Goal: Task Accomplishment & Management: Use online tool/utility

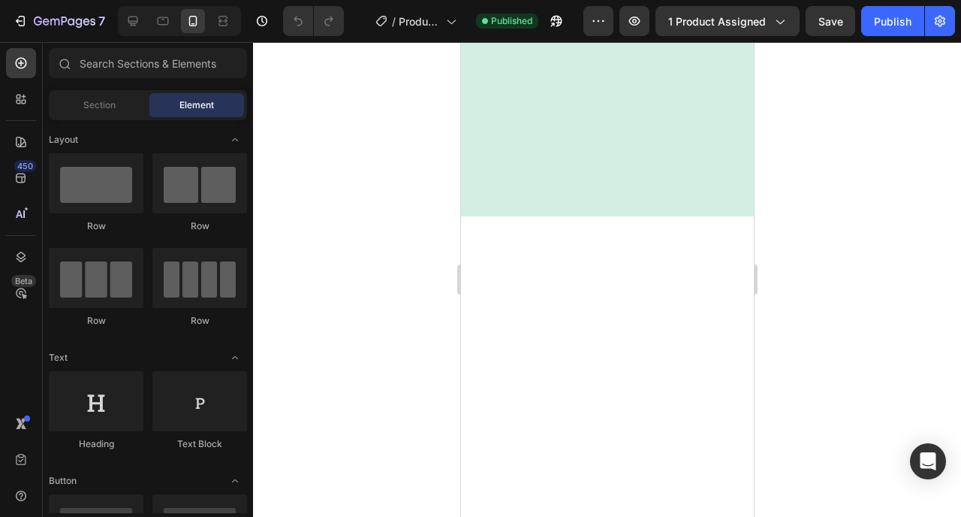
scroll to position [2157, 0]
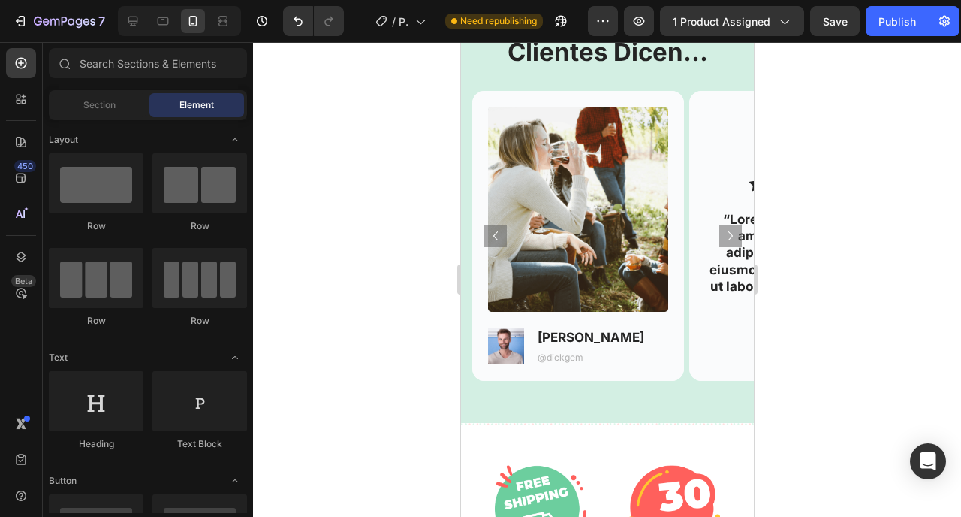
scroll to position [2224, 0]
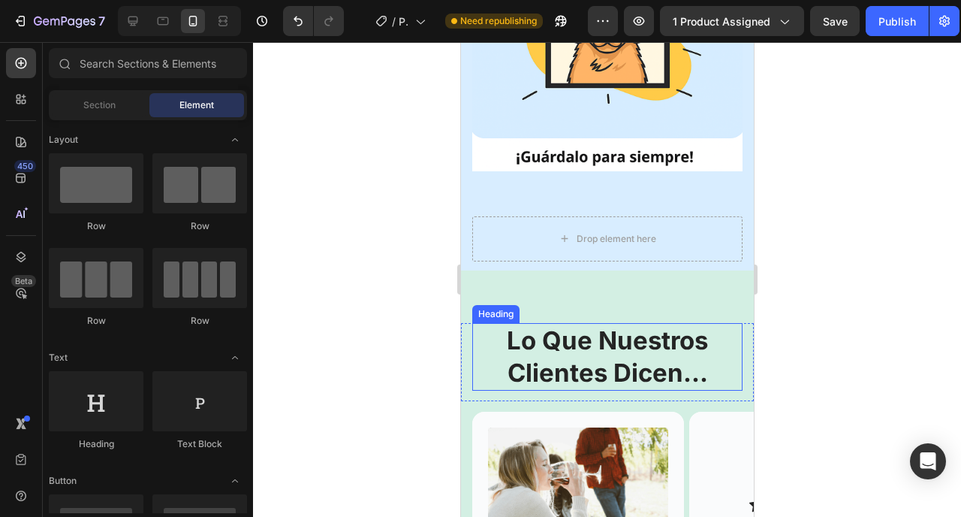
click at [662, 342] on h2 "Lo Que Nuestros Clientes Dicen..." at bounding box center [607, 357] width 270 height 68
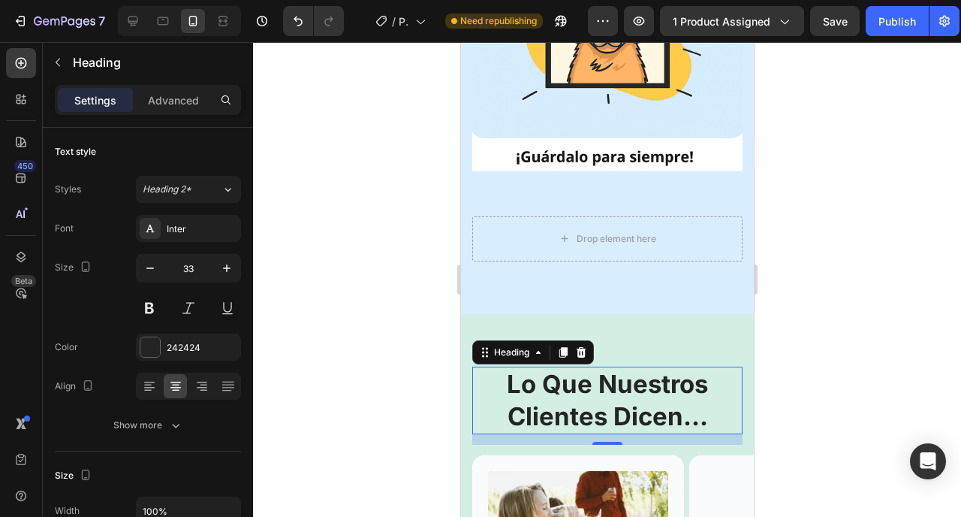
click at [576, 367] on h2 "Lo Que Nuestros Clientes Dicen..." at bounding box center [607, 401] width 270 height 68
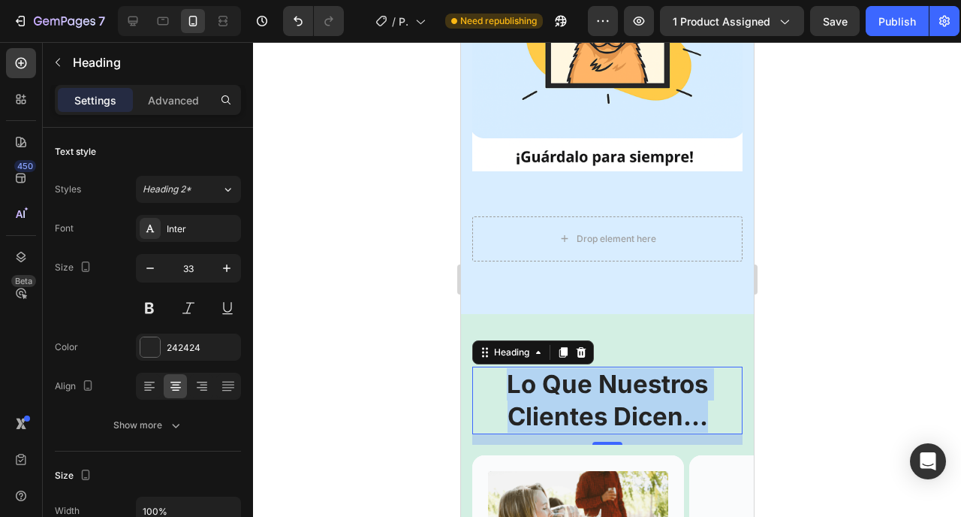
click at [576, 368] on p "Lo Que Nuestros Clientes Dicen..." at bounding box center [606, 400] width 267 height 65
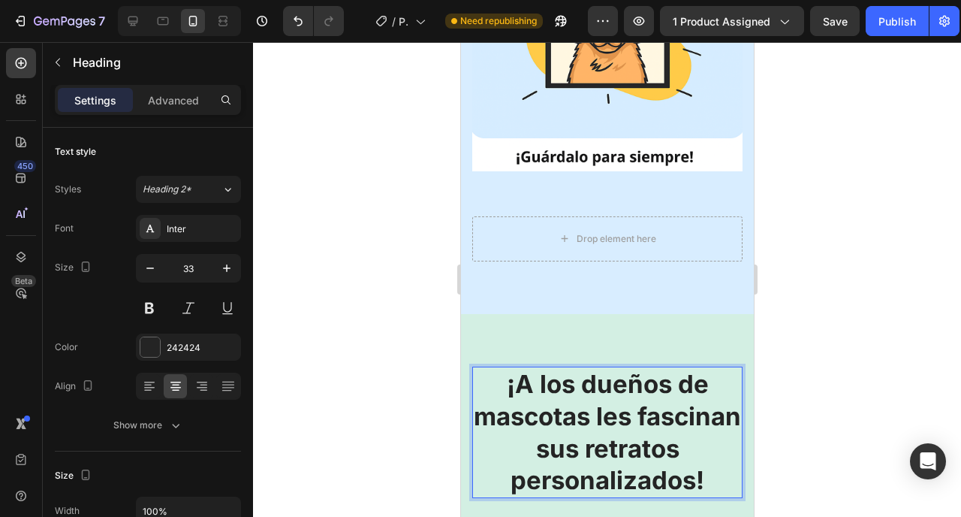
click at [641, 373] on p "¡A los dueños de mascotas les fascinan sus retratos personalizados!" at bounding box center [606, 432] width 267 height 129
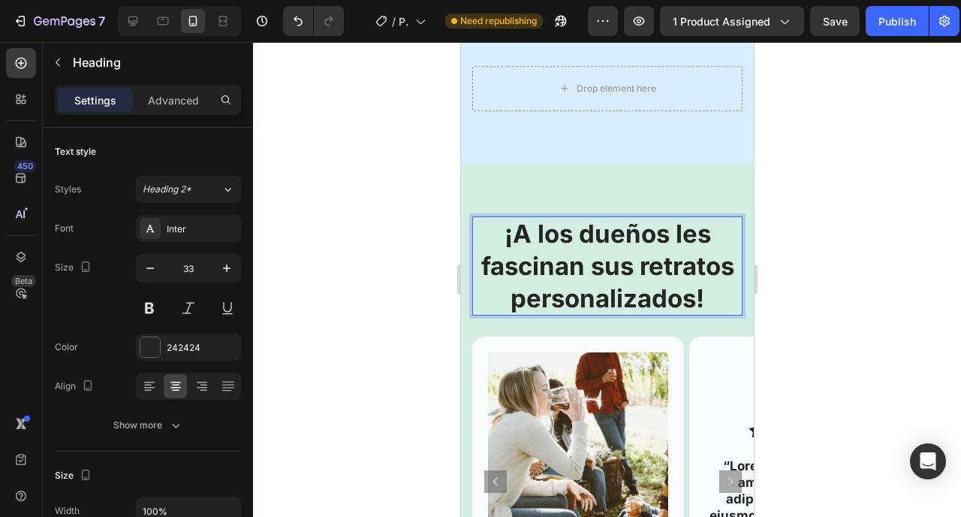
scroll to position [2413, 0]
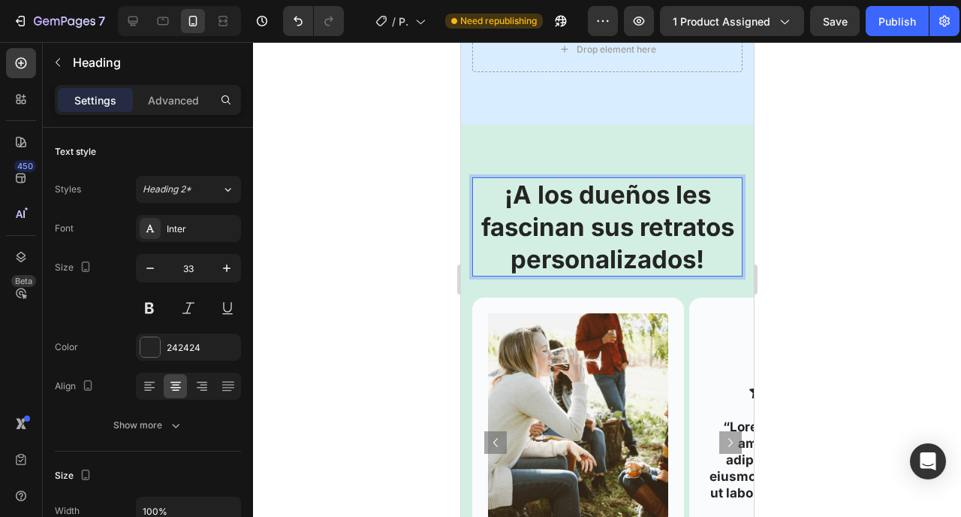
click at [701, 221] on p "¡A los dueños les fascinan sus retratos personalizados!" at bounding box center [606, 227] width 267 height 97
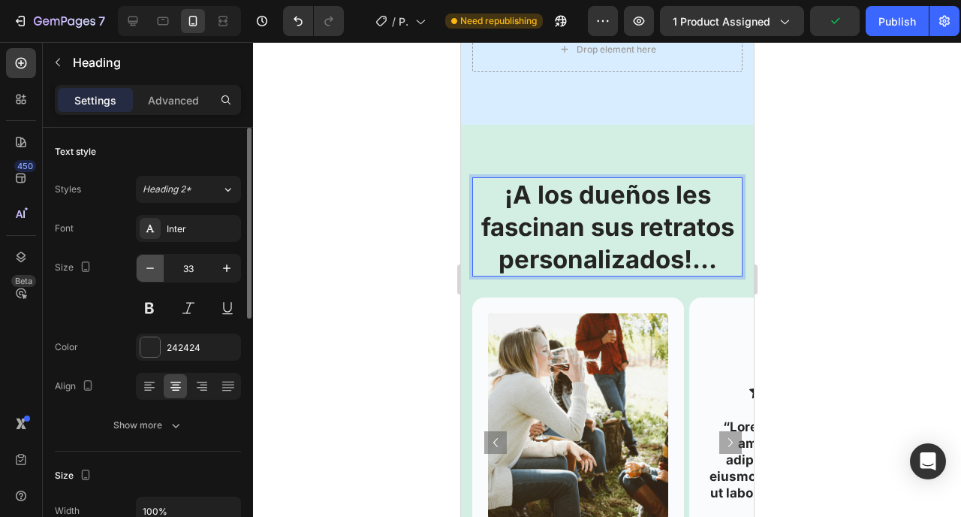
click at [150, 271] on icon "button" at bounding box center [150, 268] width 15 height 15
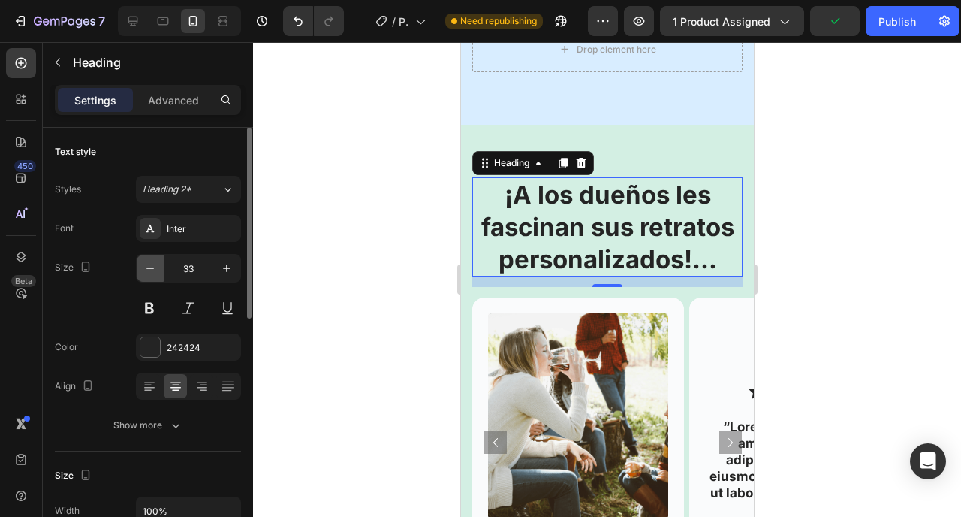
click at [150, 271] on icon "button" at bounding box center [150, 268] width 15 height 15
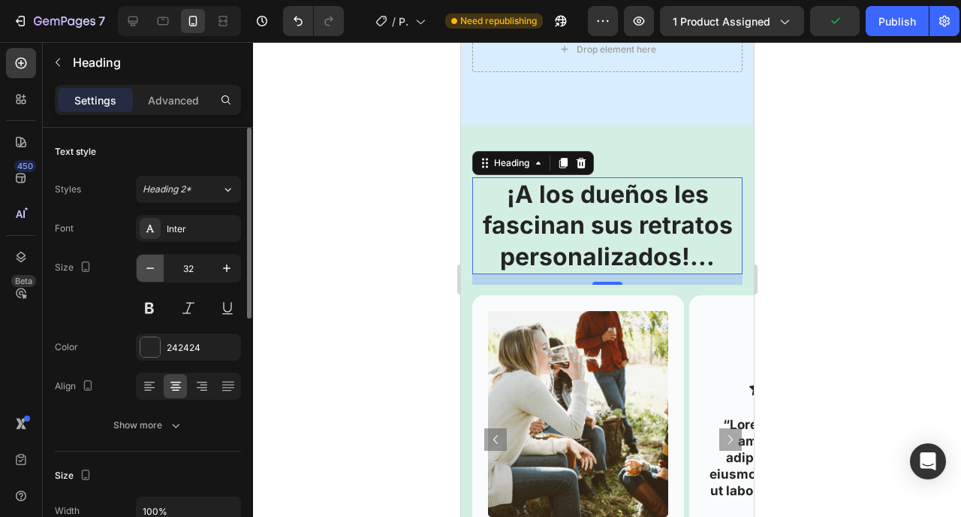
click at [150, 271] on icon "button" at bounding box center [150, 268] width 15 height 15
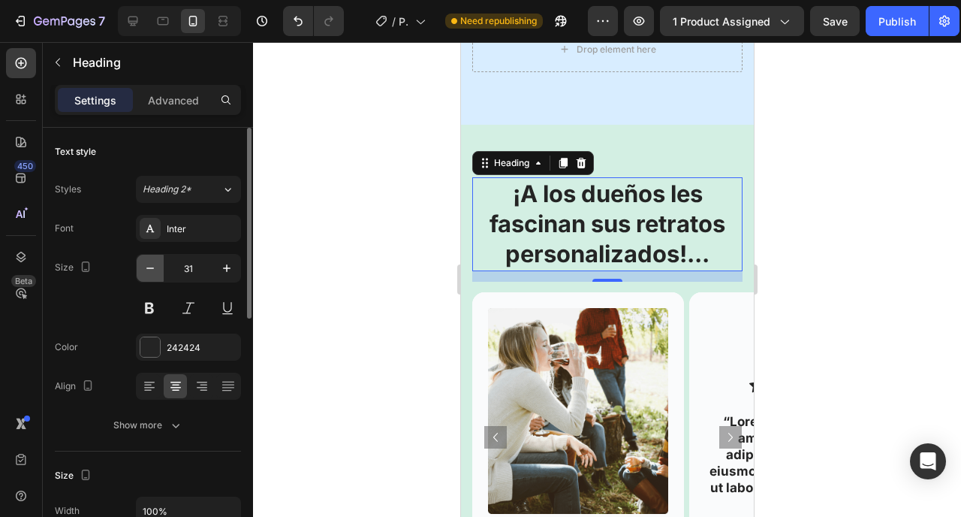
click at [150, 271] on icon "button" at bounding box center [150, 268] width 15 height 15
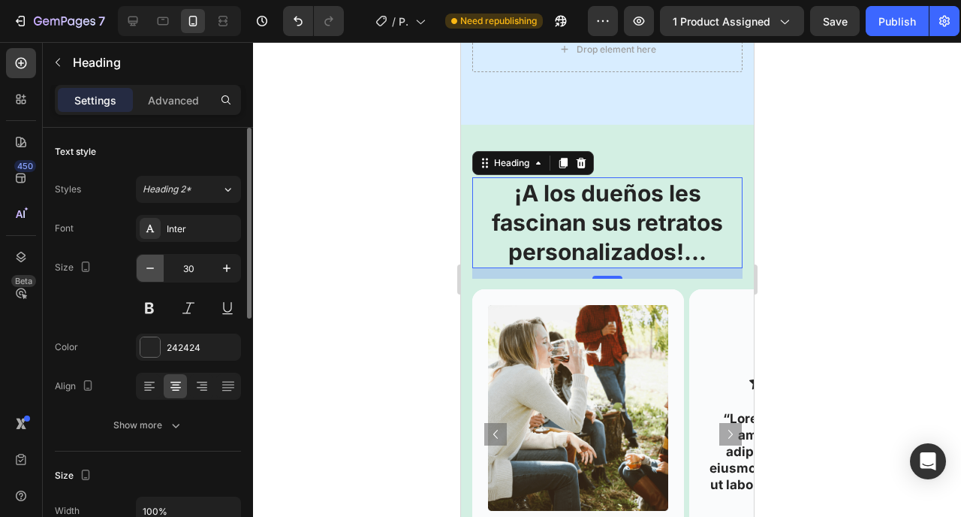
click at [150, 271] on icon "button" at bounding box center [150, 268] width 15 height 15
type input "29"
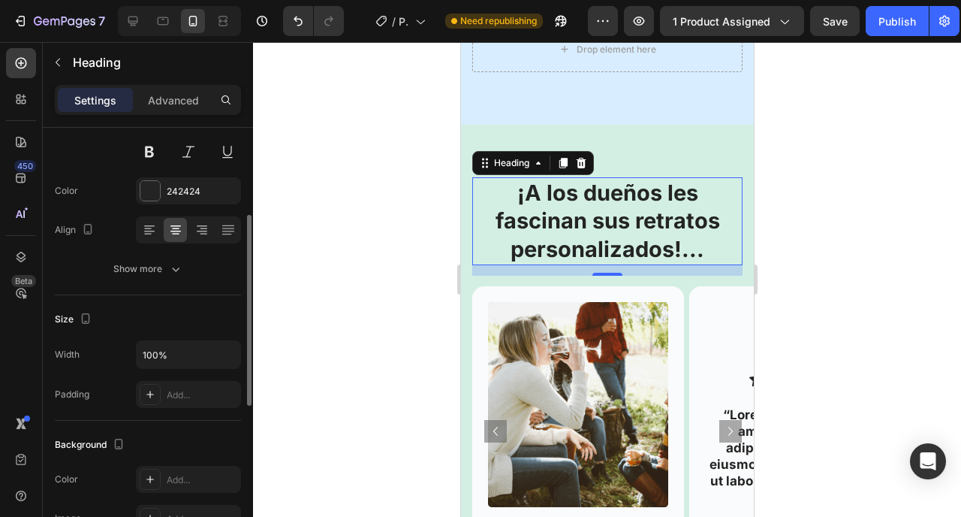
scroll to position [169, 0]
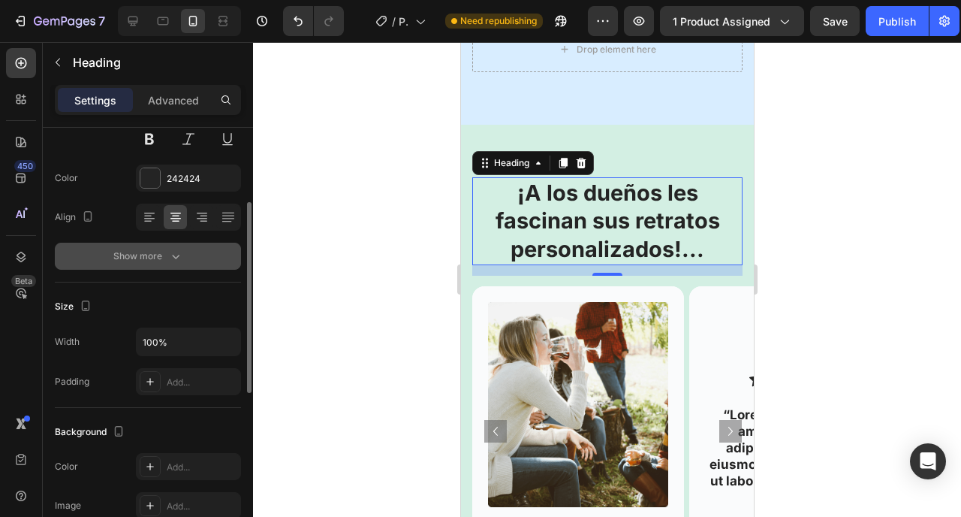
click at [177, 258] on icon "button" at bounding box center [175, 256] width 15 height 15
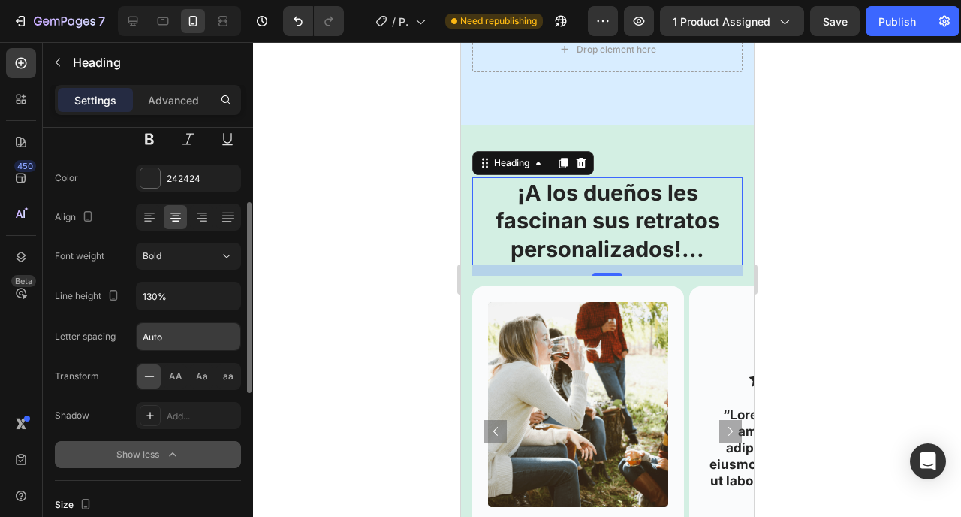
click at [172, 340] on input "Auto" at bounding box center [189, 336] width 104 height 27
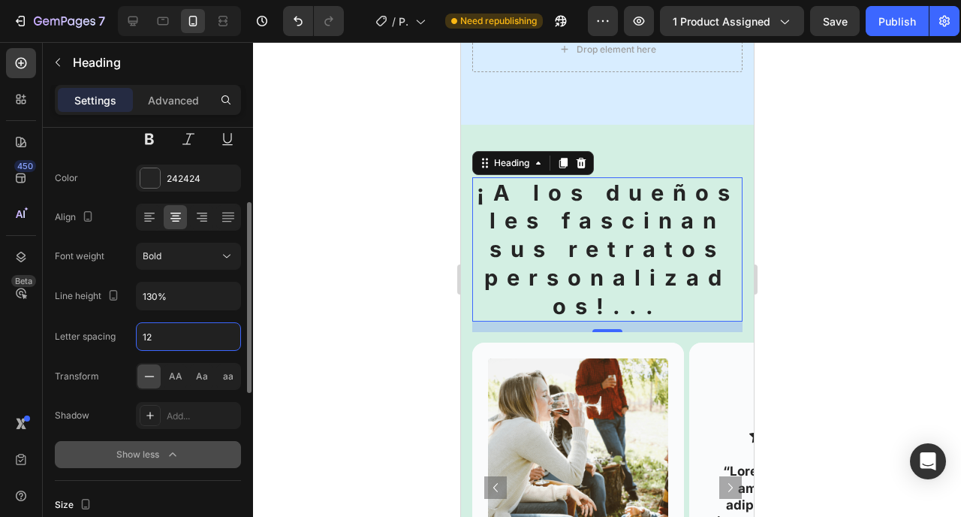
type input "1"
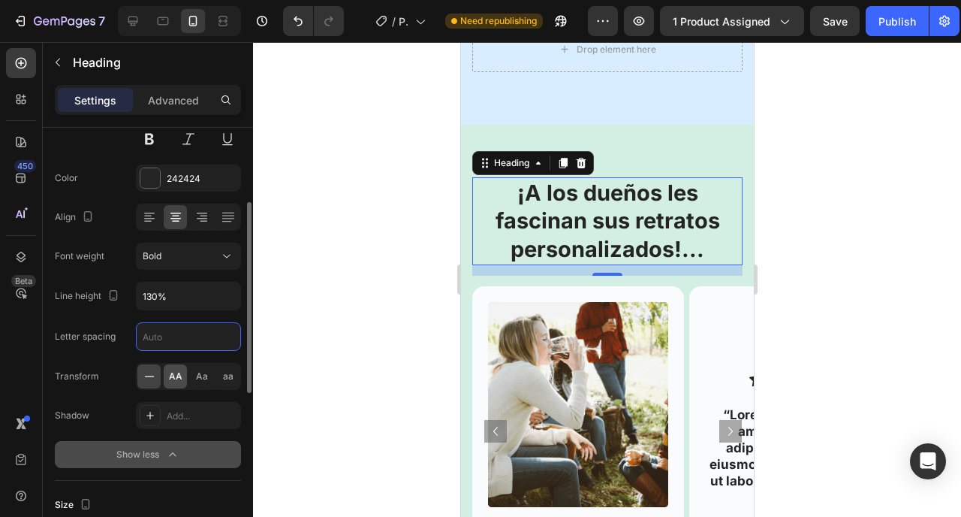
click at [183, 382] on div "AA" at bounding box center [175, 376] width 23 height 24
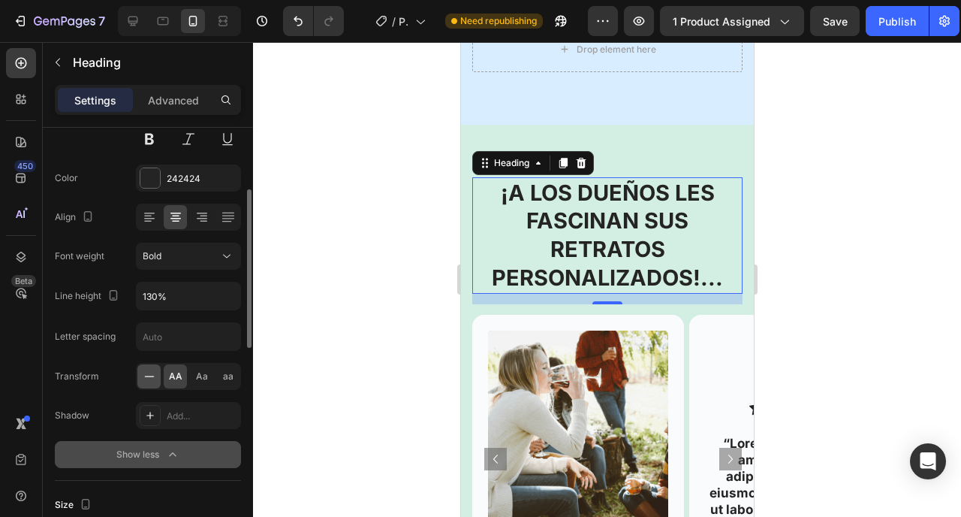
click at [150, 377] on icon at bounding box center [149, 376] width 15 height 15
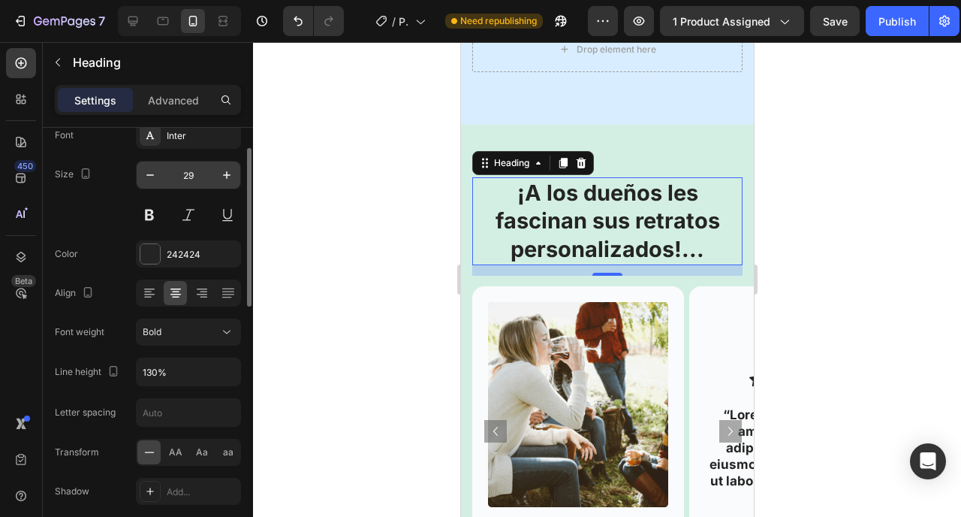
scroll to position [83, 0]
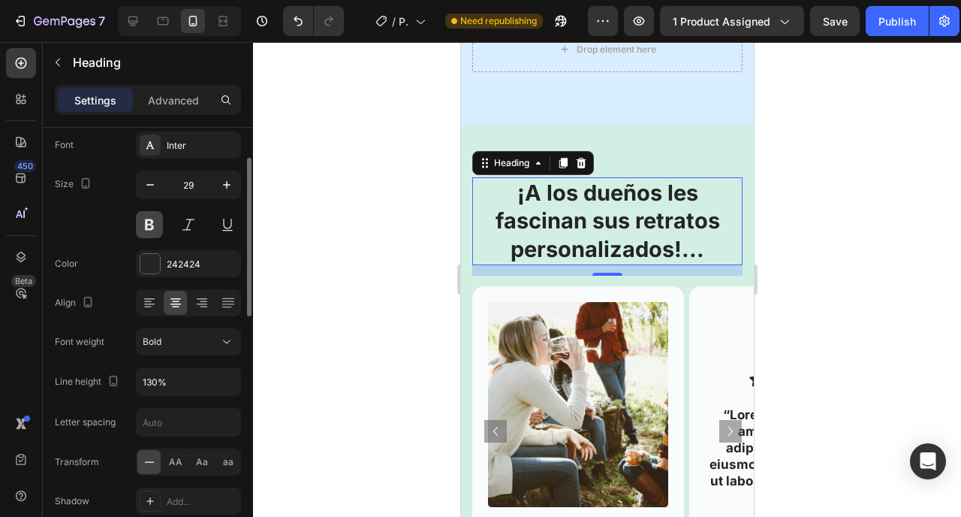
click at [155, 219] on button at bounding box center [149, 224] width 27 height 27
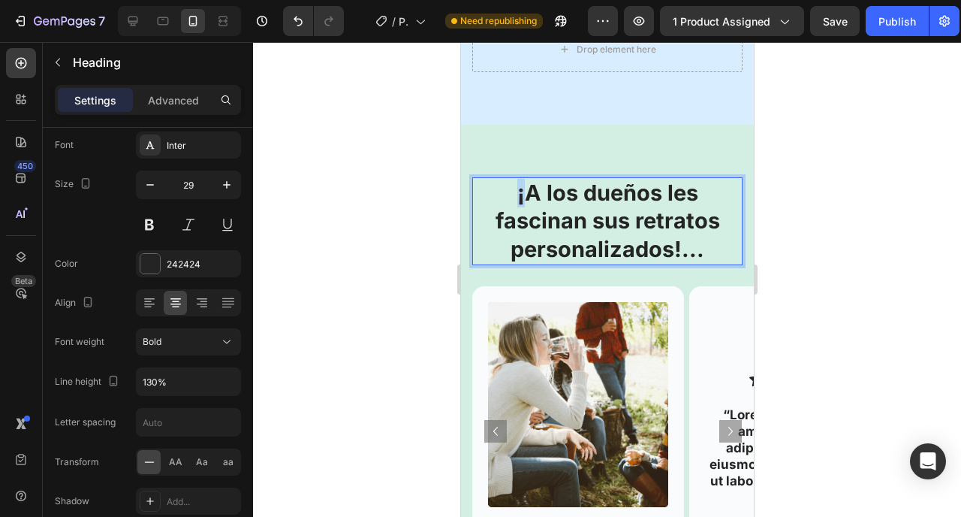
click at [513, 179] on p "¡A los dueños les fascinan sus retratos personalizados!..." at bounding box center [606, 221] width 267 height 85
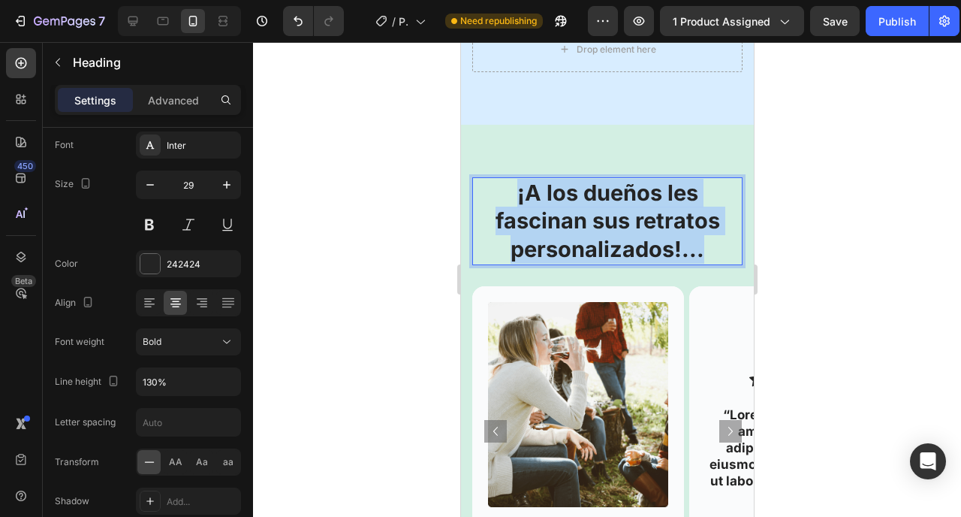
click at [513, 179] on p "¡A los dueños les fascinan sus retratos personalizados!..." at bounding box center [606, 221] width 267 height 85
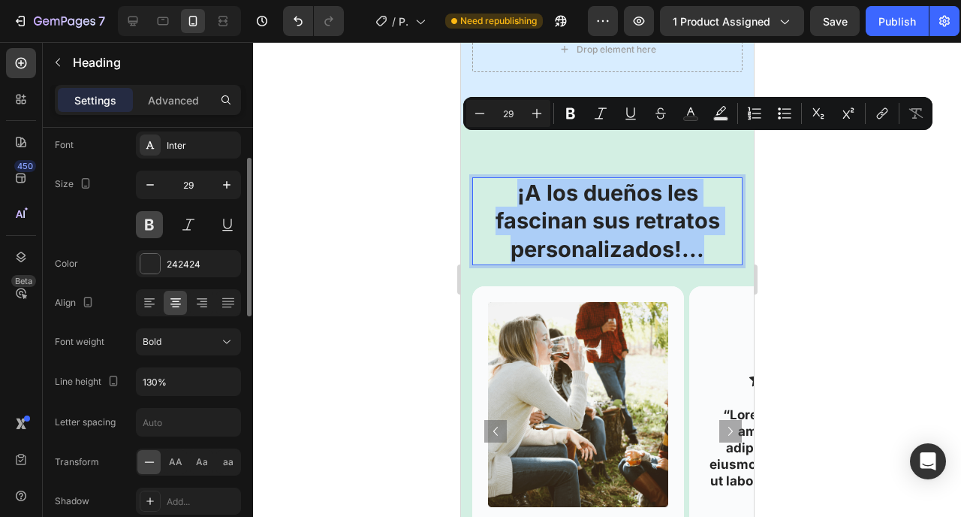
click at [151, 225] on button at bounding box center [149, 224] width 27 height 27
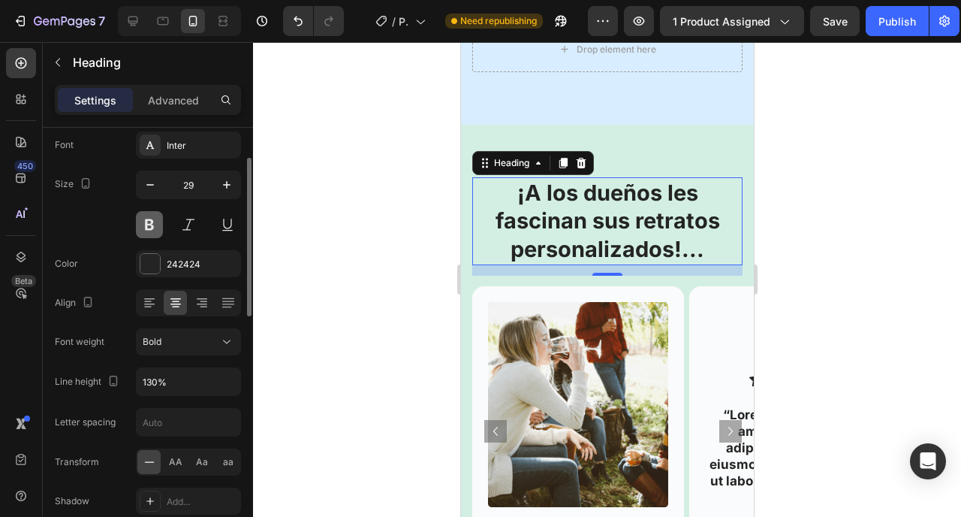
click at [151, 225] on button at bounding box center [149, 224] width 27 height 27
click at [150, 258] on div at bounding box center [150, 264] width 20 height 20
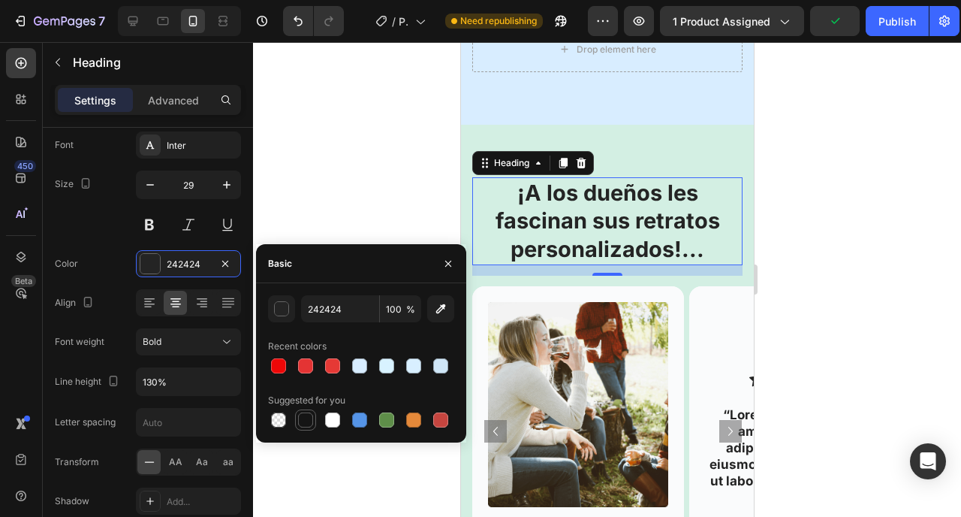
click at [300, 424] on div at bounding box center [305, 419] width 15 height 15
click at [282, 301] on div "button" at bounding box center [281, 308] width 15 height 15
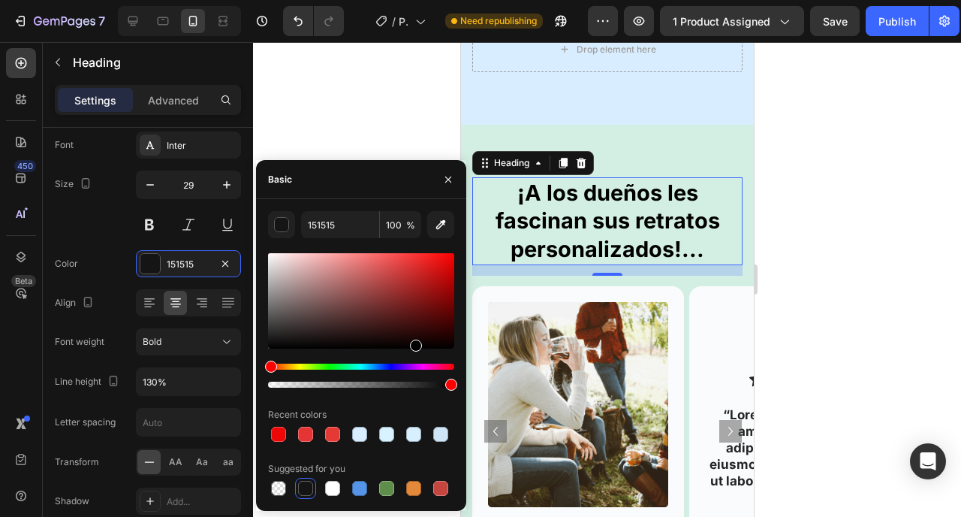
drag, startPoint x: 272, startPoint y: 346, endPoint x: 414, endPoint y: 367, distance: 143.6
click at [414, 367] on div at bounding box center [361, 320] width 186 height 140
type input "000000"
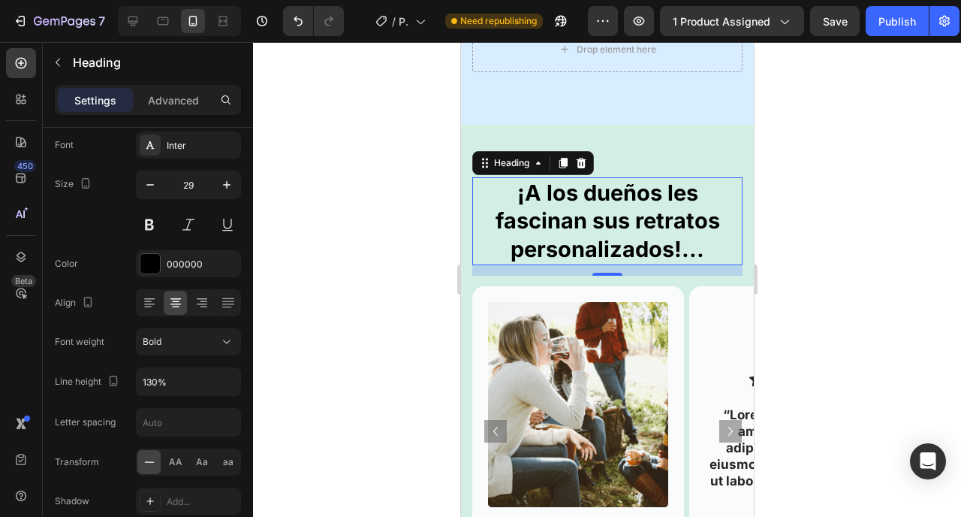
click at [373, 119] on div at bounding box center [607, 279] width 708 height 475
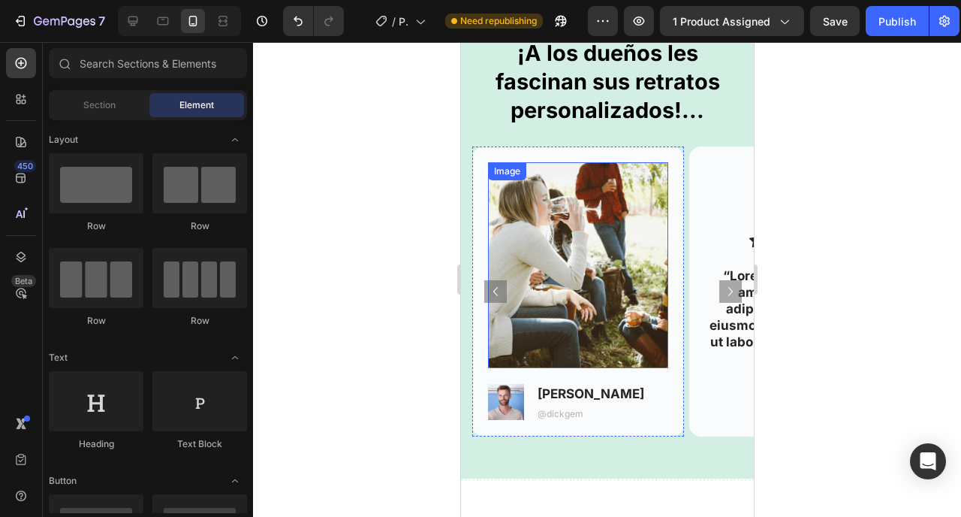
scroll to position [2519, 0]
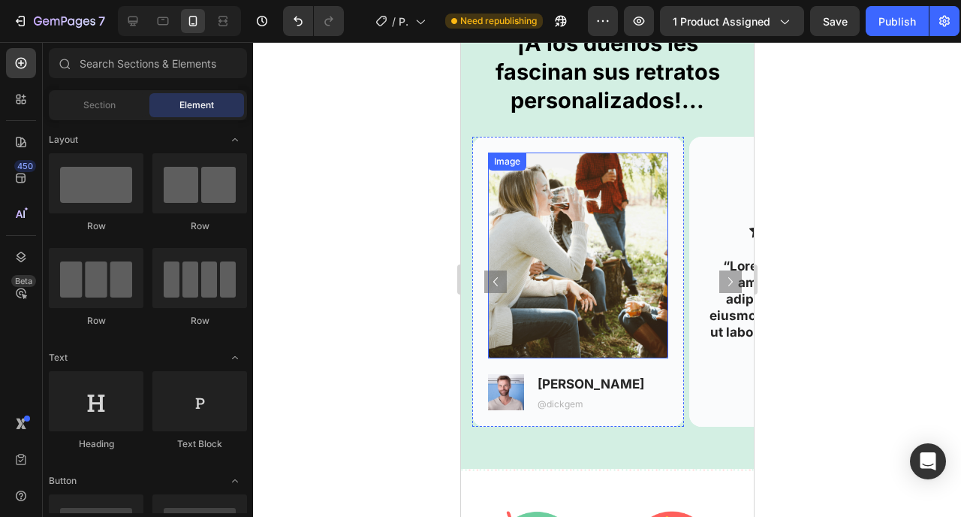
click at [614, 243] on img at bounding box center [577, 254] width 180 height 205
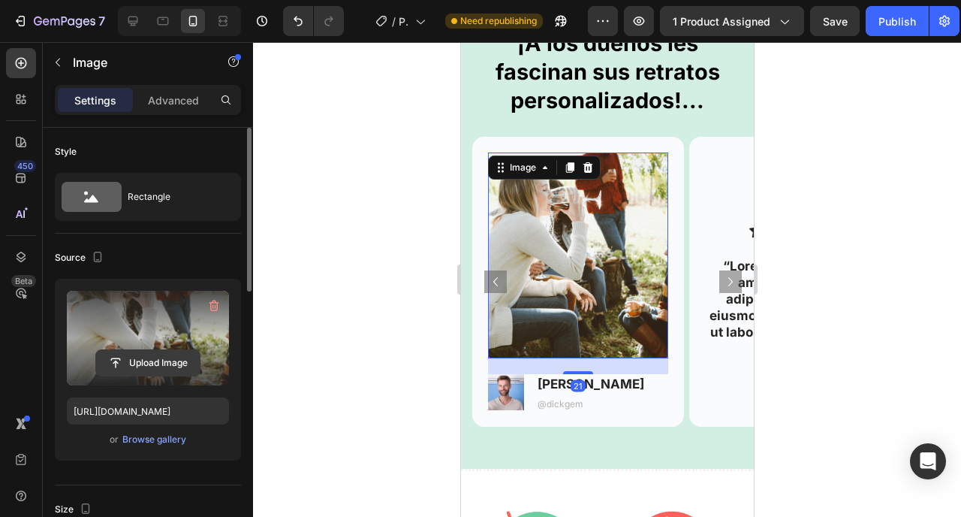
click at [156, 349] on button "Upload Image" at bounding box center [147, 362] width 105 height 27
click at [151, 368] on input "file" at bounding box center [148, 363] width 104 height 26
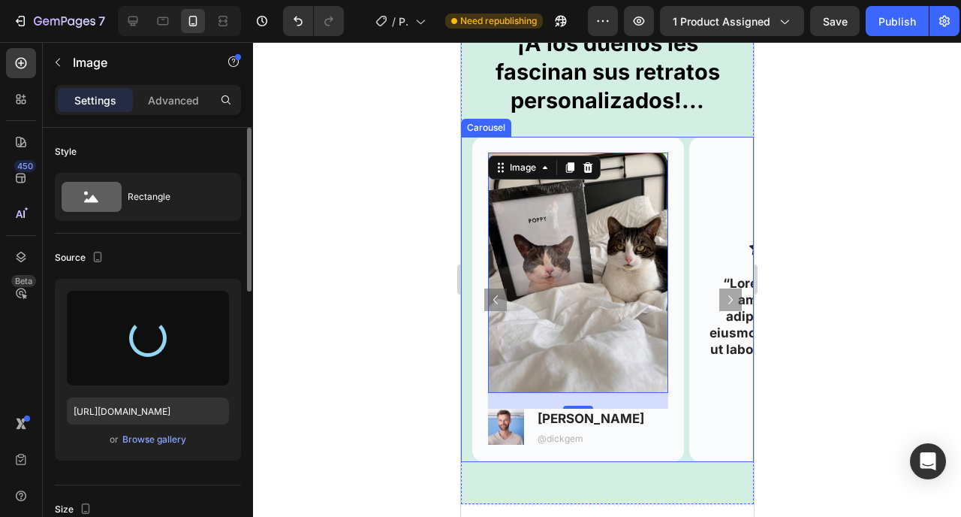
type input "[URL][DOMAIN_NAME]"
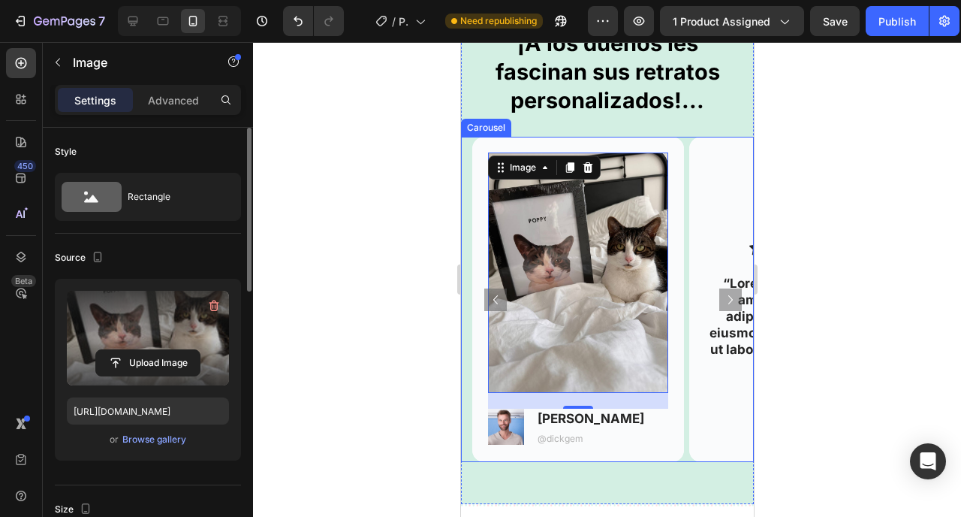
click at [721, 298] on icon "Carousel Next Arrow" at bounding box center [730, 300] width 18 height 18
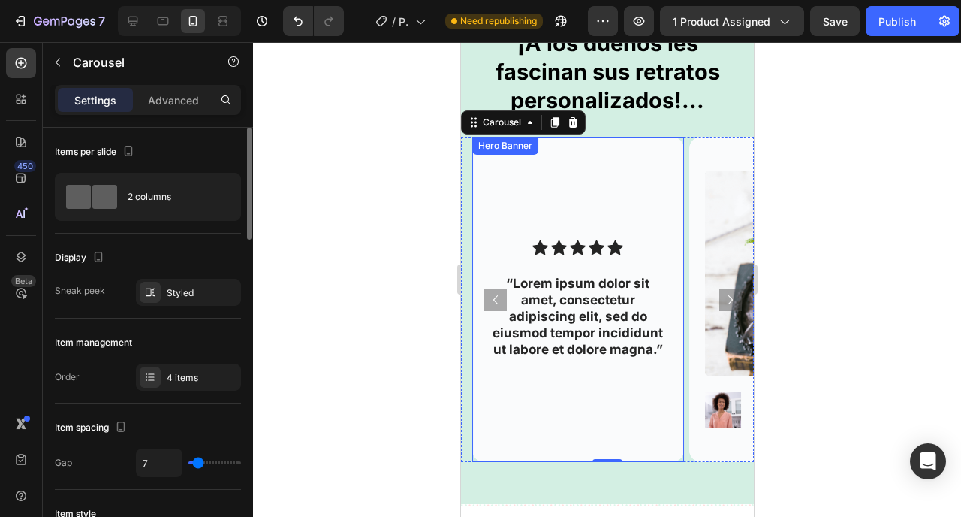
click at [623, 180] on div "Background Image" at bounding box center [578, 299] width 212 height 325
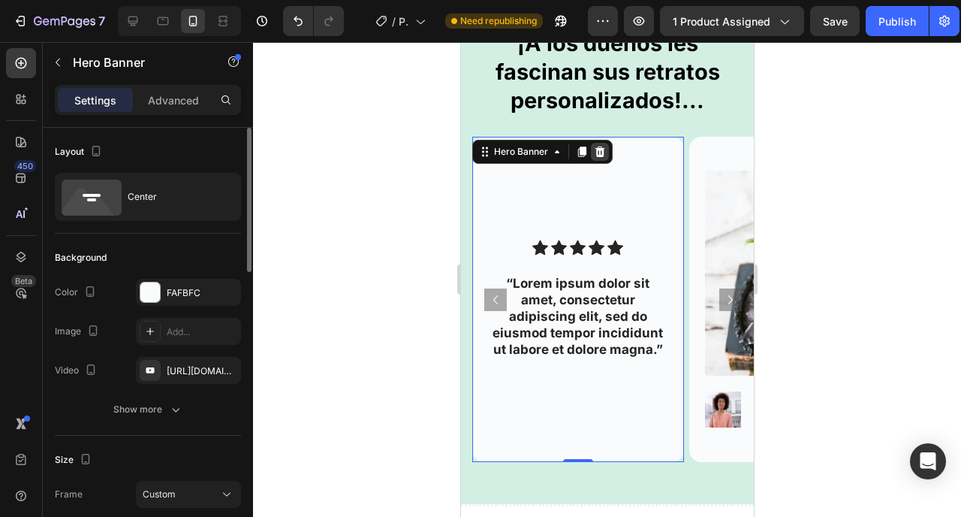
click at [602, 149] on icon at bounding box center [599, 151] width 10 height 11
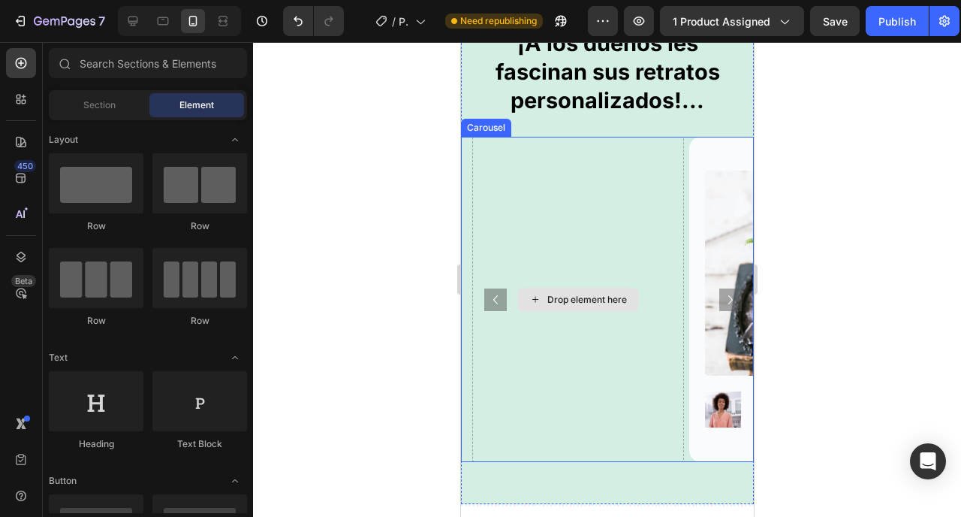
click at [612, 192] on div "Drop element here" at bounding box center [578, 299] width 212 height 325
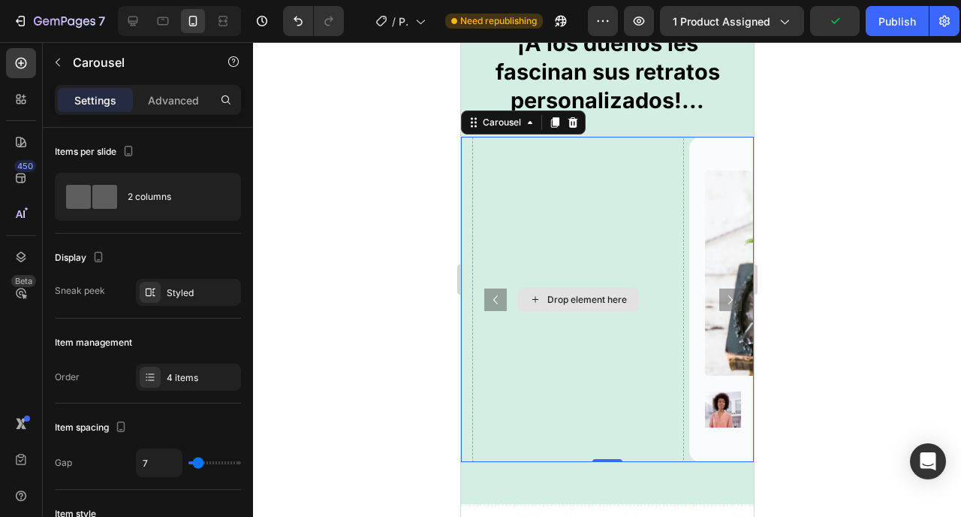
click at [533, 415] on div "Drop element here" at bounding box center [578, 299] width 212 height 325
click at [497, 306] on icon "Carousel Back Arrow" at bounding box center [495, 300] width 18 height 18
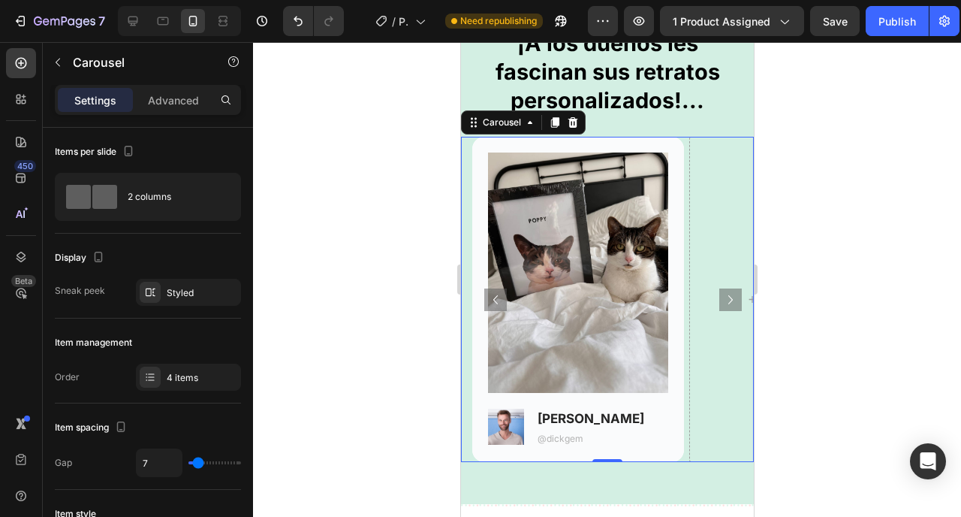
click at [721, 297] on icon "Carousel Next Arrow" at bounding box center [730, 300] width 18 height 18
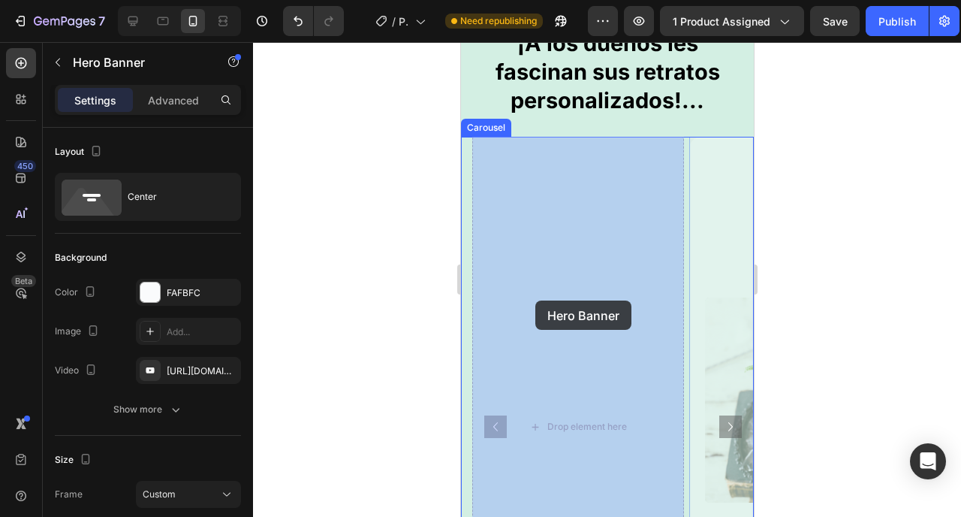
drag, startPoint x: 697, startPoint y: 164, endPoint x: 535, endPoint y: 302, distance: 213.1
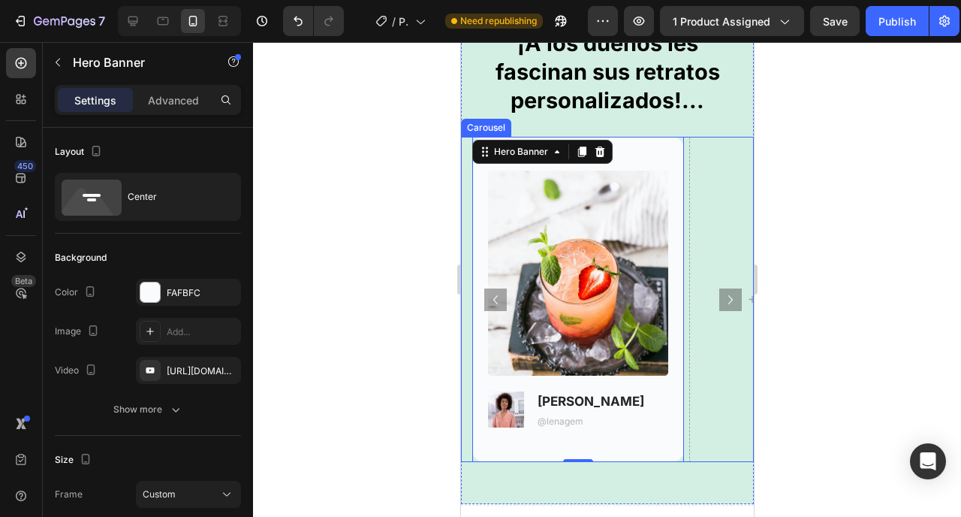
click at [721, 303] on icon "Carousel Next Arrow" at bounding box center [730, 300] width 18 height 18
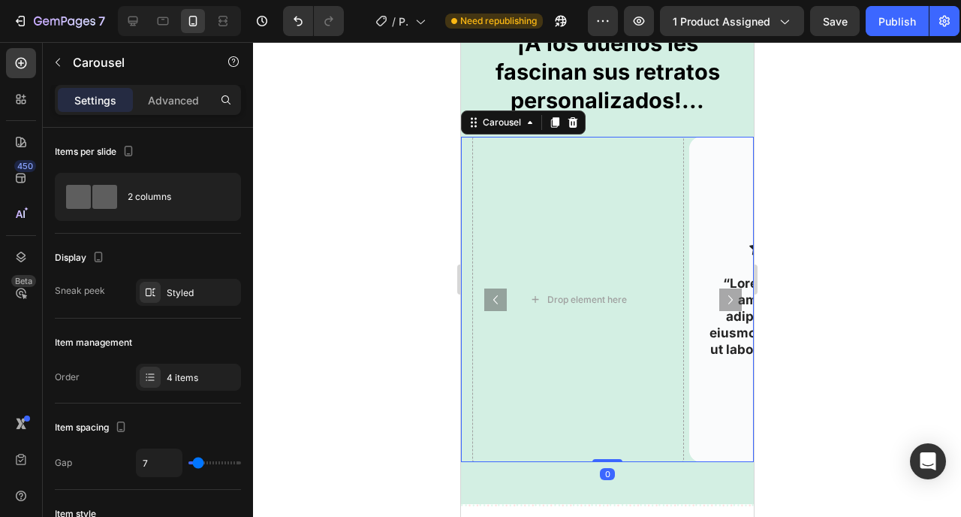
click at [721, 297] on icon "Carousel Next Arrow" at bounding box center [730, 300] width 18 height 18
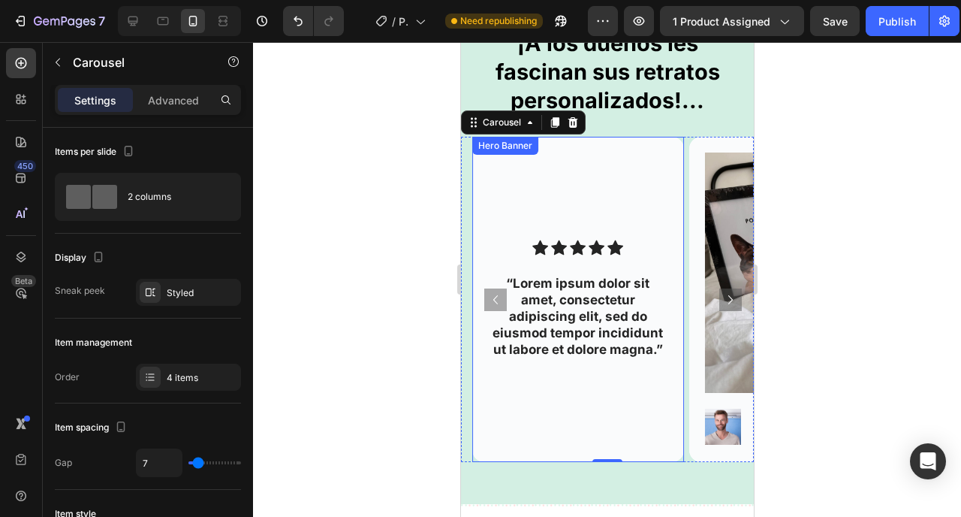
click at [641, 187] on div "Background Image" at bounding box center [578, 299] width 212 height 325
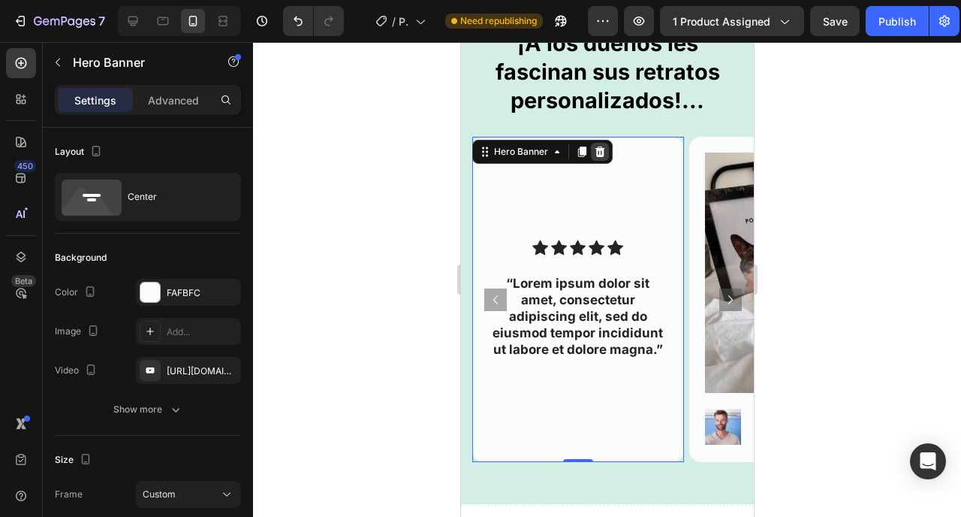
click at [599, 149] on icon at bounding box center [599, 151] width 10 height 11
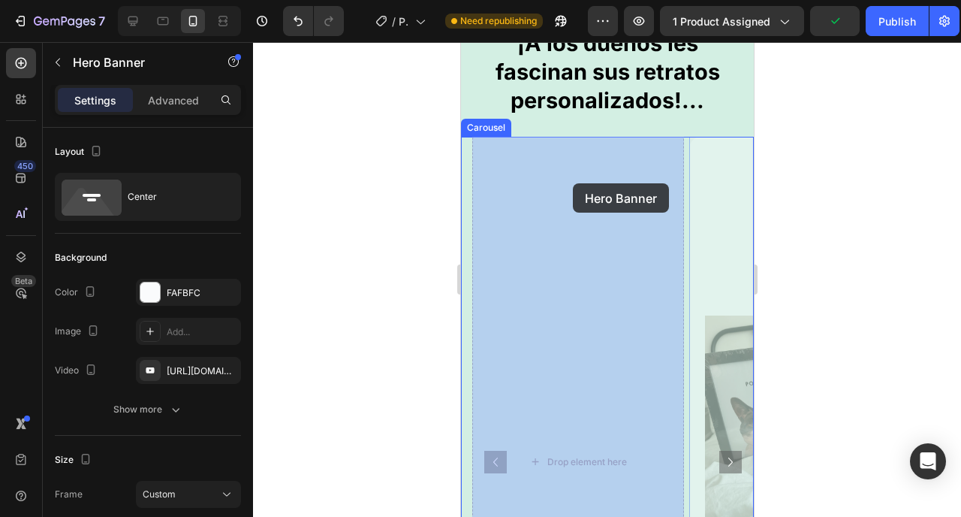
drag, startPoint x: 696, startPoint y: 160, endPoint x: 574, endPoint y: 183, distance: 123.8
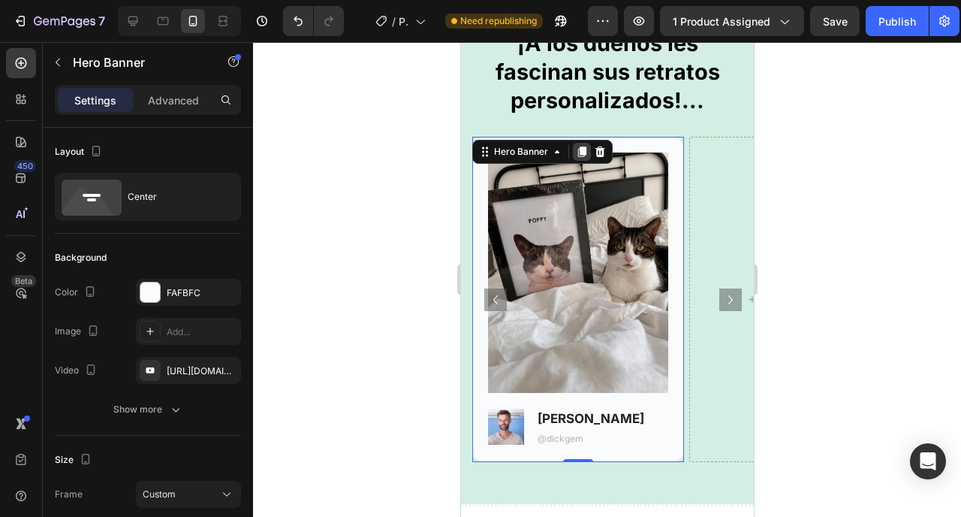
click at [580, 151] on icon at bounding box center [582, 152] width 8 height 11
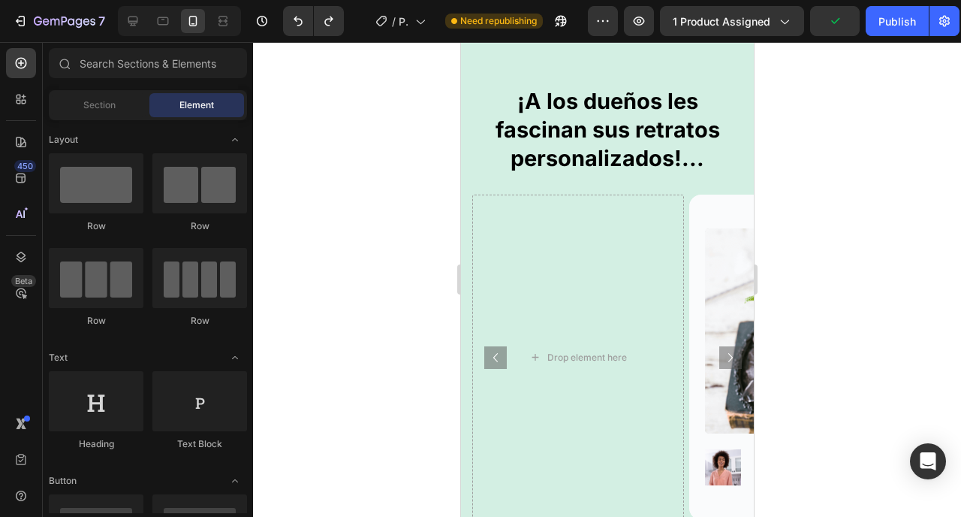
scroll to position [2437, 0]
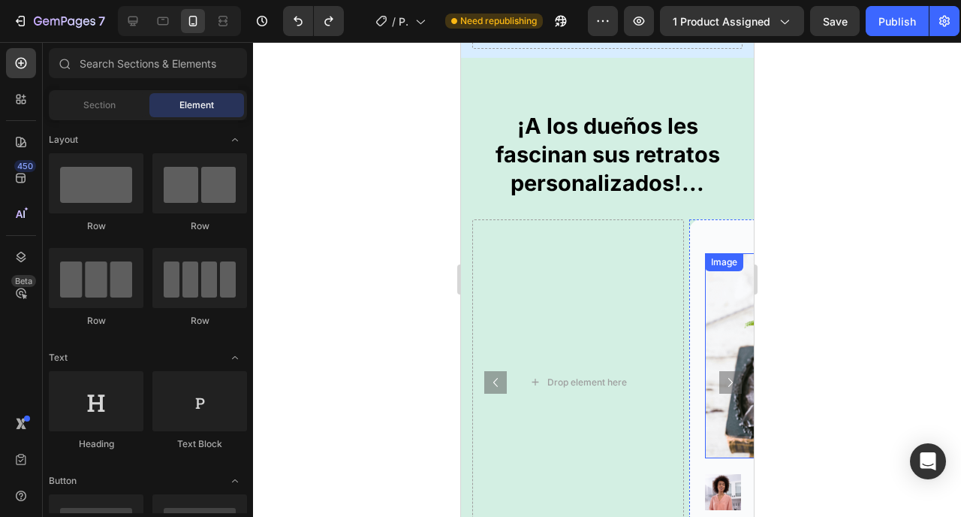
click at [705, 325] on img at bounding box center [795, 355] width 180 height 205
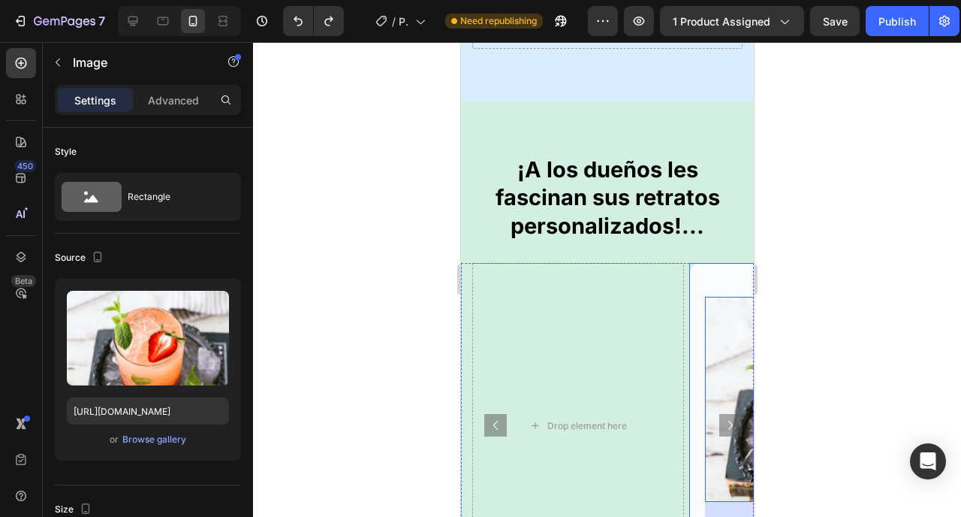
click at [695, 318] on div "Image 21 Image [PERSON_NAME] Text Block @lenagem Text Block Row" at bounding box center [795, 425] width 212 height 290
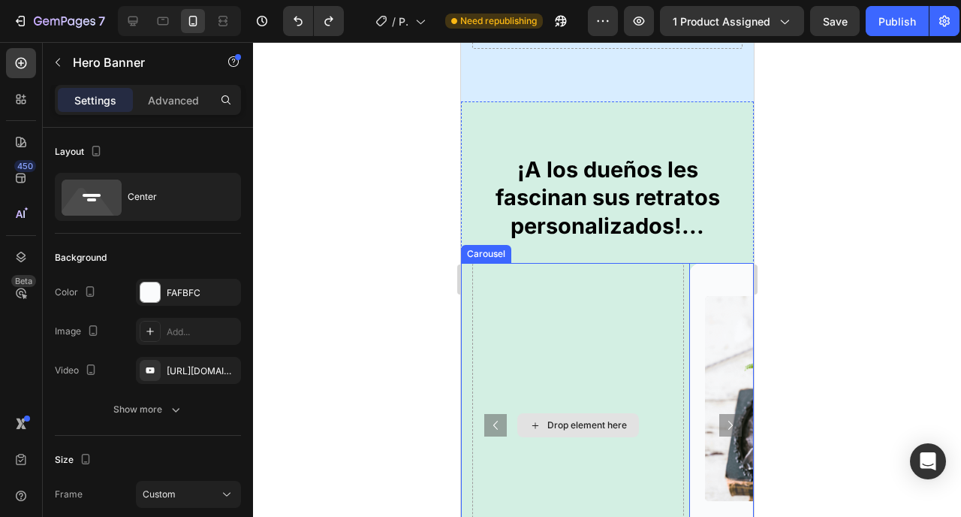
click at [580, 282] on div "Drop element here" at bounding box center [578, 425] width 212 height 325
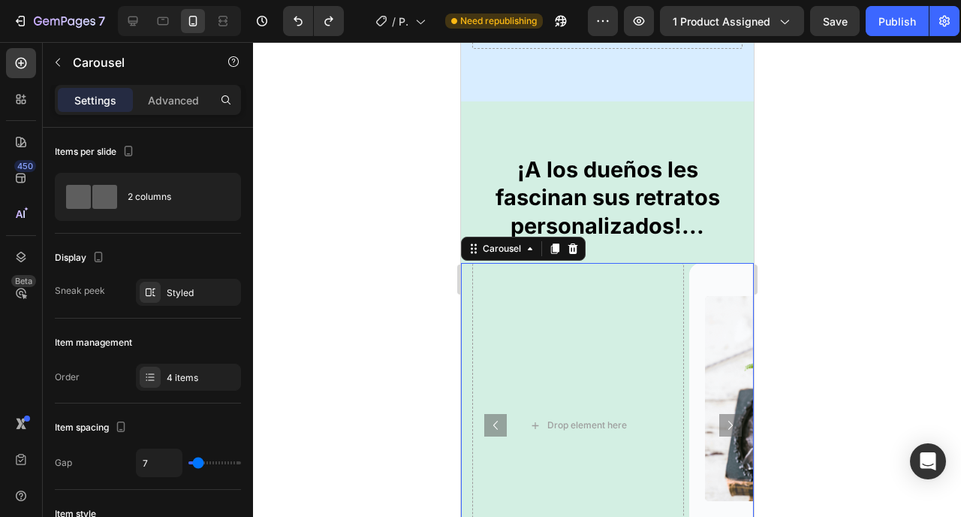
click at [729, 414] on button "Carousel Next Arrow" at bounding box center [730, 425] width 23 height 23
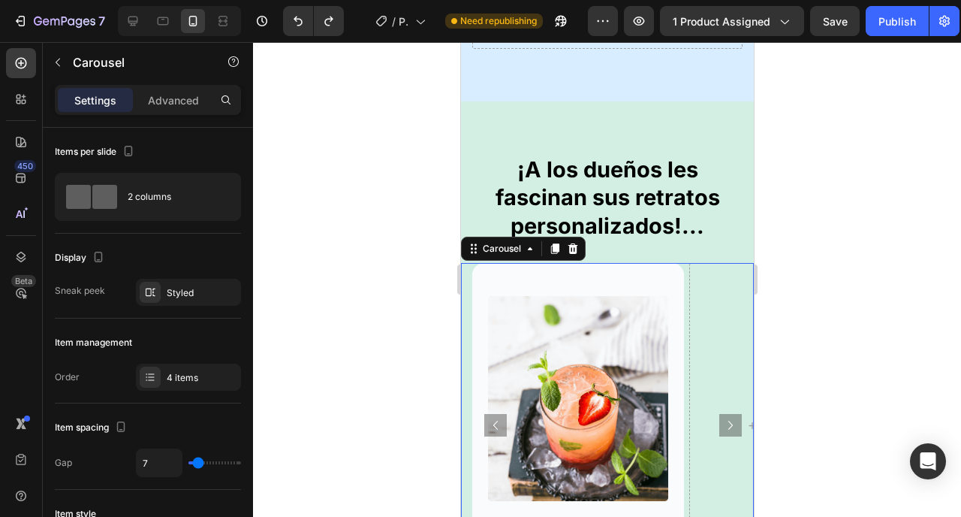
click at [726, 416] on icon "Carousel Next Arrow" at bounding box center [730, 425] width 18 height 18
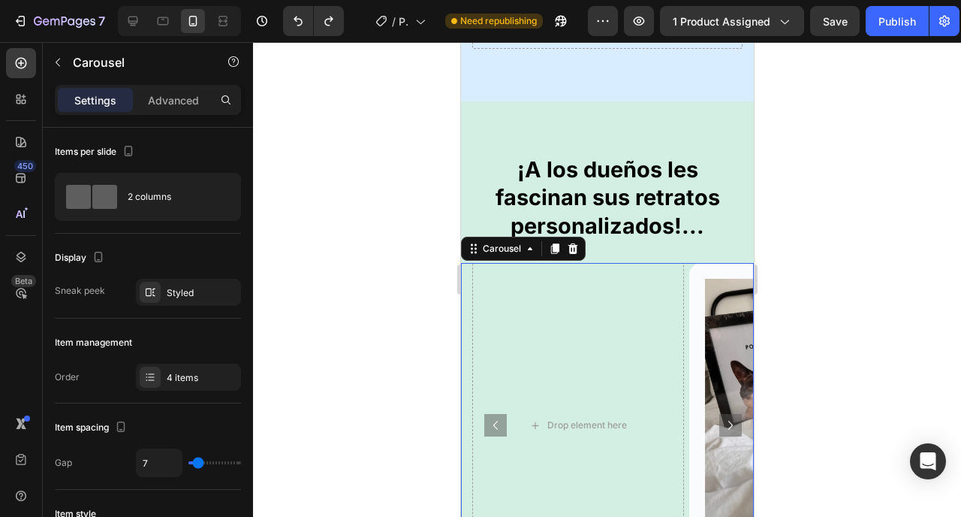
click at [726, 416] on icon "Carousel Next Arrow" at bounding box center [730, 425] width 18 height 18
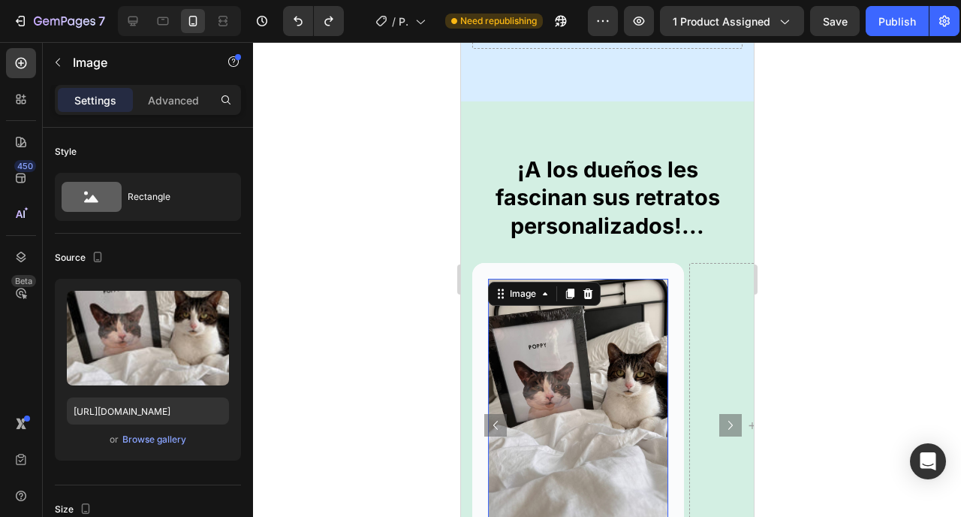
click at [624, 343] on img at bounding box center [577, 399] width 180 height 240
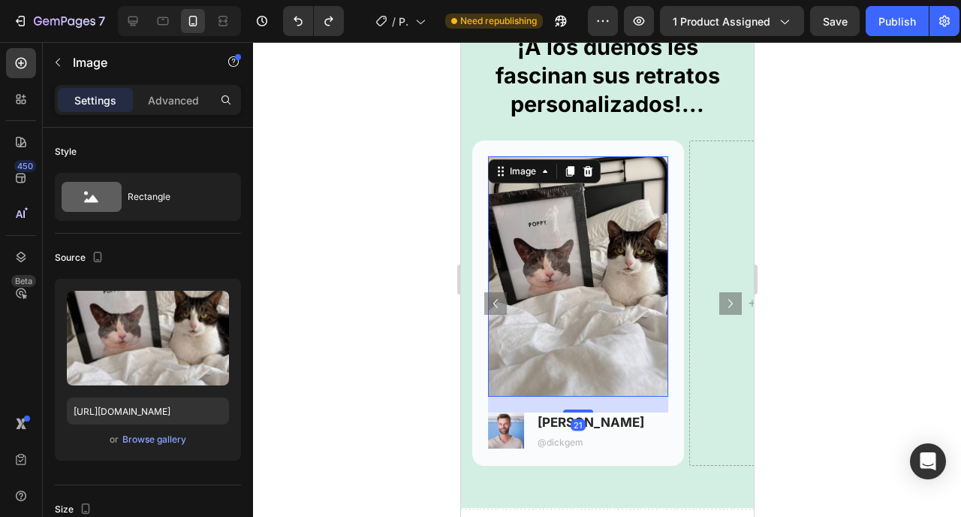
scroll to position [2522, 0]
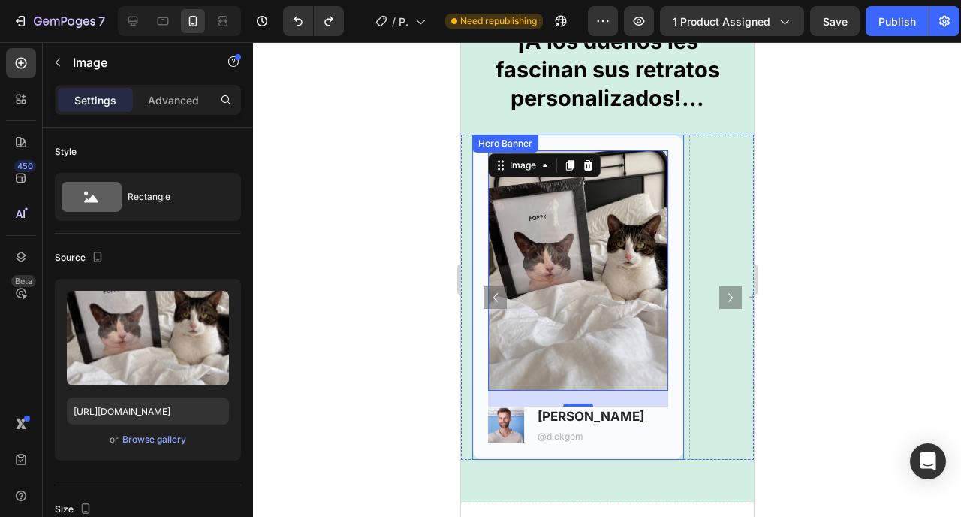
click at [669, 142] on div "Image 21 Image [PERSON_NAME] Text Block @dickgem Text Block Row" at bounding box center [578, 296] width 212 height 325
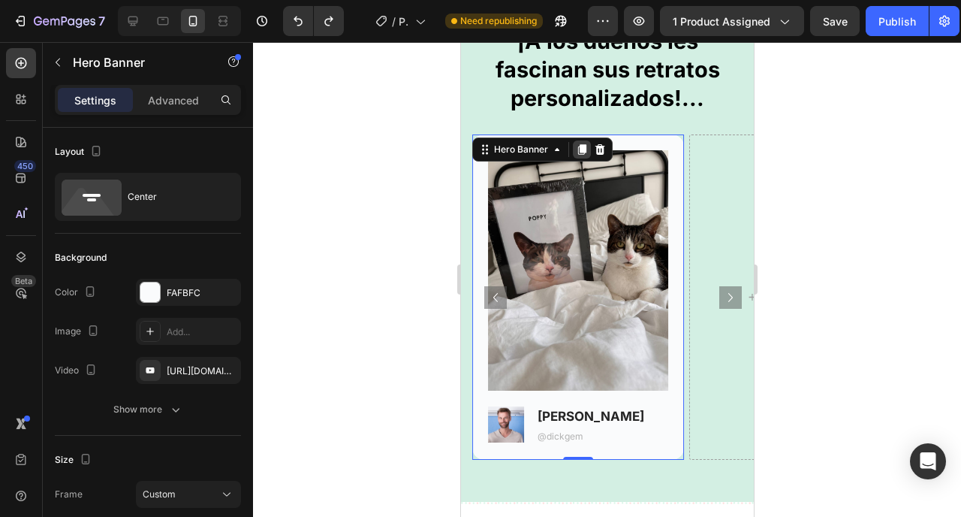
click at [576, 156] on div at bounding box center [581, 149] width 18 height 18
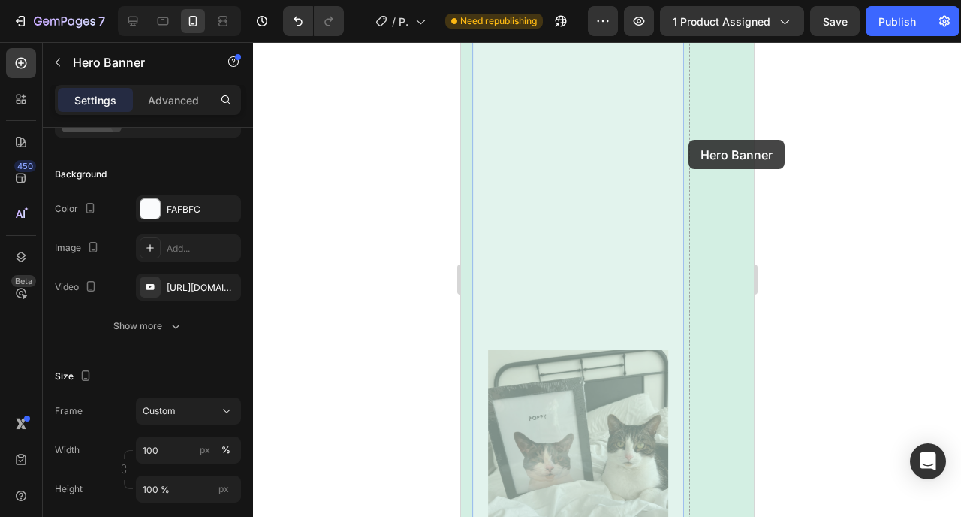
scroll to position [2972, 0]
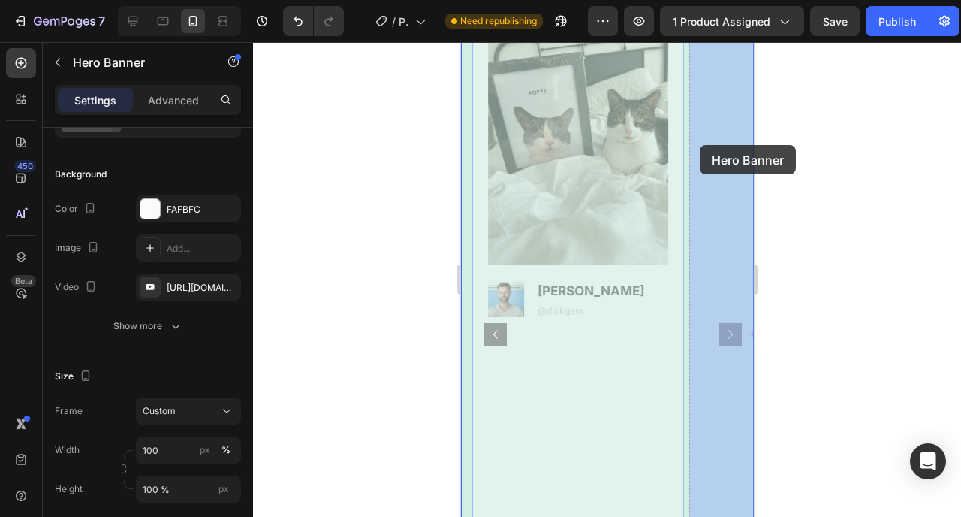
drag, startPoint x: 605, startPoint y: 119, endPoint x: 699, endPoint y: 145, distance: 98.2
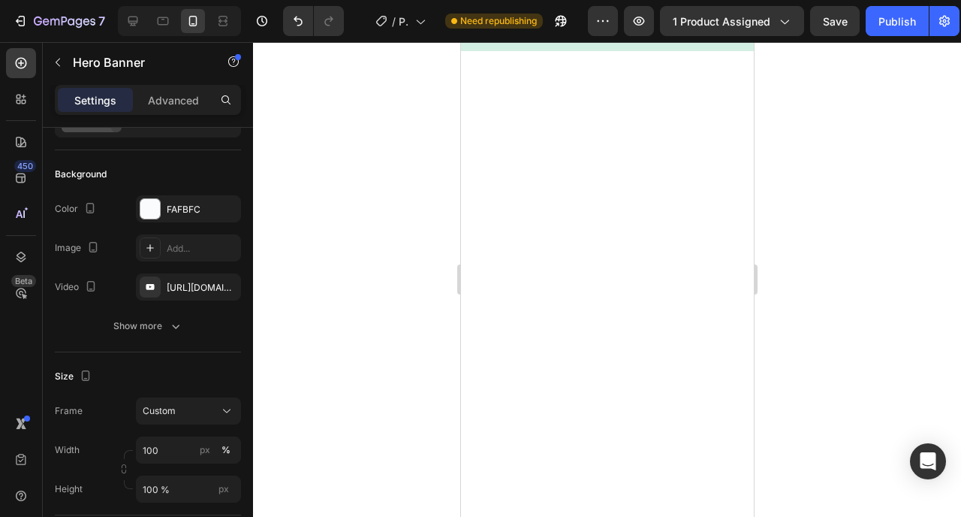
scroll to position [2485, 0]
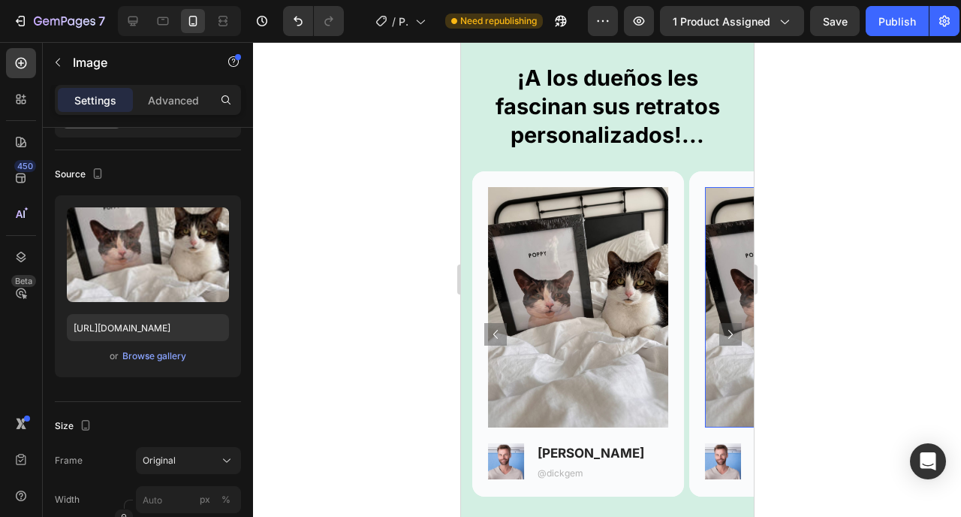
click at [720, 289] on img at bounding box center [795, 307] width 180 height 240
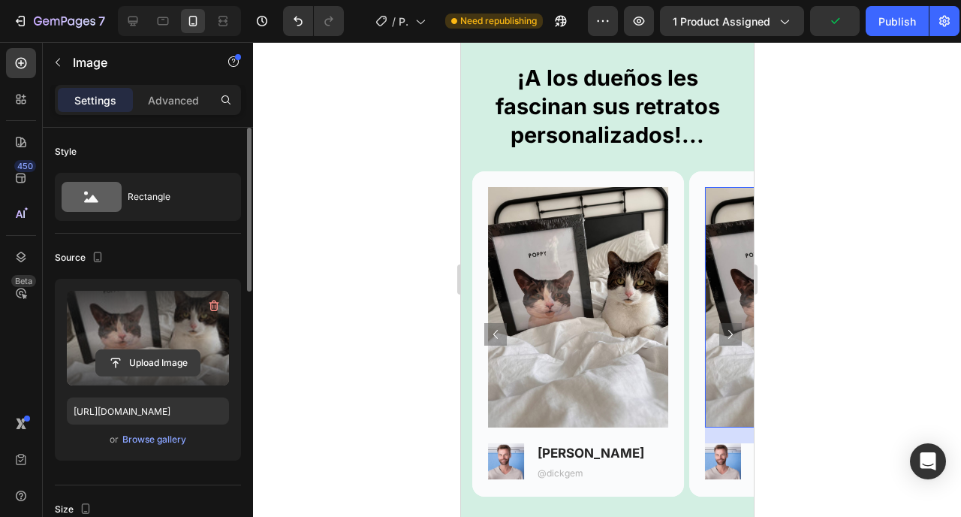
click at [127, 354] on input "file" at bounding box center [148, 363] width 104 height 26
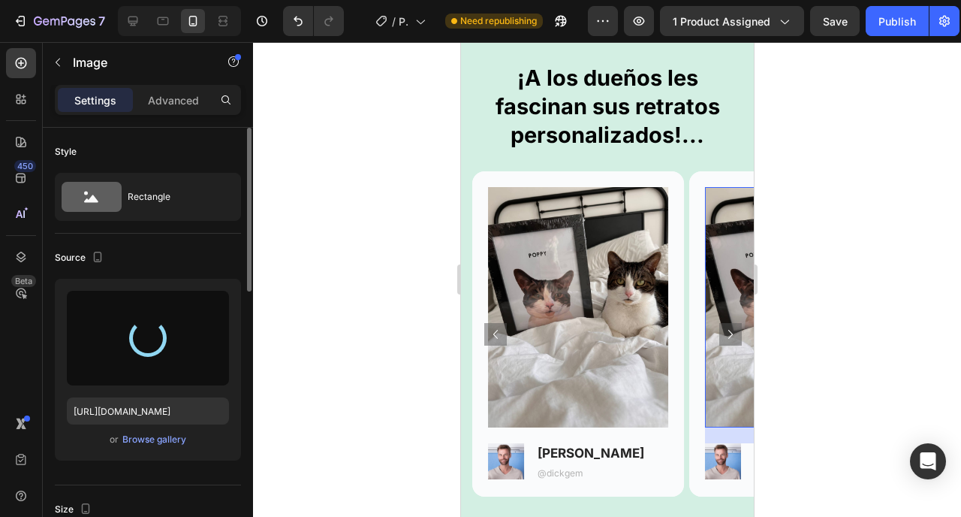
type input "[URL][DOMAIN_NAME]"
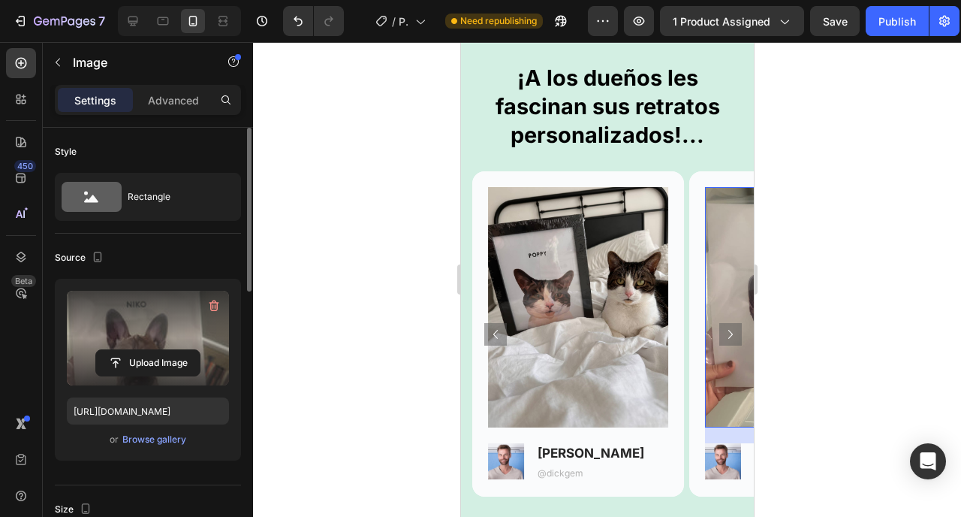
click at [723, 345] on button "Carousel Next Arrow" at bounding box center [730, 334] width 23 height 23
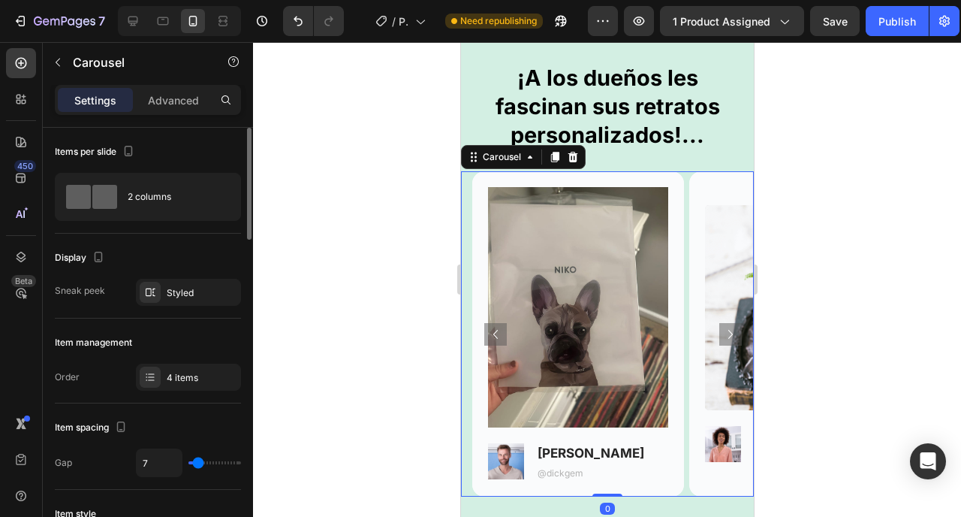
click at [723, 343] on button "Carousel Next Arrow" at bounding box center [730, 334] width 23 height 23
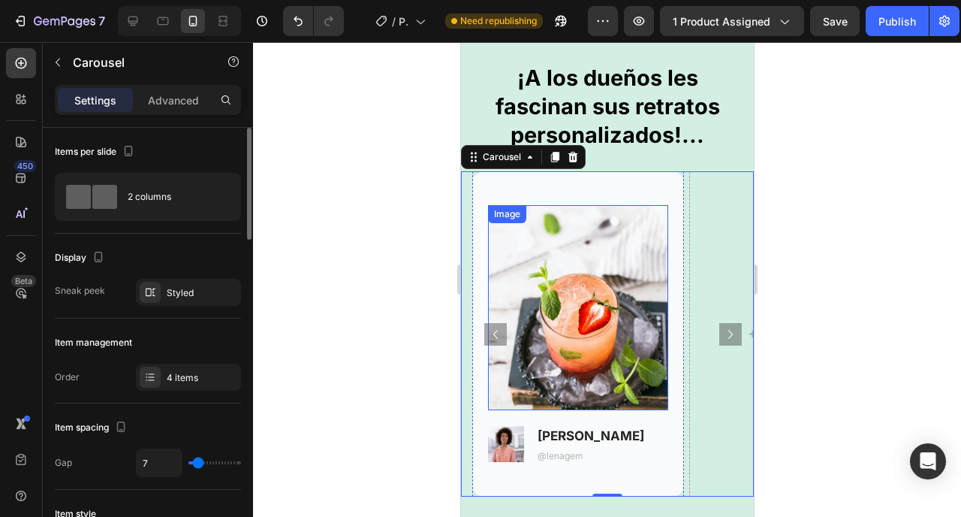
click at [605, 305] on img at bounding box center [577, 307] width 180 height 205
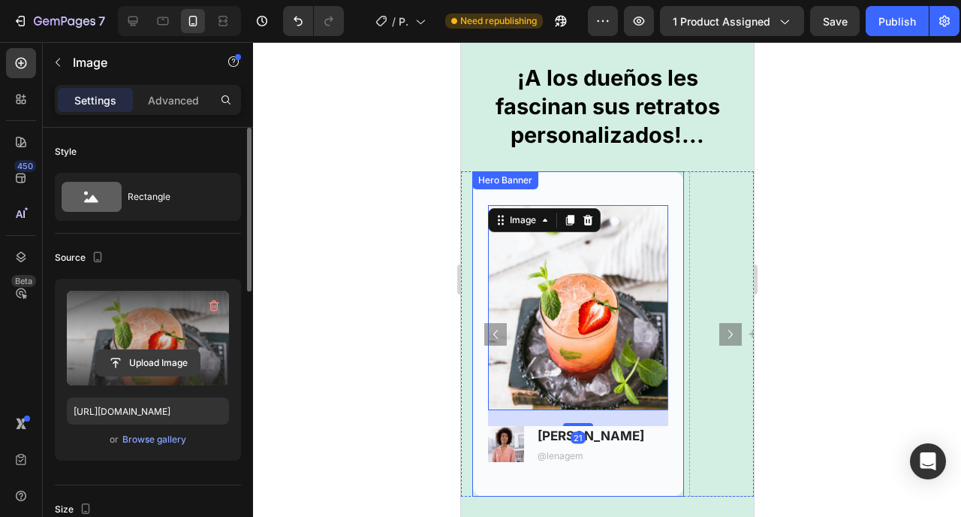
click at [161, 358] on input "file" at bounding box center [148, 363] width 104 height 26
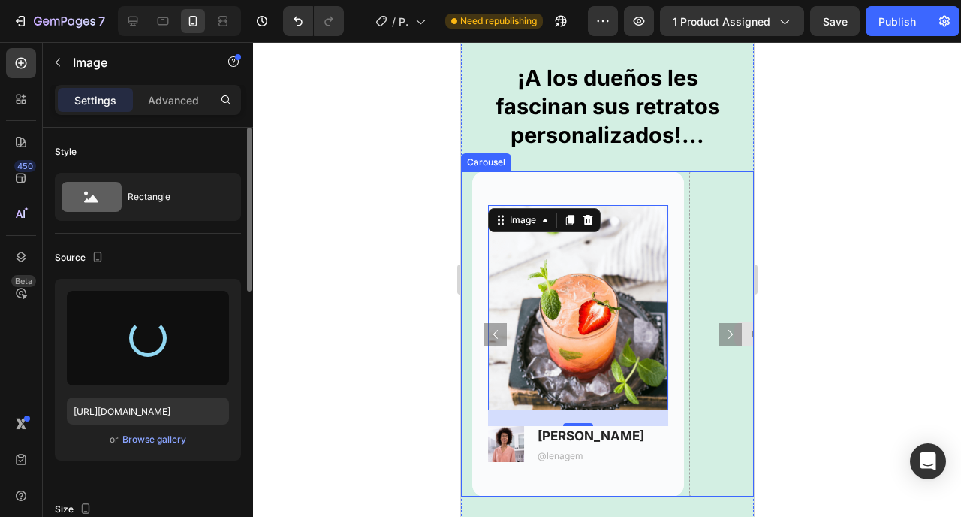
type input "[URL][DOMAIN_NAME]"
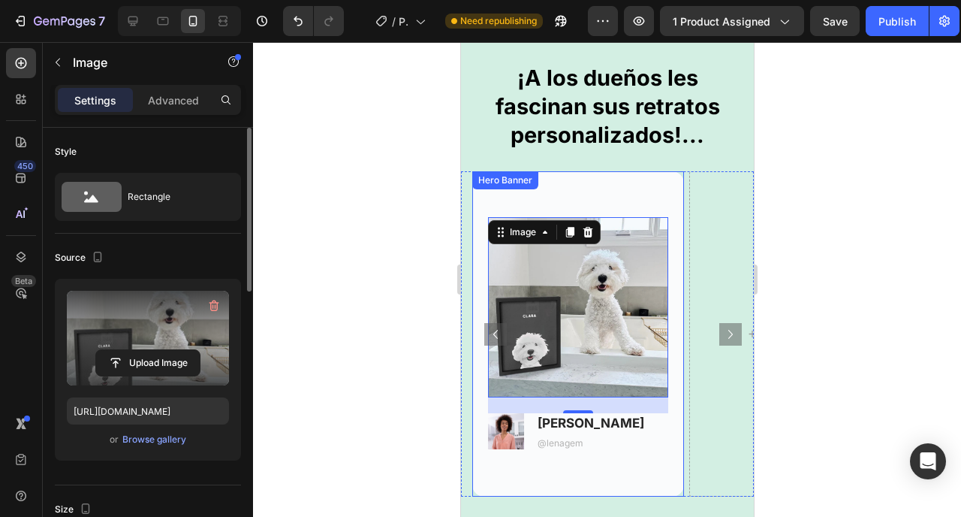
click at [583, 189] on div "Background Image" at bounding box center [578, 333] width 212 height 325
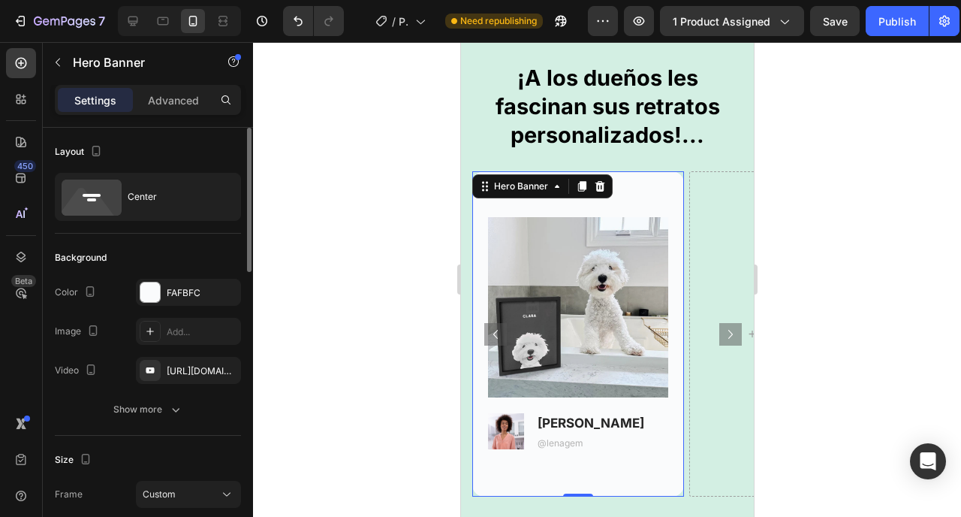
click at [583, 189] on icon at bounding box center [582, 187] width 8 height 11
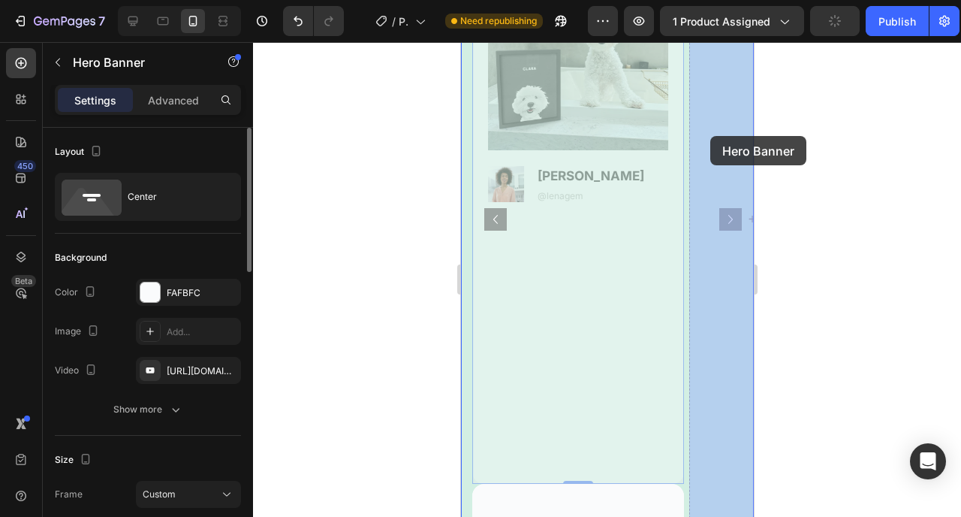
scroll to position [2964, 0]
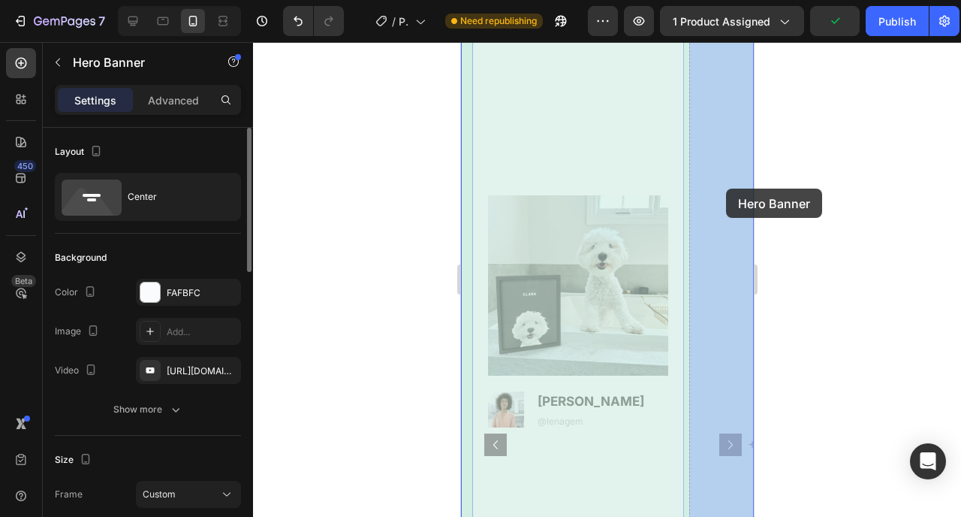
drag, startPoint x: 630, startPoint y: 291, endPoint x: 726, endPoint y: 189, distance: 139.8
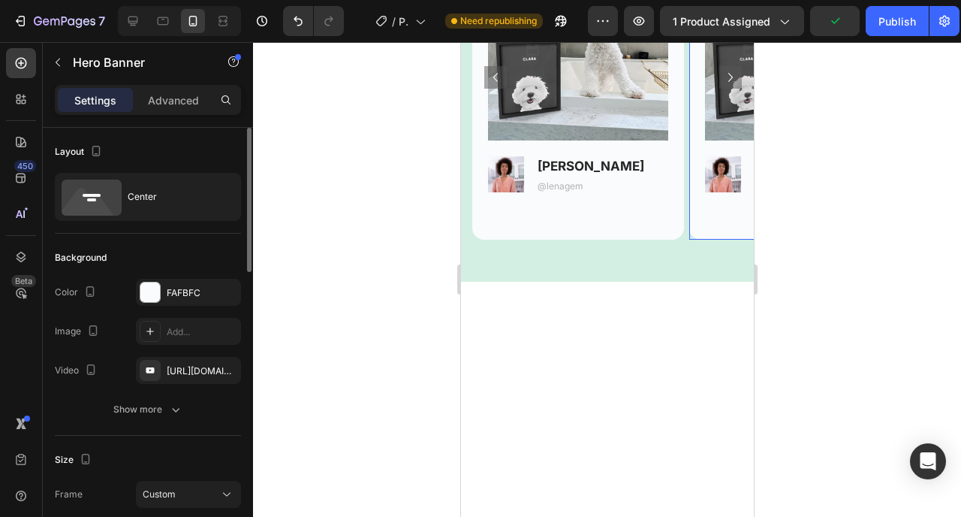
scroll to position [2374, 0]
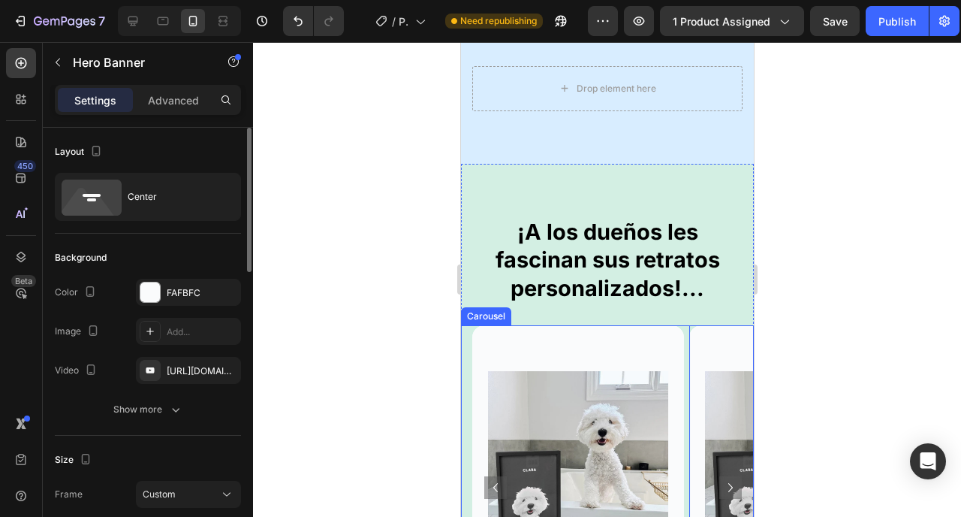
click at [721, 478] on icon "Carousel Next Arrow" at bounding box center [730, 487] width 18 height 18
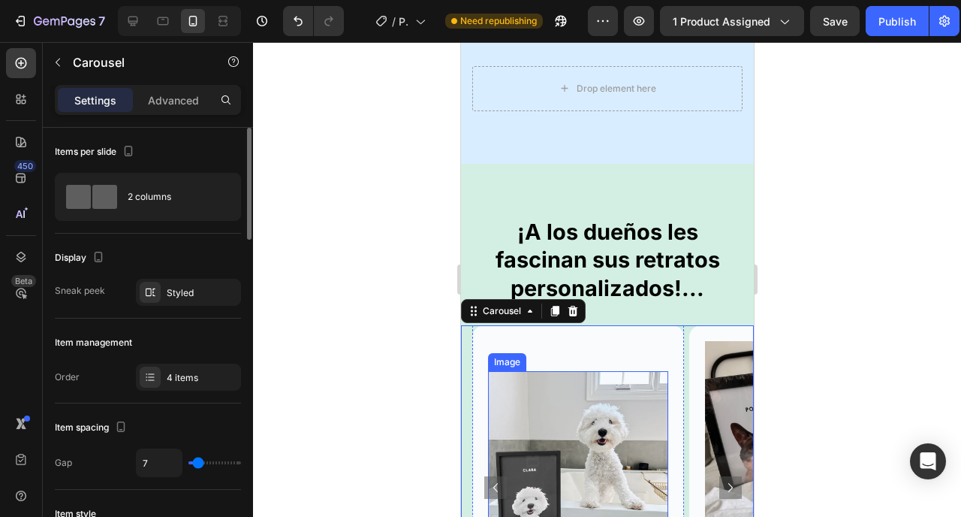
click at [617, 383] on img at bounding box center [577, 461] width 180 height 180
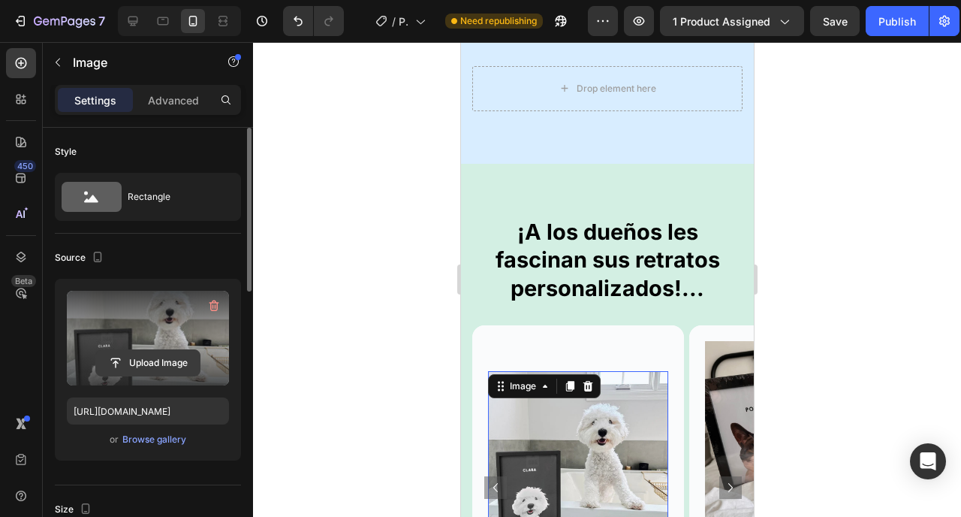
click at [171, 354] on input "file" at bounding box center [148, 363] width 104 height 26
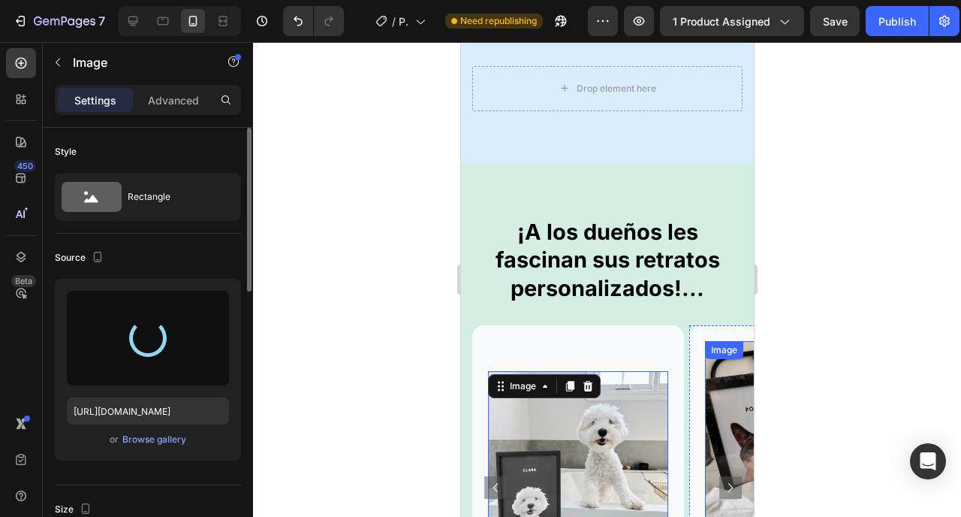
type input "[URL][DOMAIN_NAME]"
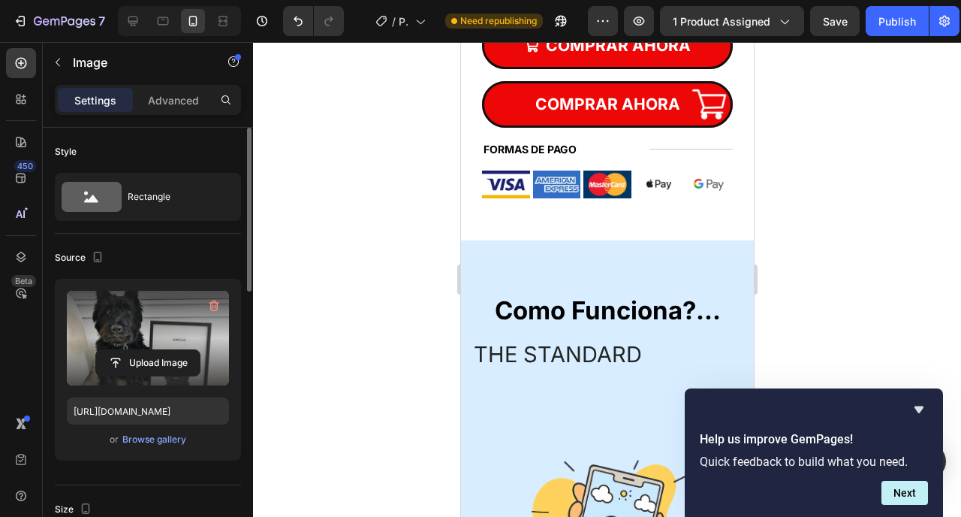
scroll to position [1204, 0]
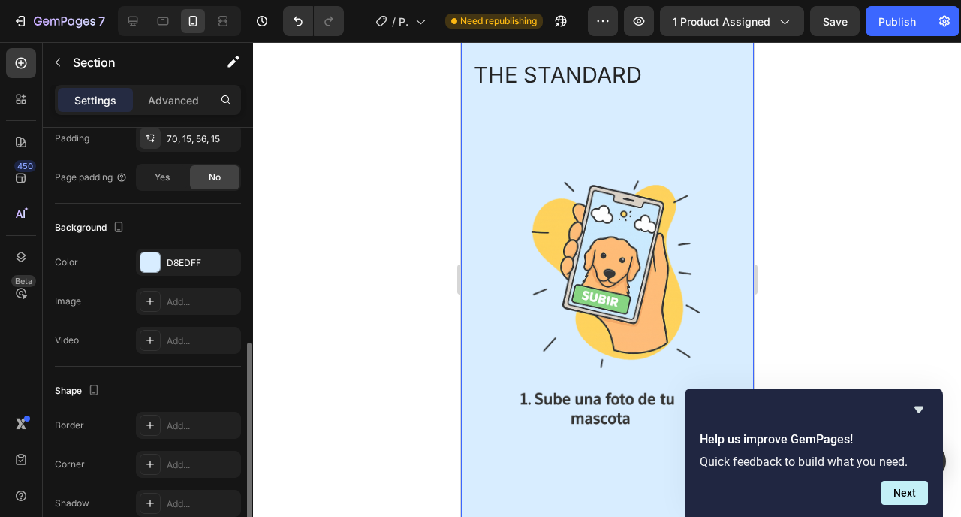
scroll to position [414, 0]
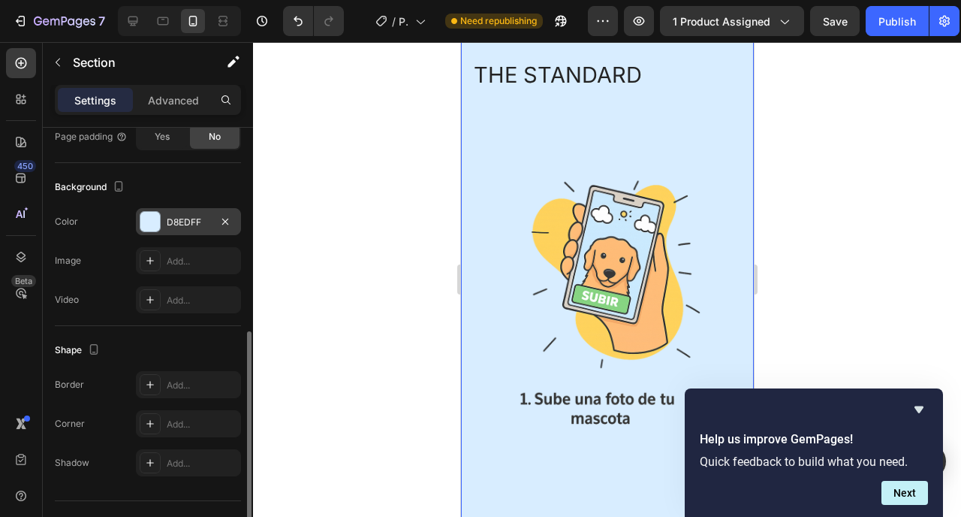
click at [182, 224] on div "D8EDFF" at bounding box center [189, 223] width 44 height 14
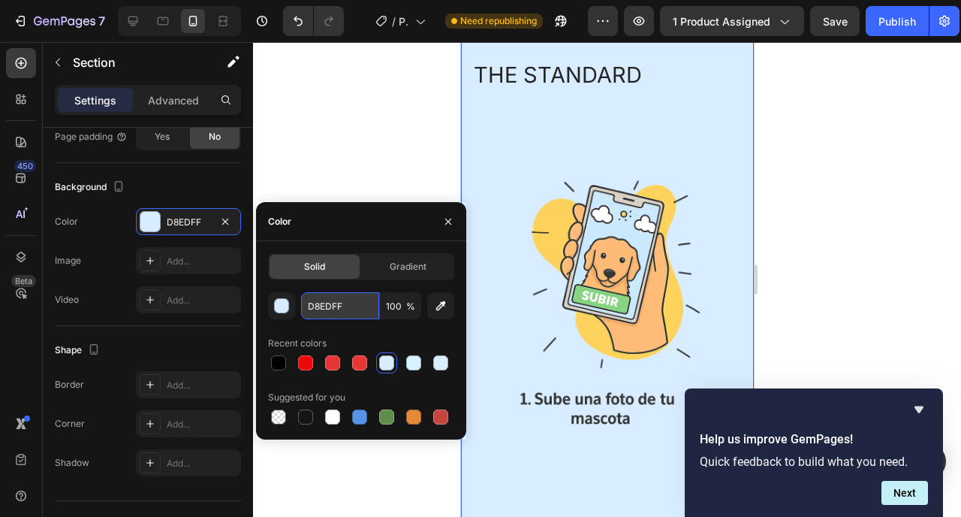
click at [327, 303] on input "D8EDFF" at bounding box center [340, 305] width 78 height 27
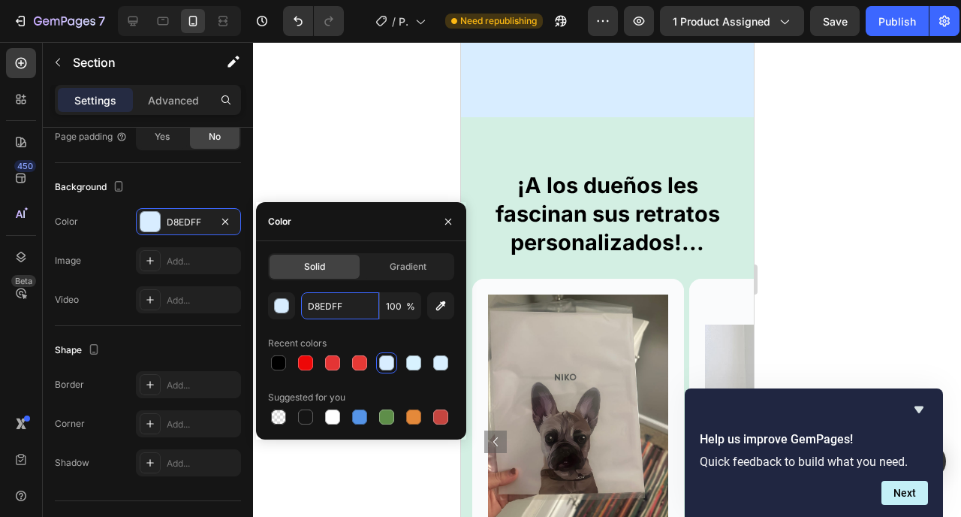
scroll to position [2624, 0]
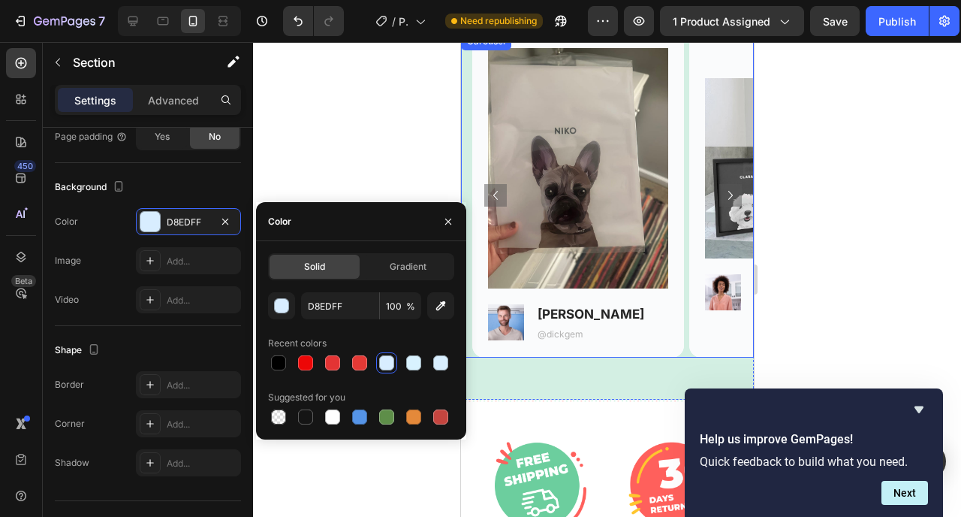
click at [464, 140] on div "Image Image [PERSON_NAME] Text Block @dickgem Text Block Row Hero Banner Image …" at bounding box center [606, 194] width 293 height 325
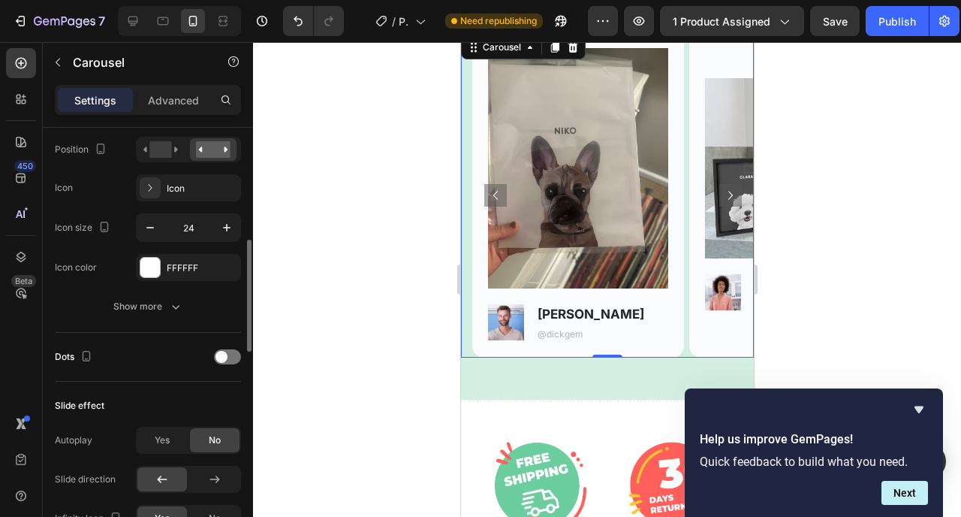
scroll to position [599, 0]
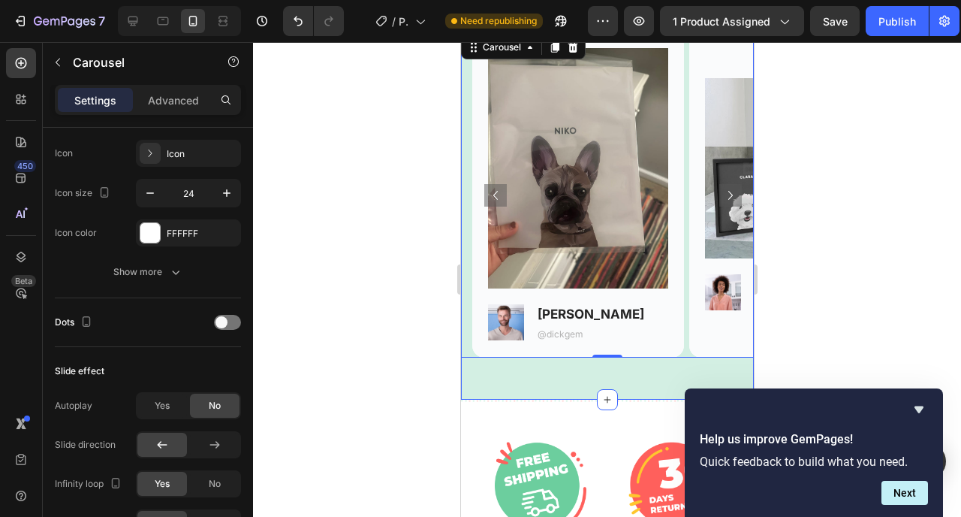
click at [488, 388] on div "¡A los dueños les fascinan sus retratos personalizados!... Heading Row Image Im…" at bounding box center [606, 135] width 293 height 529
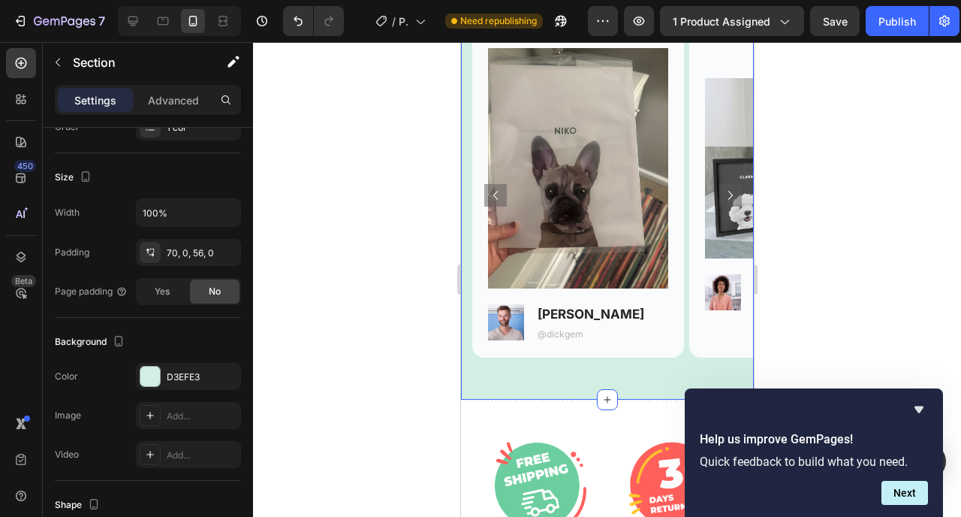
scroll to position [445, 0]
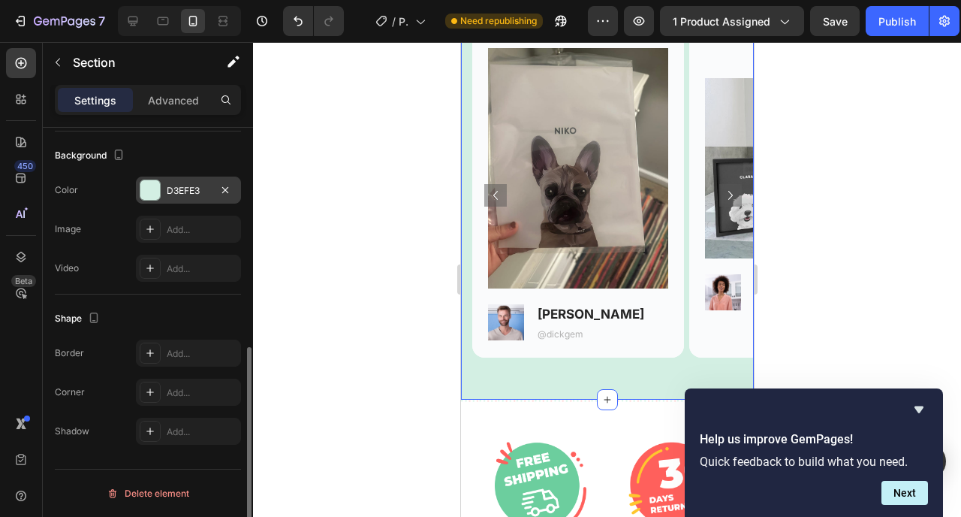
click at [177, 183] on div "D3EFE3" at bounding box center [188, 190] width 105 height 27
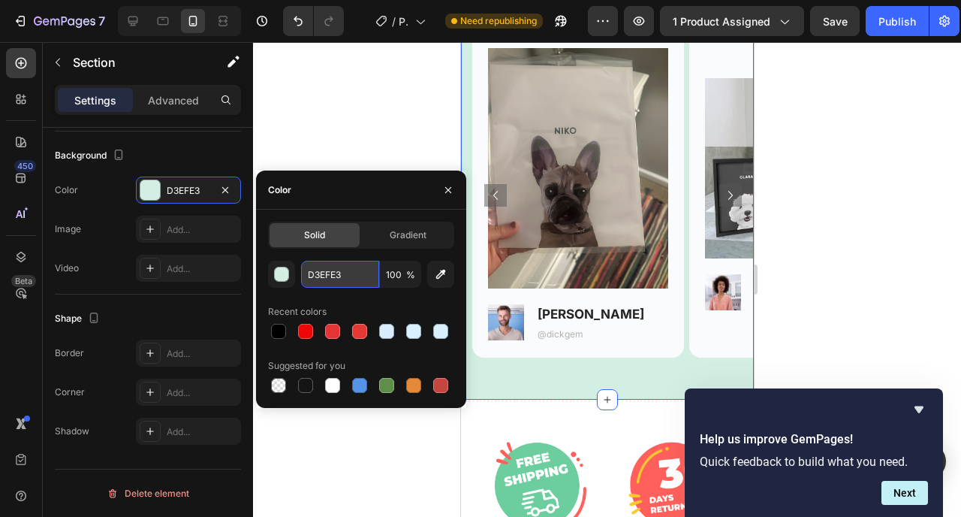
click at [343, 277] on input "D3EFE3" at bounding box center [340, 274] width 78 height 27
paste input "4DB6AC"
type input "4DB6AC"
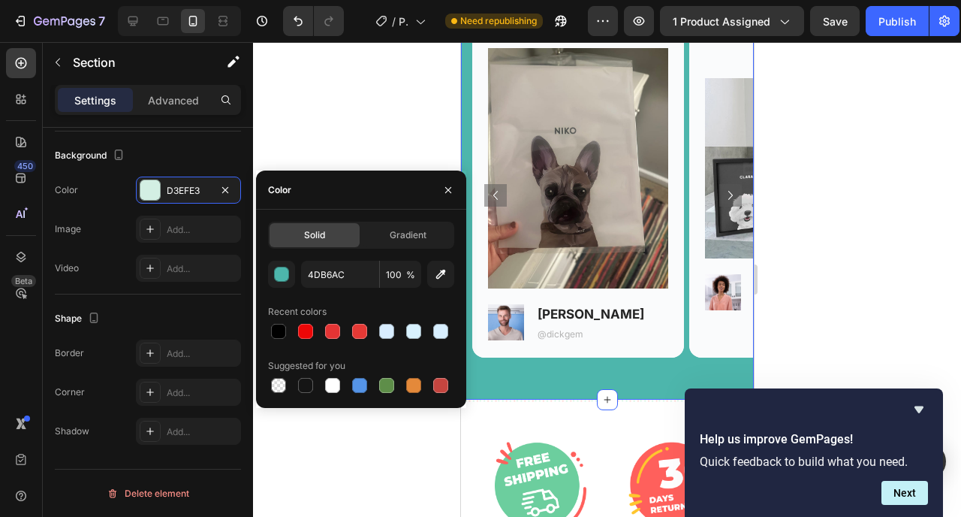
click at [379, 129] on div at bounding box center [607, 279] width 708 height 475
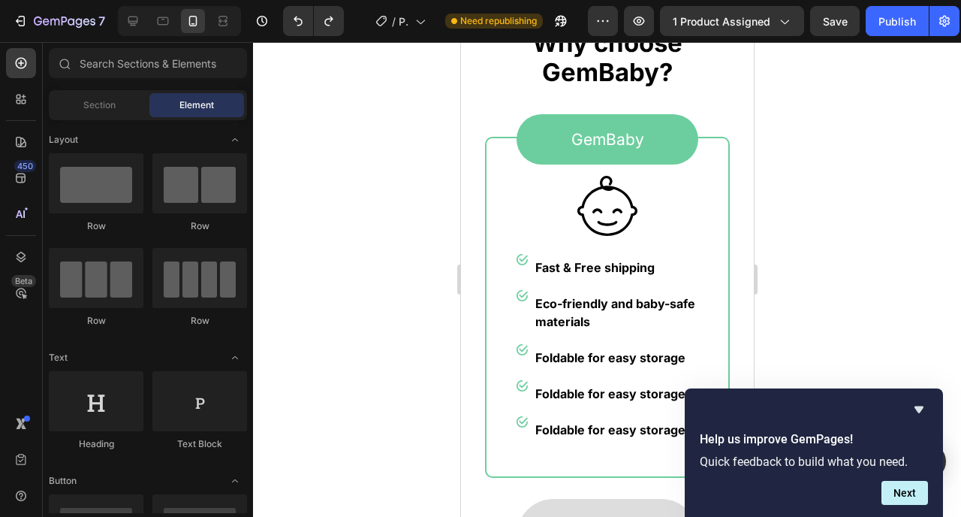
scroll to position [4481, 0]
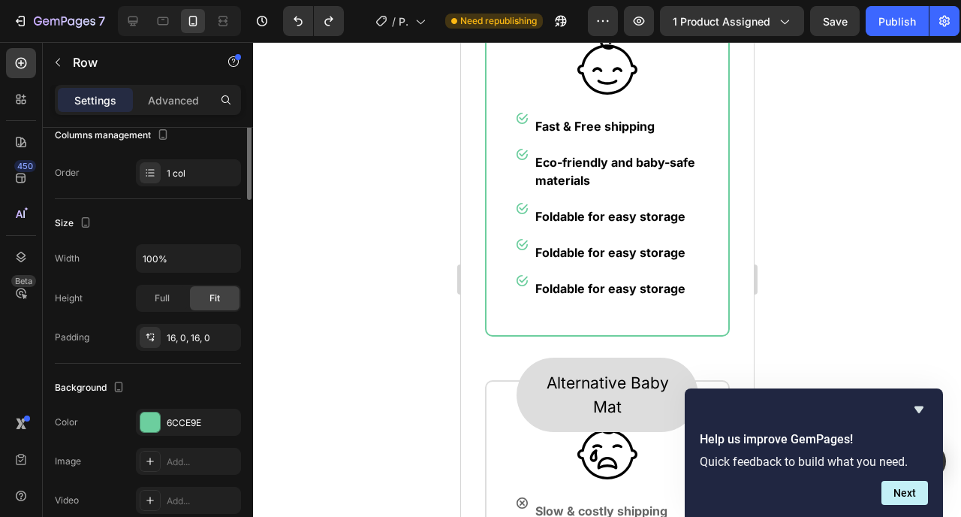
scroll to position [312, 0]
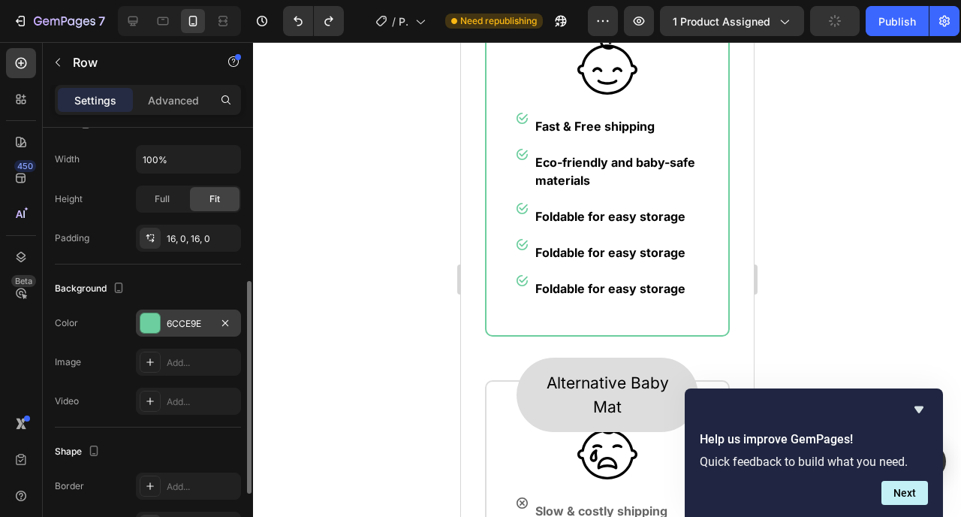
click at [181, 321] on div "6CCE9E" at bounding box center [189, 324] width 44 height 14
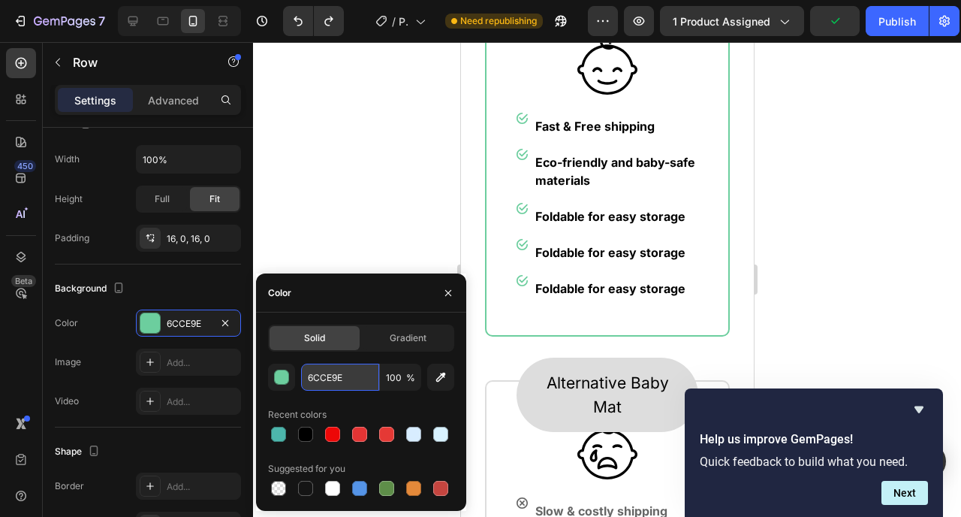
click at [377, 381] on input "6CCE9E" at bounding box center [340, 377] width 78 height 27
paste input "4DB6AC"
type input "4DB6AC"
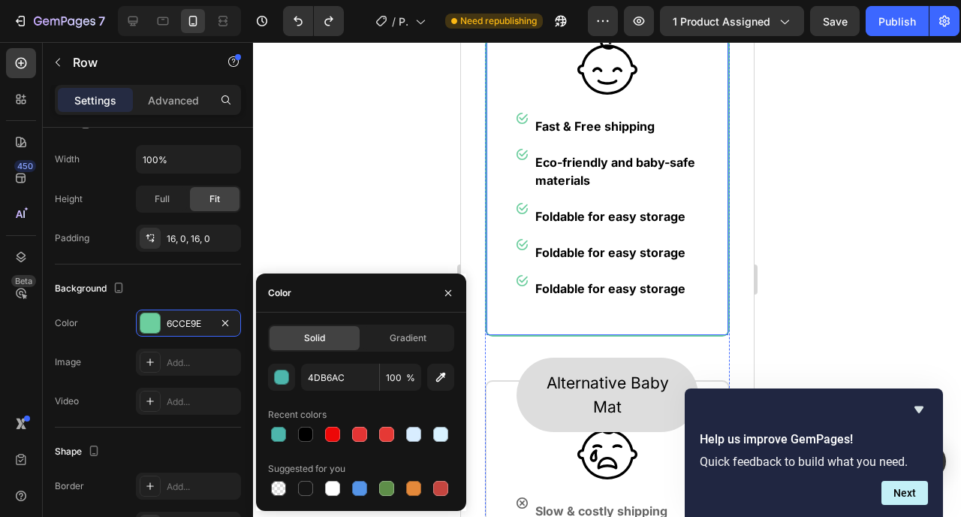
click at [486, 290] on div "GemBaby Text block Row 0 Image Image Fast & Free shipping Text block Row Image …" at bounding box center [606, 165] width 245 height 341
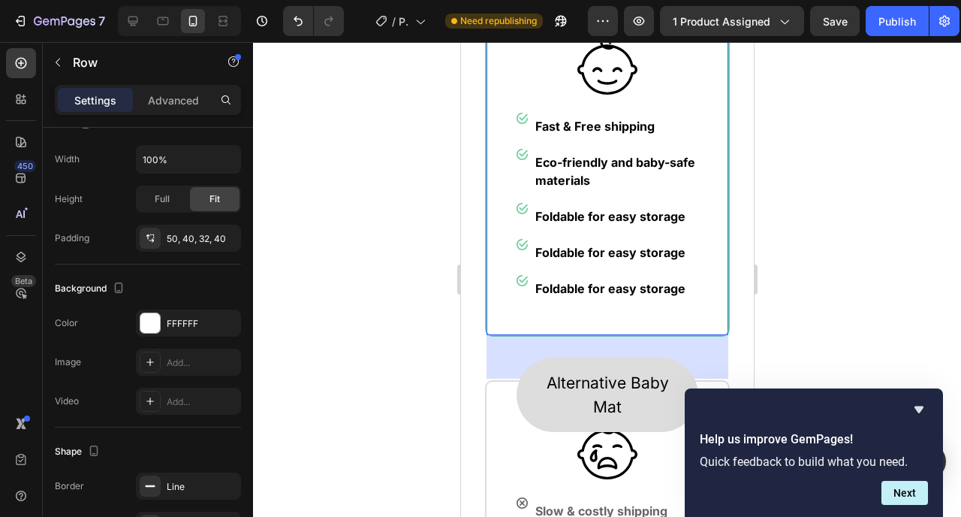
click at [484, 334] on div "GemBaby Text block Row Image Image Fast & Free shipping Text block Row Image Ec…" at bounding box center [606, 165] width 245 height 341
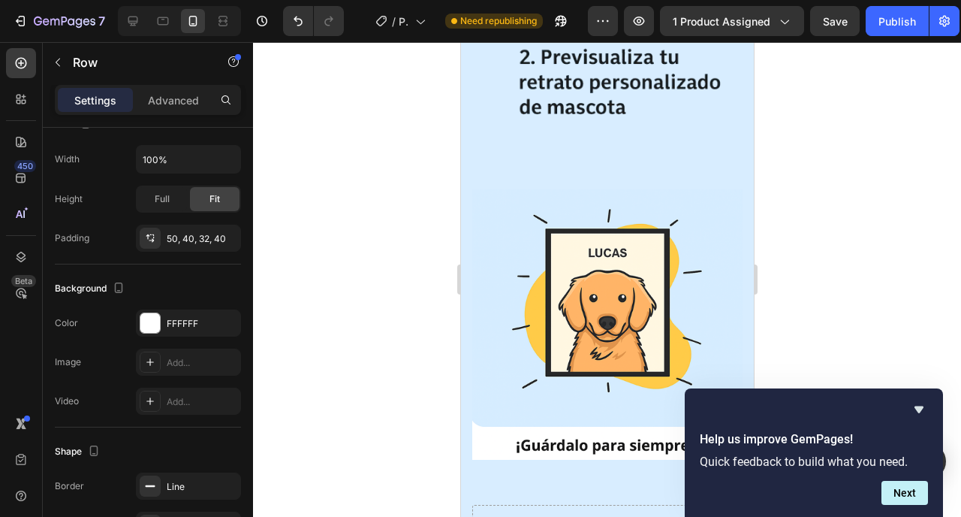
scroll to position [2283, 0]
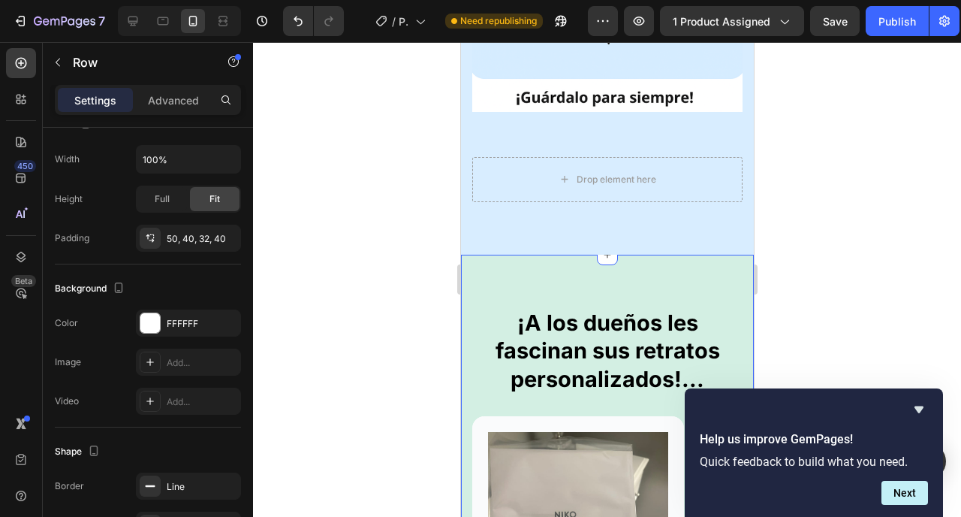
click at [524, 255] on div "¡A los dueños les fascinan sus retratos personalizados!... Heading Row Image Im…" at bounding box center [606, 519] width 293 height 529
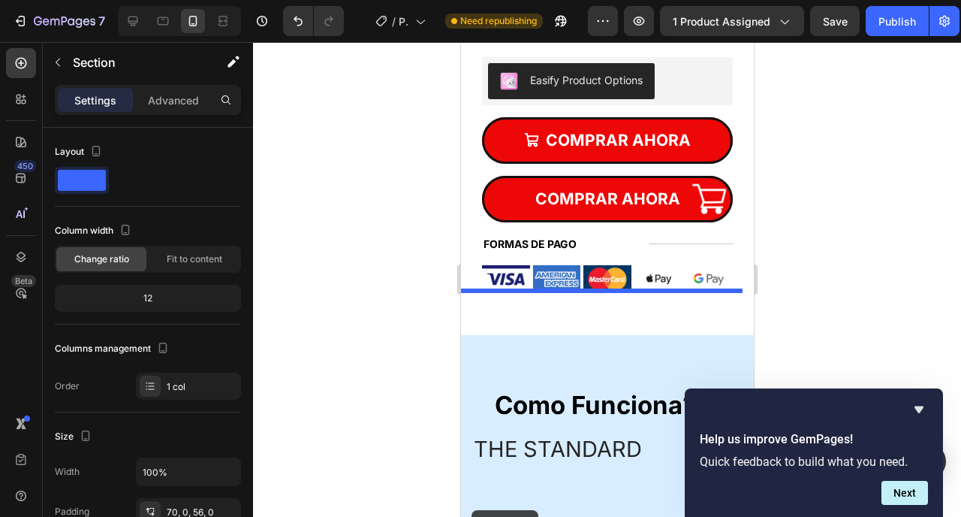
scroll to position [964, 0]
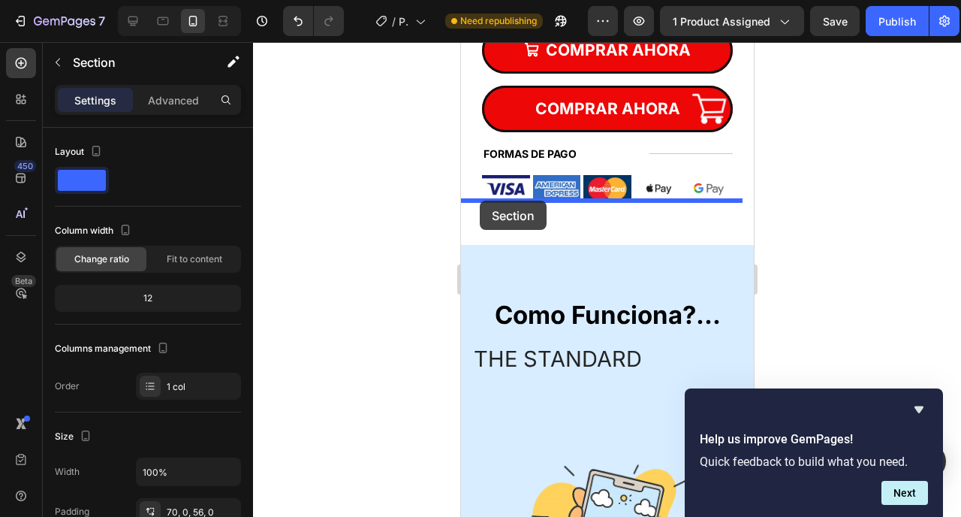
drag, startPoint x: 478, startPoint y: 327, endPoint x: 478, endPoint y: 201, distance: 126.2
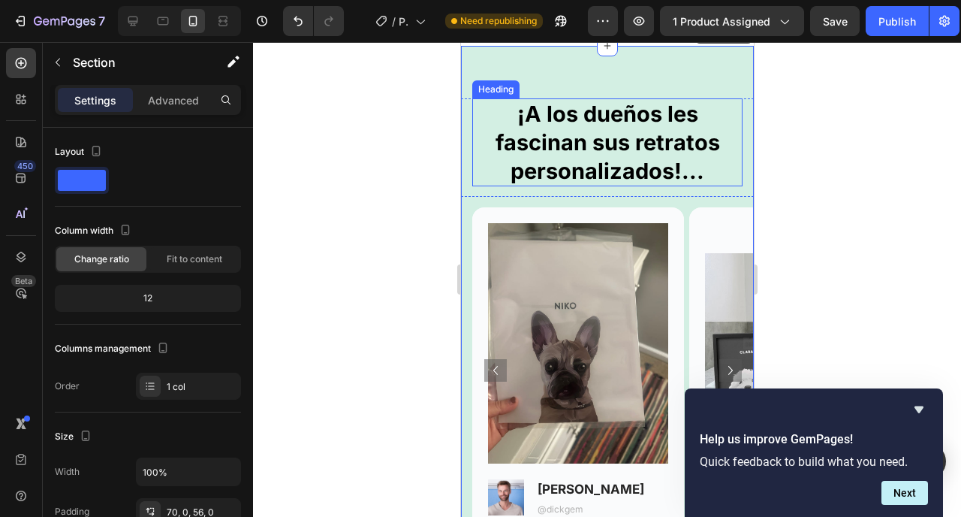
scroll to position [1244, 0]
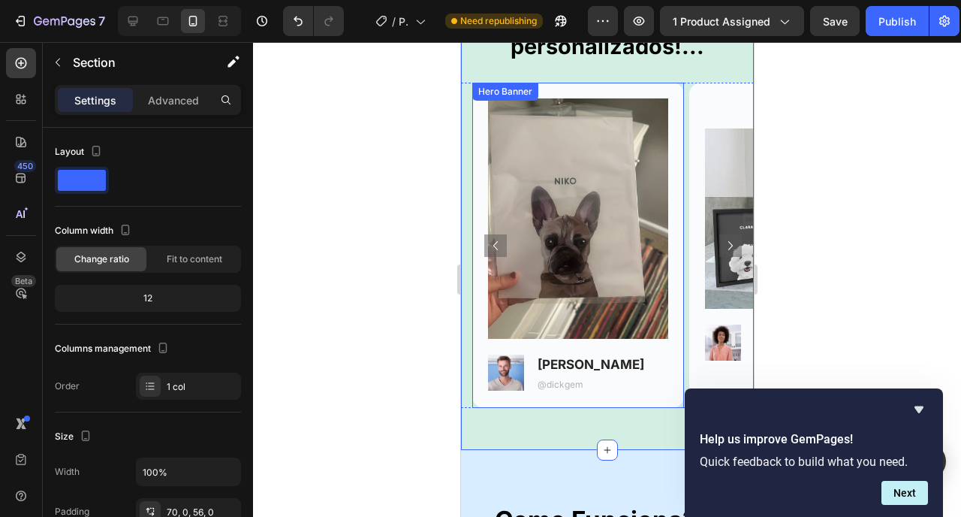
click at [478, 384] on div "Image Image [PERSON_NAME] Text Block @dickgem Text Block Row" at bounding box center [578, 245] width 212 height 325
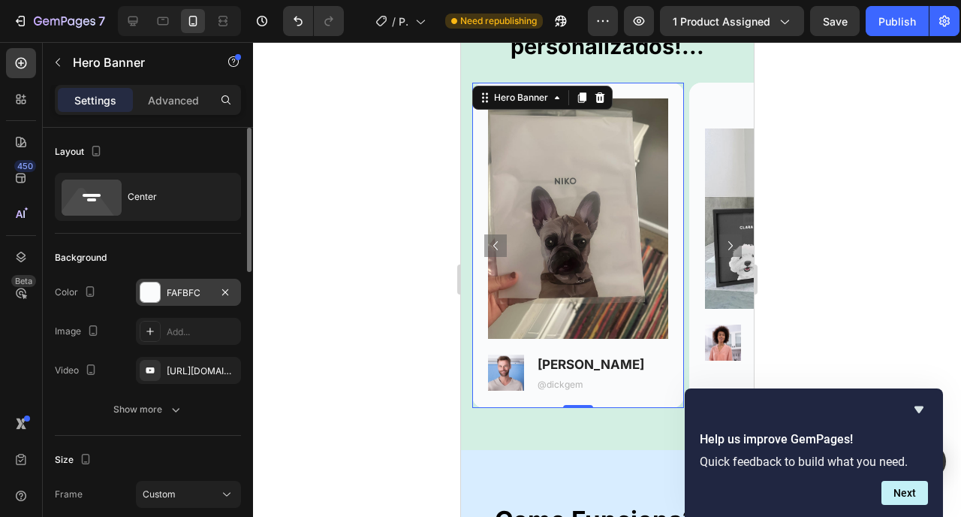
click at [151, 292] on div at bounding box center [150, 292] width 20 height 20
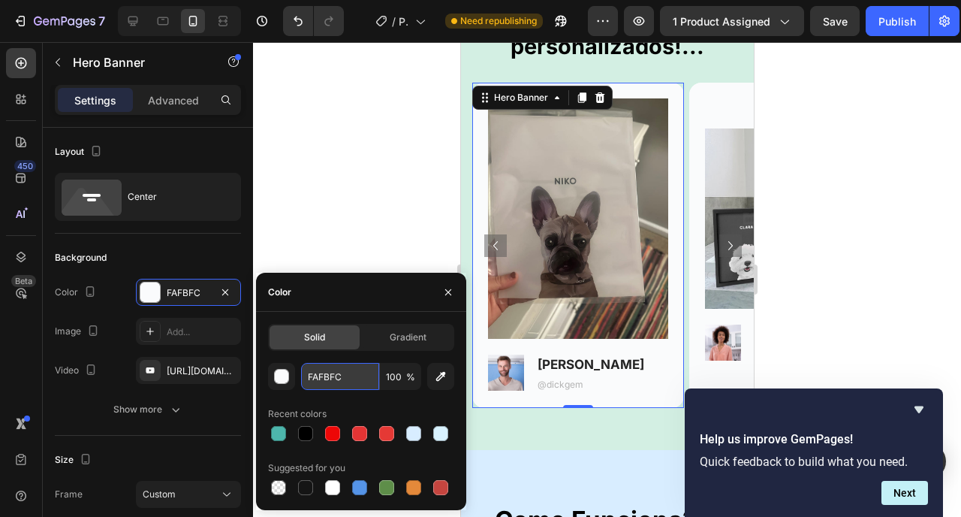
click at [337, 383] on input "FAFBFC" at bounding box center [340, 376] width 78 height 27
paste input "FD166"
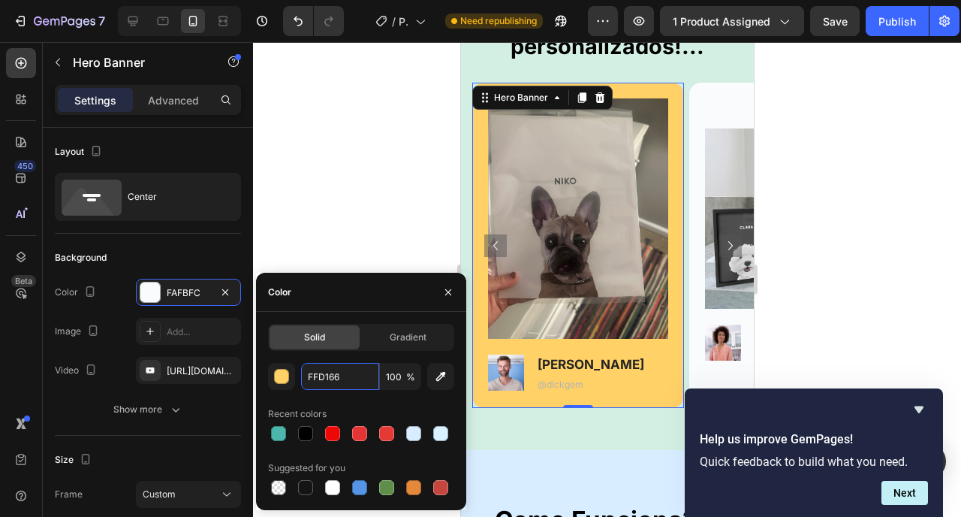
type input "FFD166"
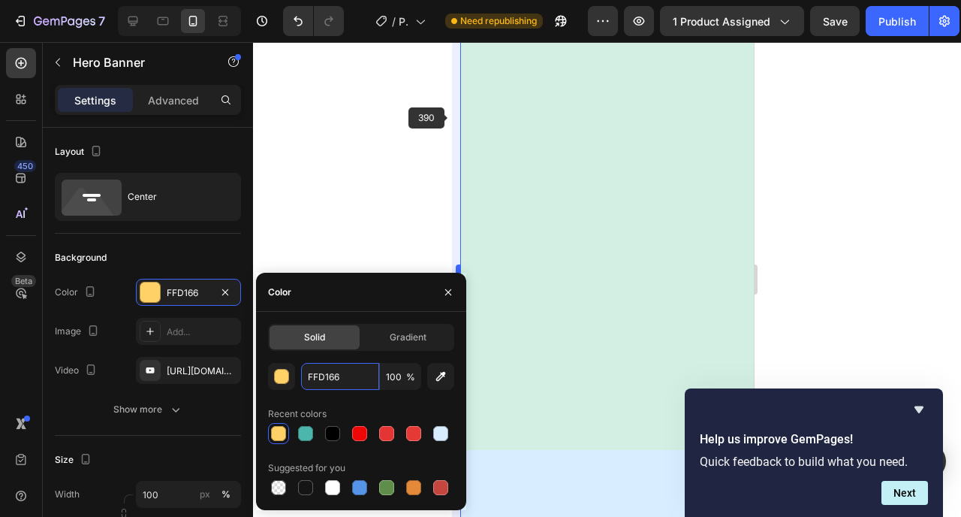
scroll to position [195, 0]
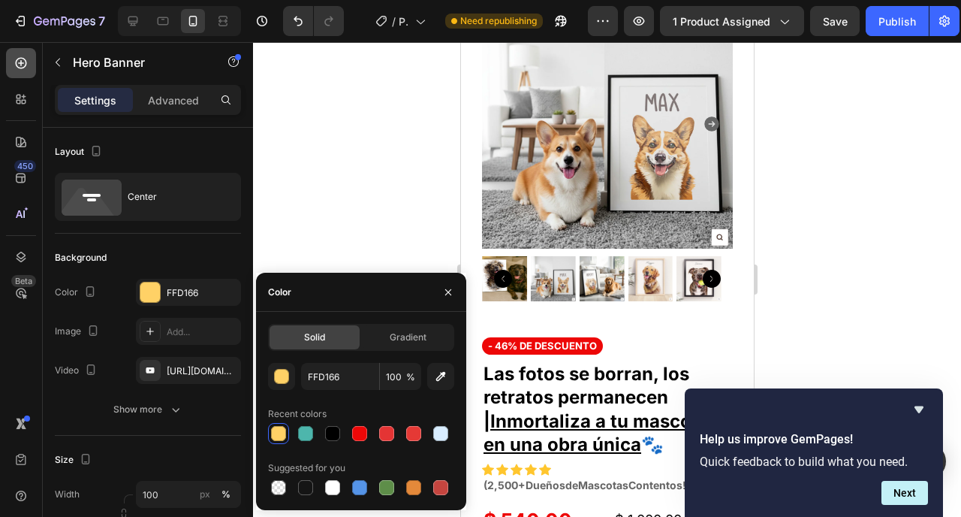
click at [20, 73] on div at bounding box center [21, 63] width 30 height 30
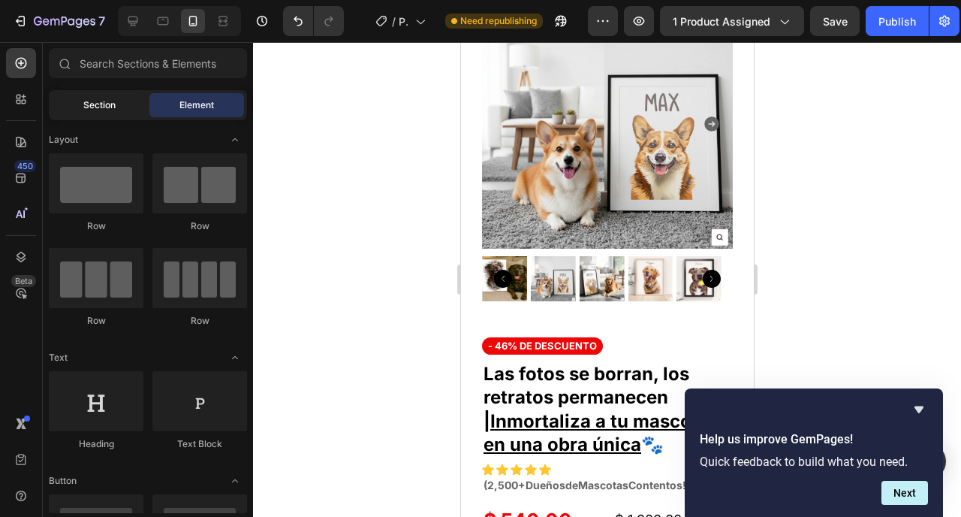
click at [122, 107] on div "Section" at bounding box center [99, 105] width 95 height 24
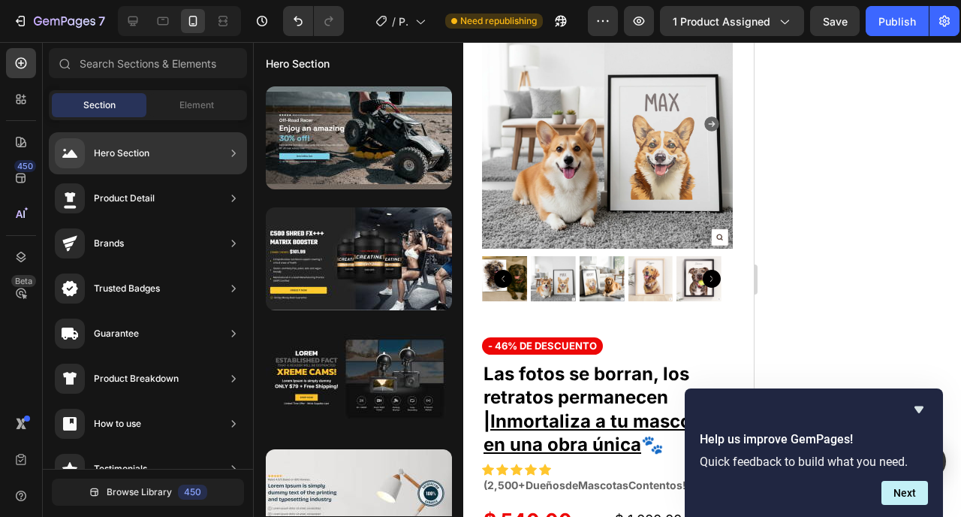
click at [126, 145] on div "Hero Section" at bounding box center [102, 153] width 95 height 30
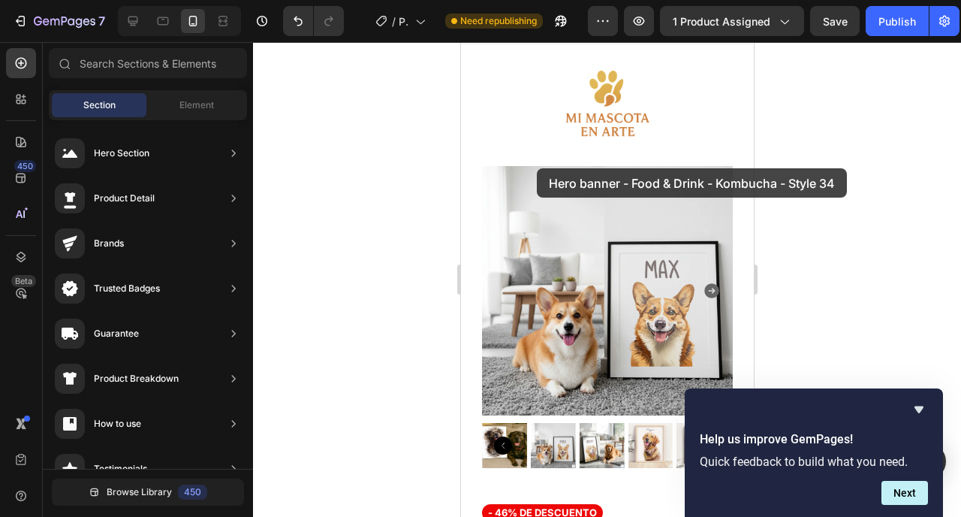
scroll to position [0, 0]
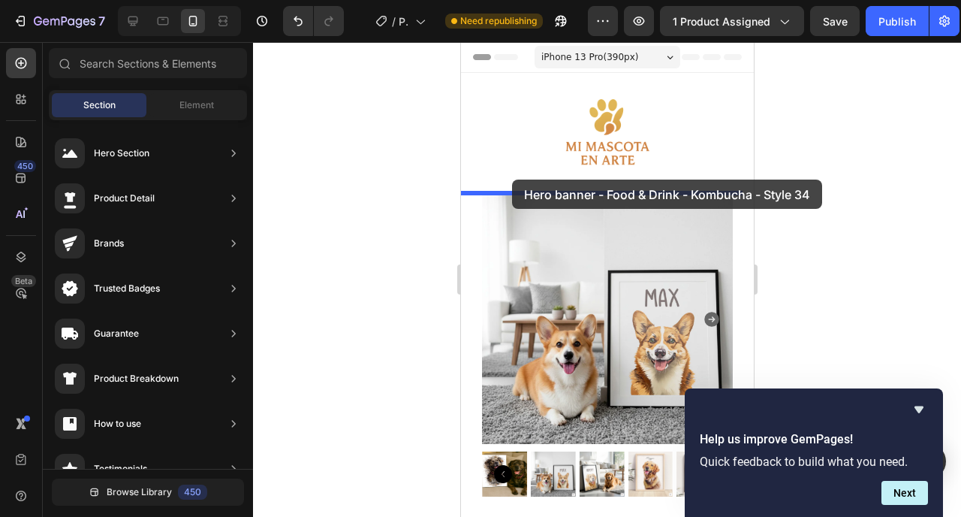
drag, startPoint x: 789, startPoint y: 301, endPoint x: 512, endPoint y: 180, distance: 302.7
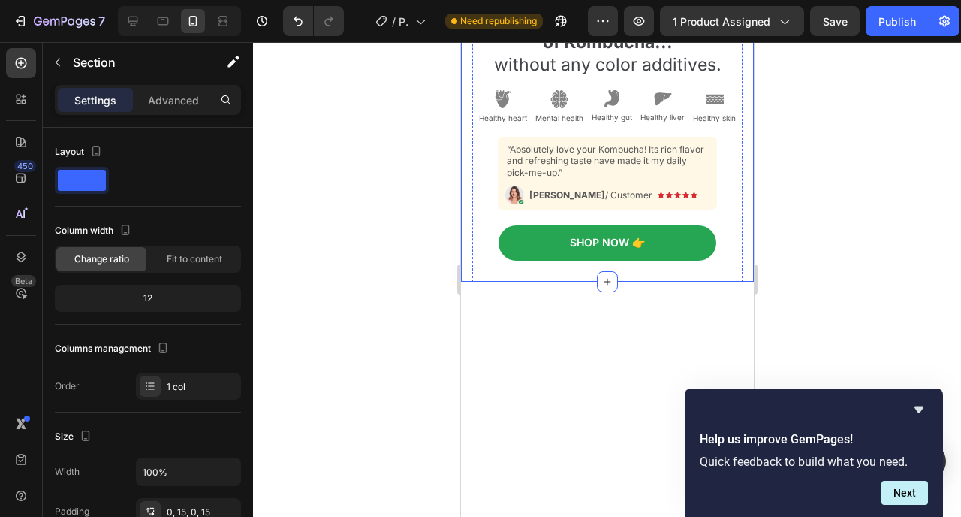
scroll to position [138, 0]
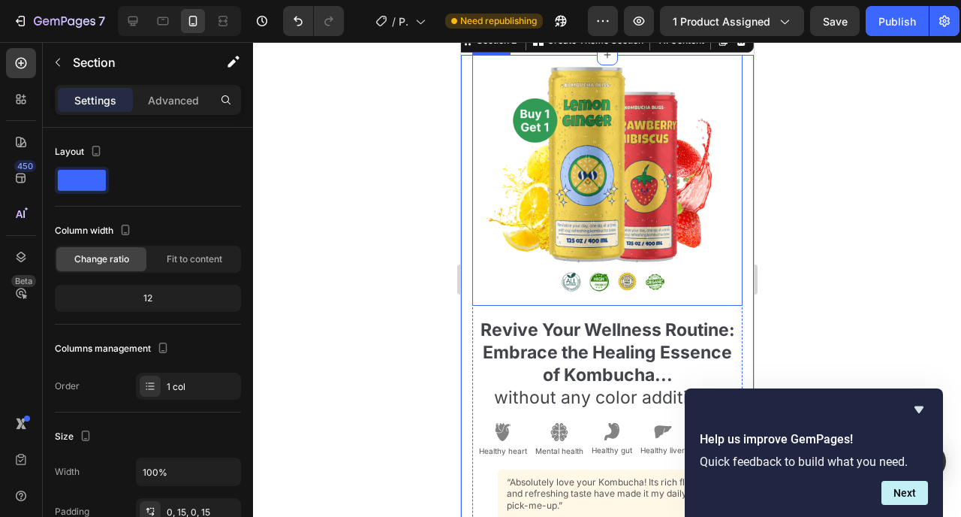
click at [666, 256] on img at bounding box center [606, 180] width 245 height 251
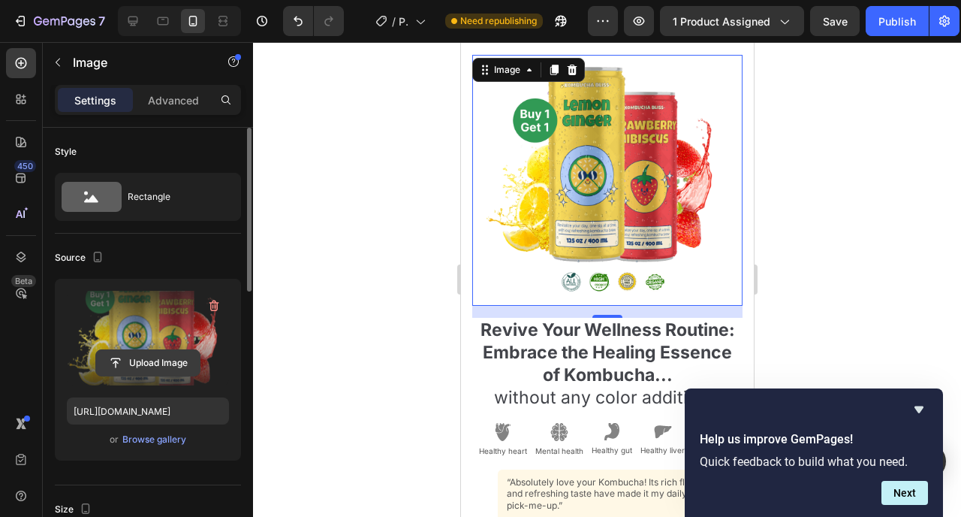
click at [172, 363] on input "file" at bounding box center [148, 363] width 104 height 26
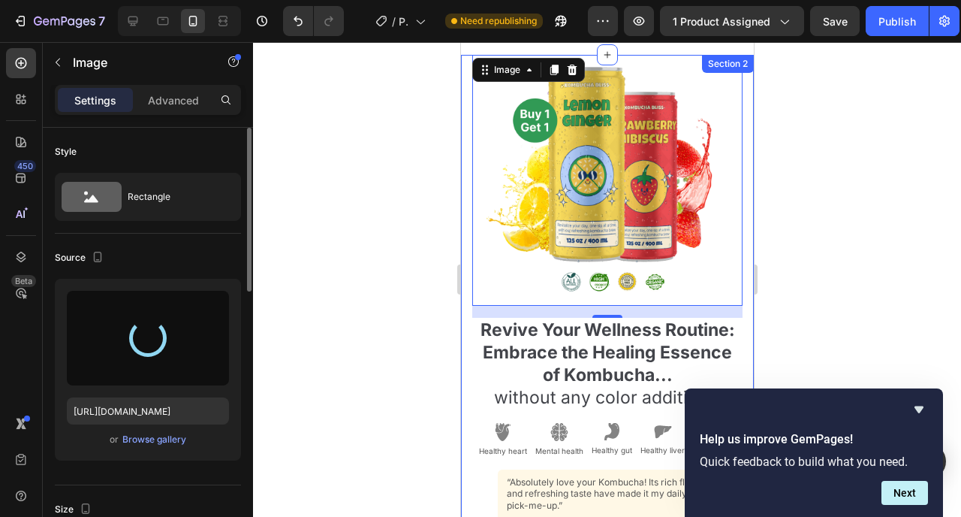
type input "[URL][DOMAIN_NAME]"
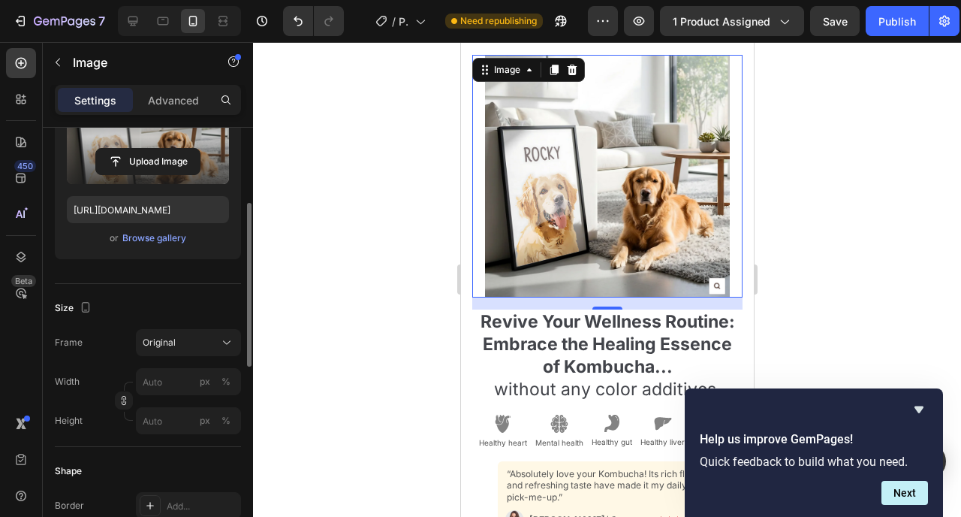
scroll to position [0, 0]
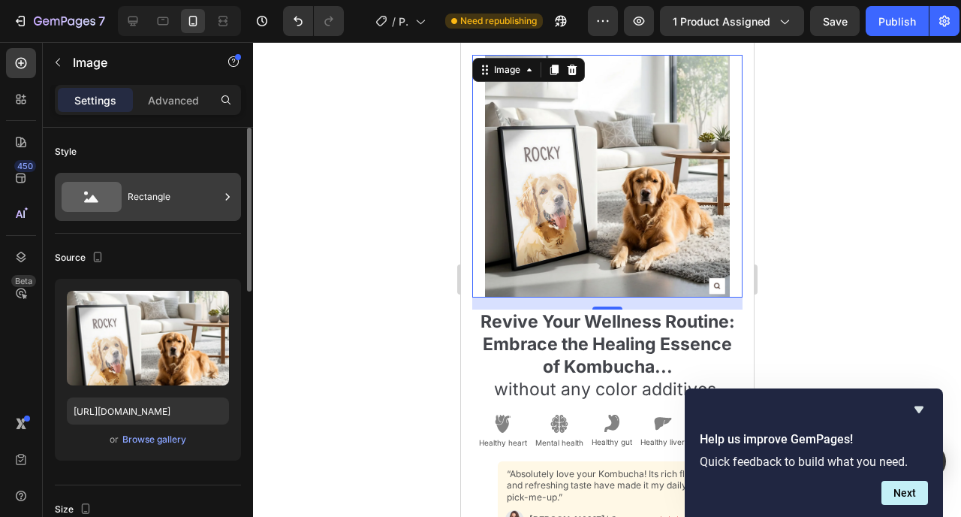
click at [134, 196] on div "Rectangle" at bounding box center [174, 197] width 92 height 35
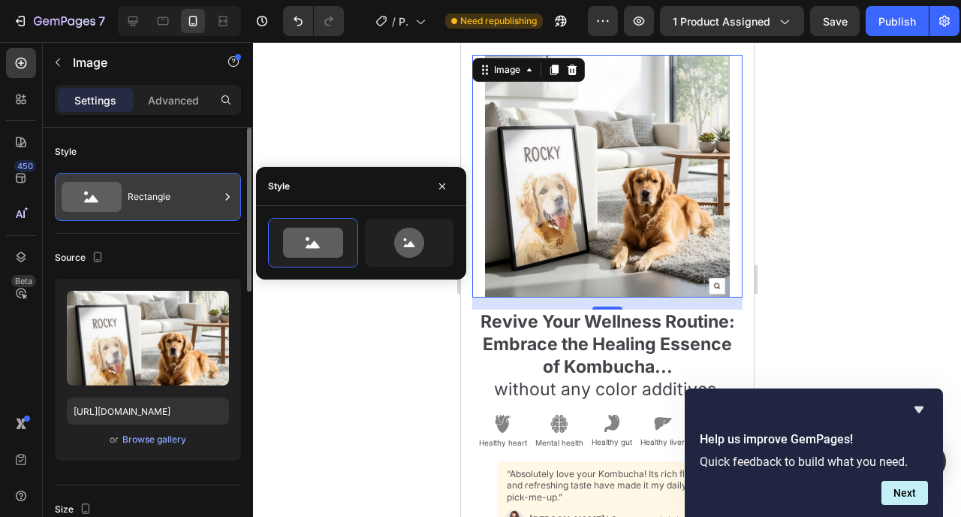
click at [134, 196] on div "Rectangle" at bounding box center [174, 197] width 92 height 35
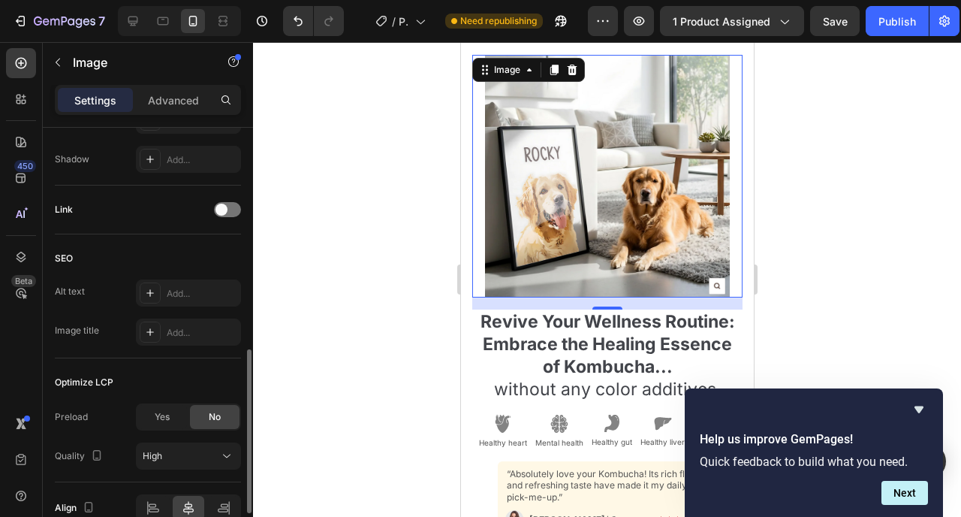
scroll to position [630, 0]
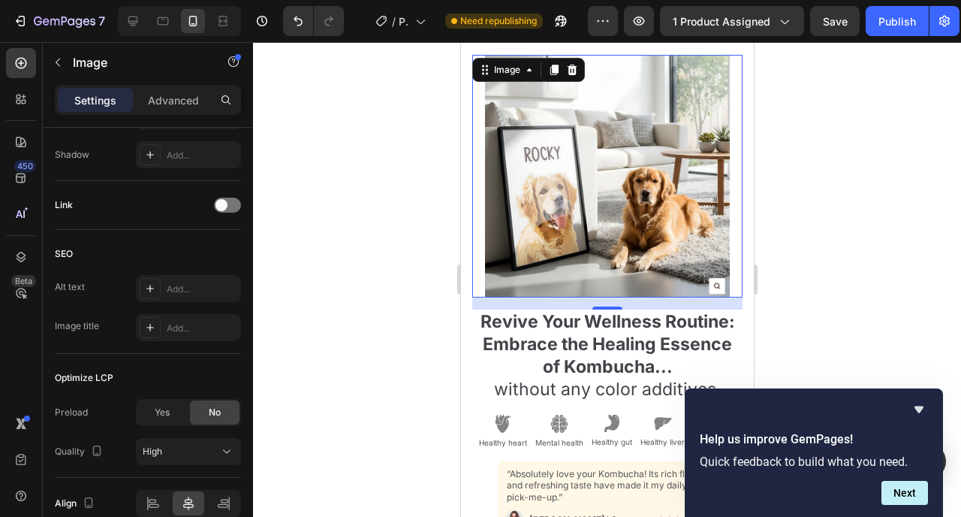
click at [400, 343] on div at bounding box center [607, 279] width 708 height 475
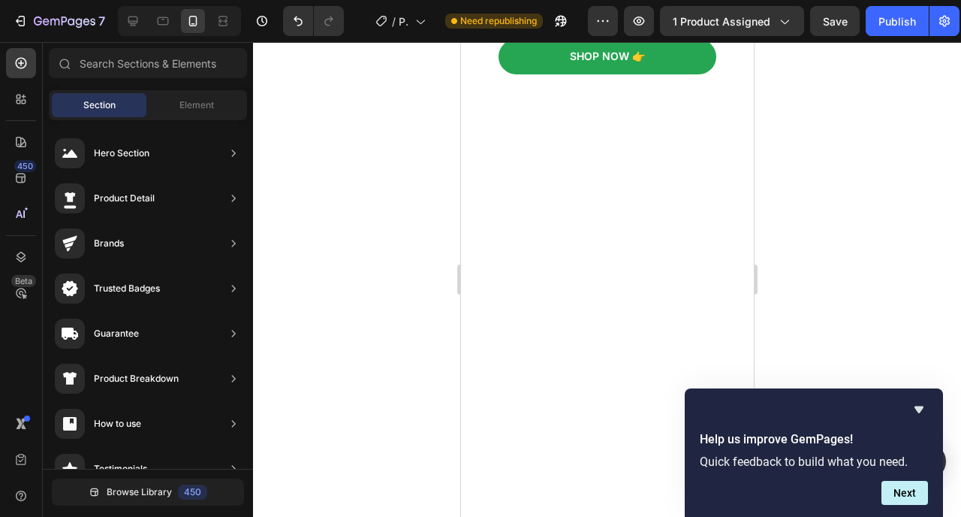
scroll to position [0, 0]
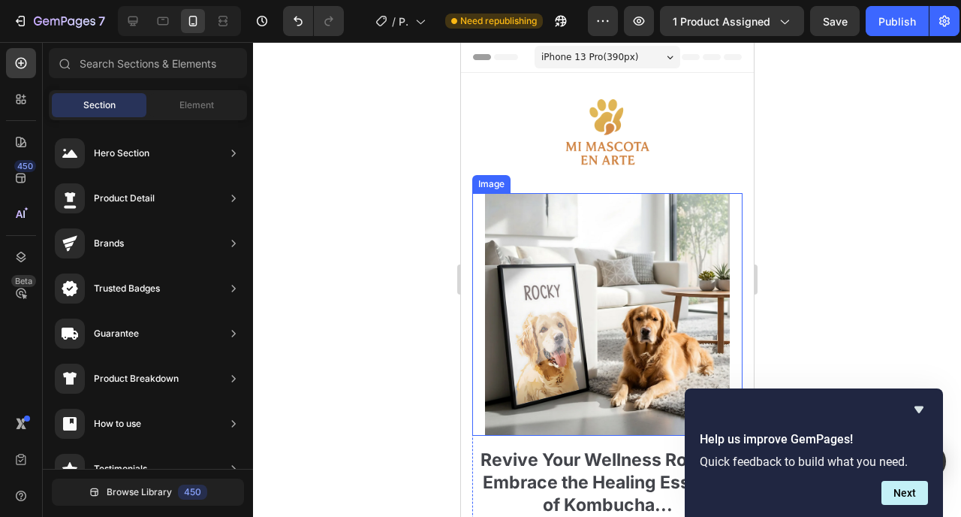
click at [727, 226] on div "Image" at bounding box center [607, 314] width 270 height 243
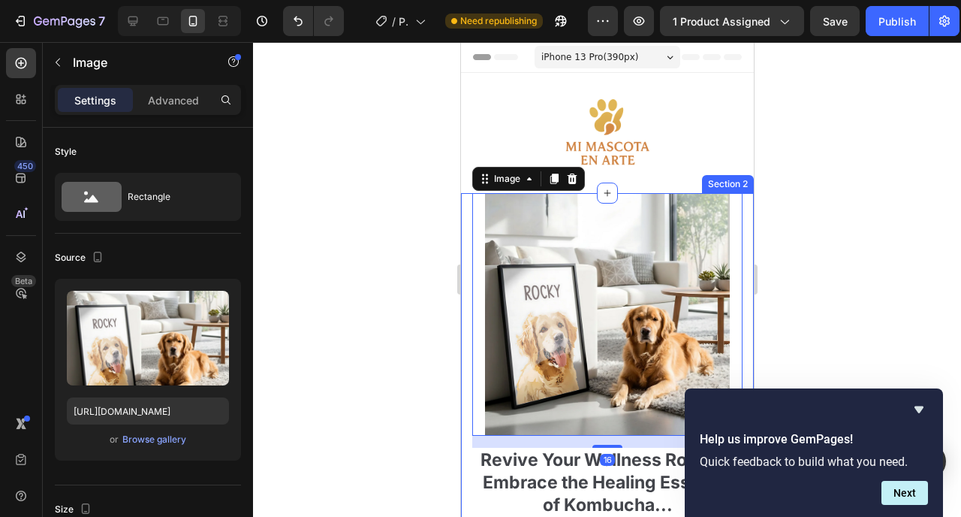
click at [466, 467] on div "Revive Your Wellness Routine: Embrace the Healing Essence of Kombucha... withou…" at bounding box center [606, 468] width 293 height 551
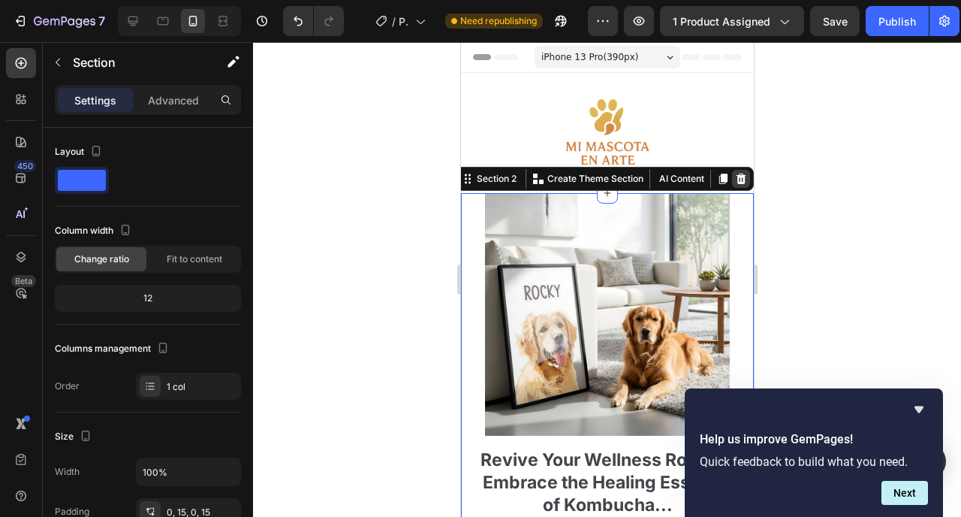
click at [735, 183] on icon at bounding box center [741, 179] width 12 height 12
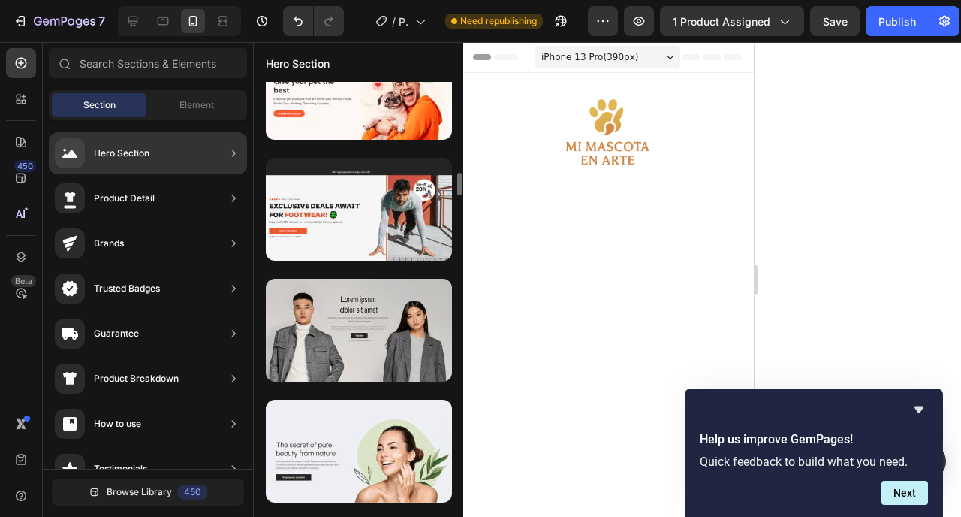
scroll to position [3812, 0]
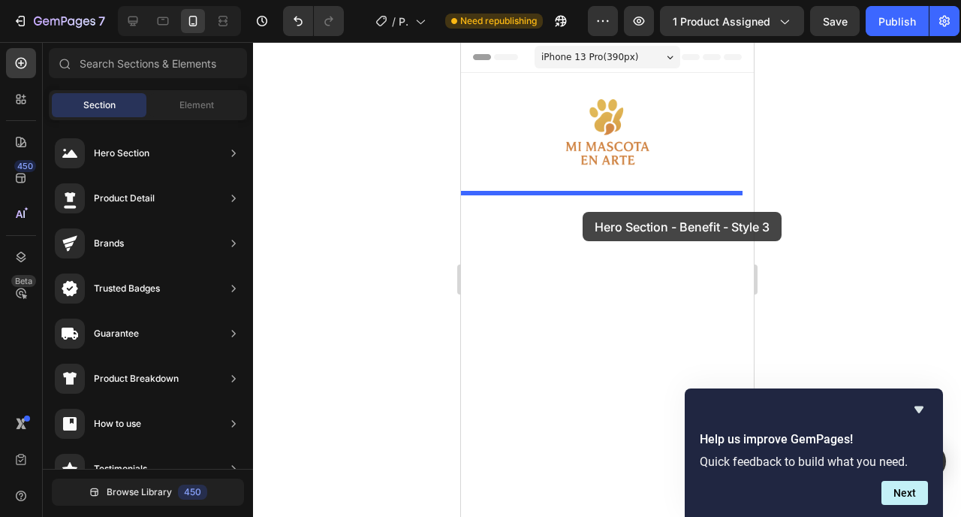
drag, startPoint x: 799, startPoint y: 248, endPoint x: 575, endPoint y: 213, distance: 226.5
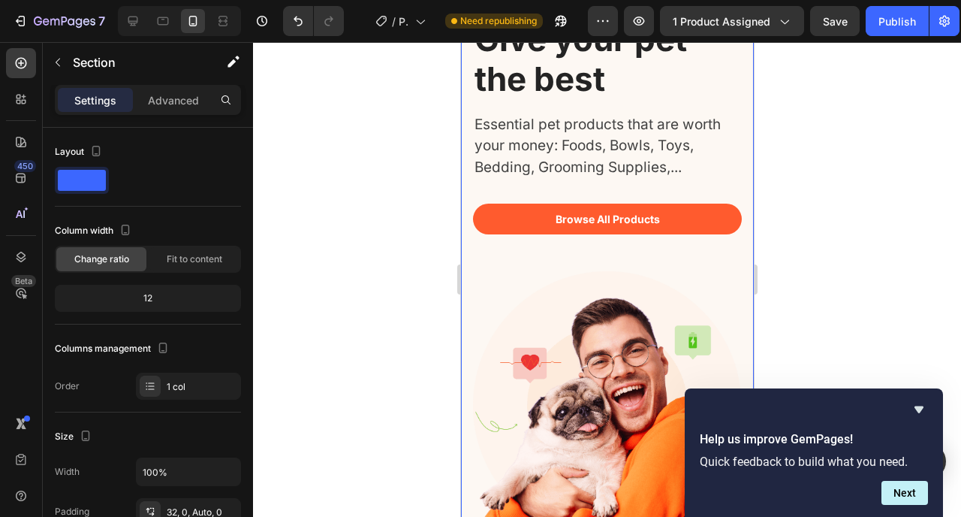
scroll to position [213, 0]
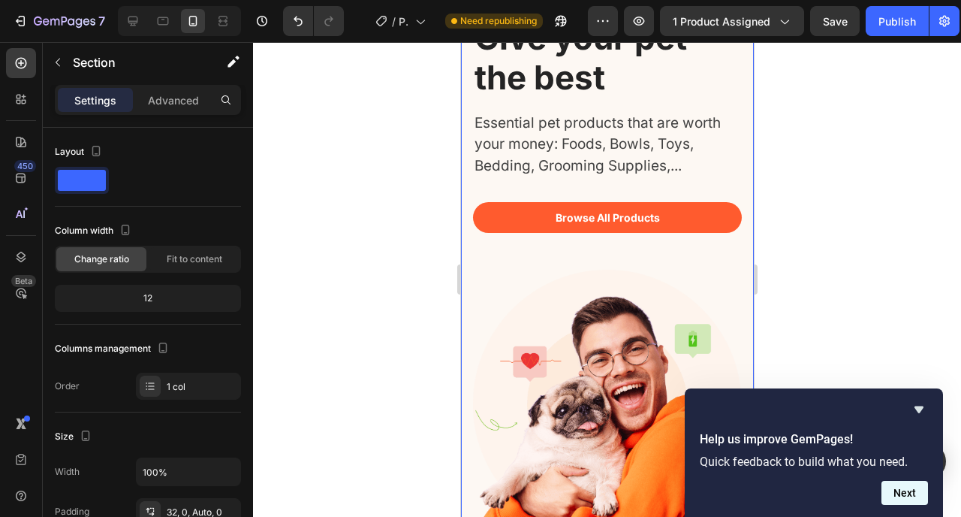
click at [898, 496] on button "Next" at bounding box center [905, 493] width 47 height 24
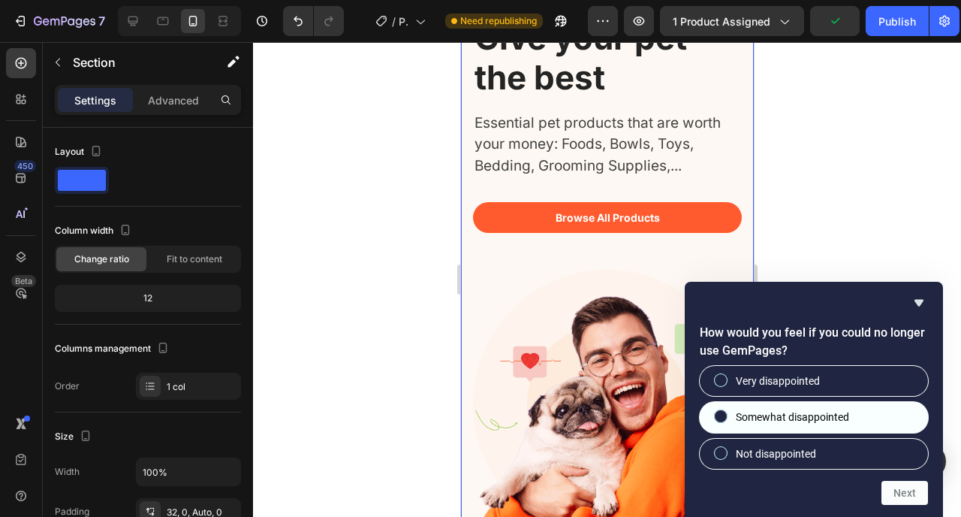
click at [837, 415] on span "Somewhat disappointed" at bounding box center [792, 416] width 113 height 15
click at [726, 415] on input "Somewhat disappointed" at bounding box center [722, 417] width 10 height 10
radio input "true"
click at [892, 495] on button "Next" at bounding box center [905, 493] width 47 height 24
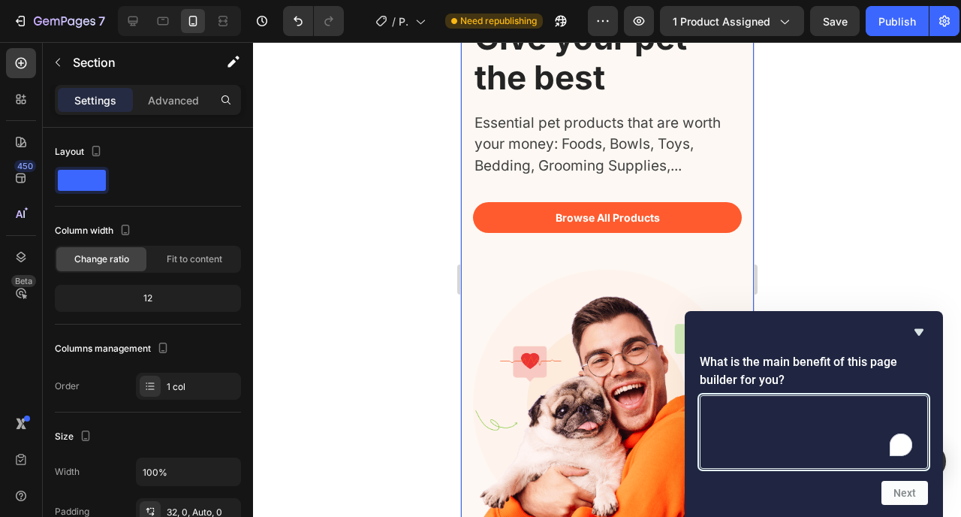
click at [850, 452] on textarea "To enrich screen reader interactions, please activate Accessibility in Grammarl…" at bounding box center [814, 432] width 228 height 74
type textarea "DFGDFGD"
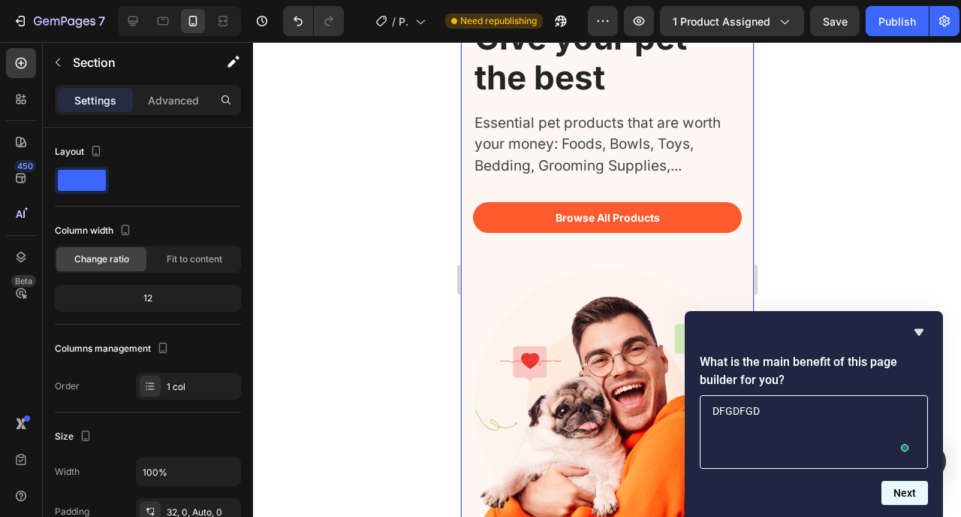
click at [902, 489] on button "Next" at bounding box center [905, 493] width 47 height 24
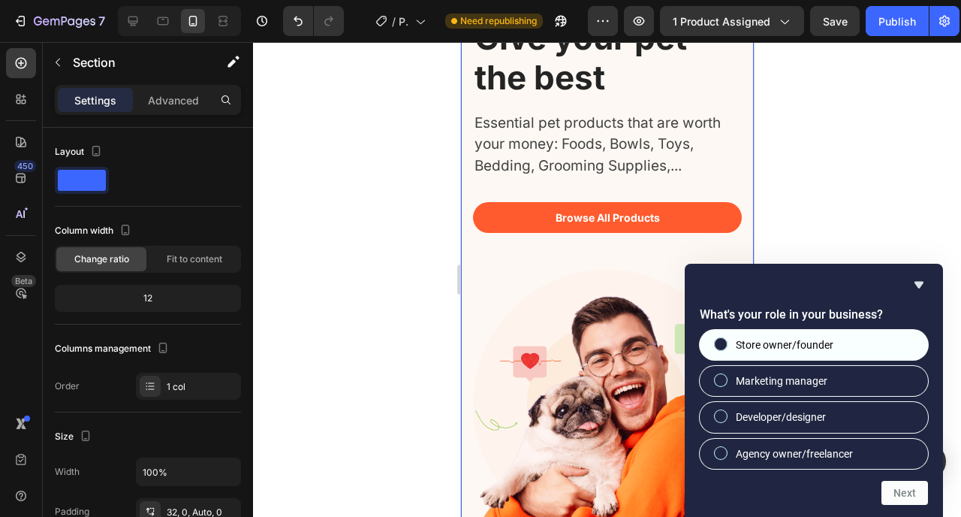
click at [813, 356] on label "Store owner/founder" at bounding box center [814, 345] width 228 height 30
click at [726, 349] on input "Store owner/founder" at bounding box center [722, 344] width 10 height 10
radio input "true"
click at [896, 490] on button "Next" at bounding box center [905, 493] width 47 height 24
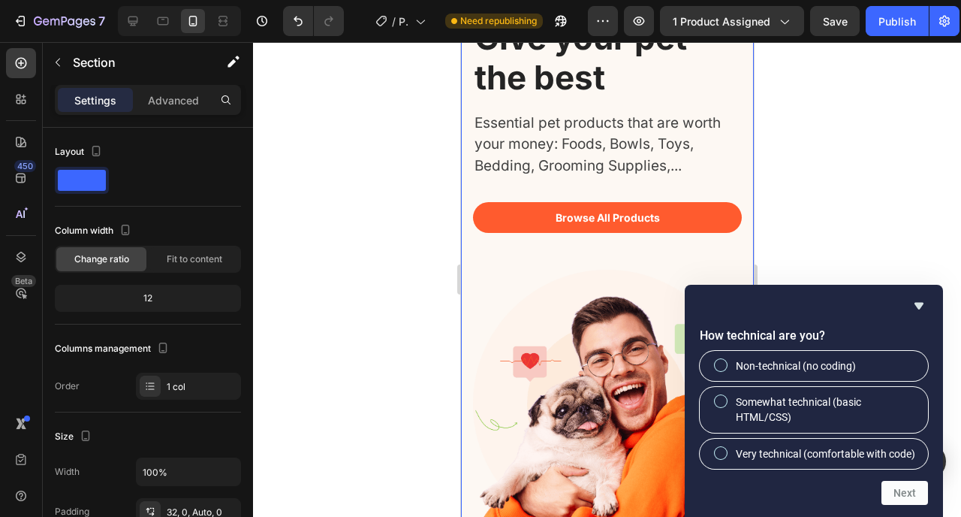
click at [795, 370] on div "Non-technical (no coding) Somewhat technical (basic HTML/CSS) Very technical (c…" at bounding box center [814, 410] width 228 height 118
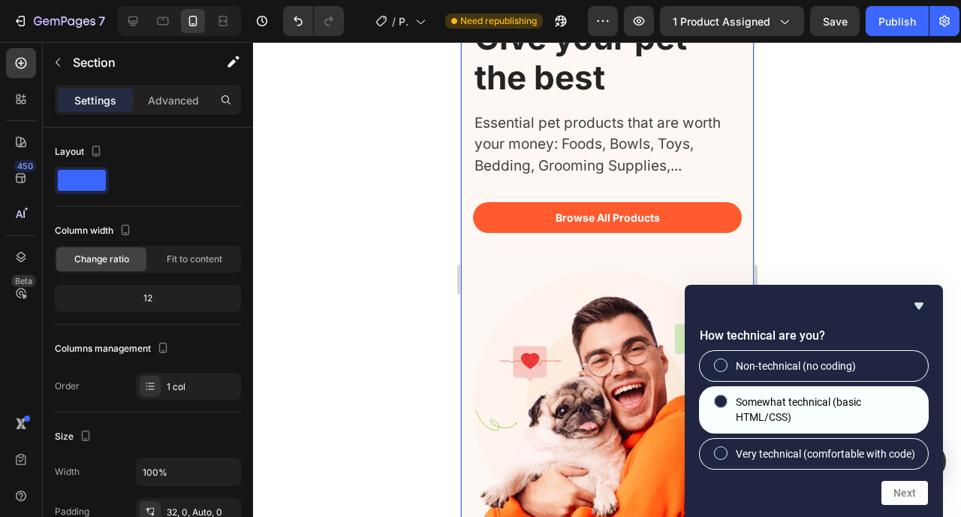
click at [797, 394] on span "Somewhat technical (basic HTML/CSS)" at bounding box center [826, 409] width 180 height 31
click at [726, 397] on input "Somewhat technical (basic HTML/CSS)" at bounding box center [722, 402] width 10 height 10
radio input "true"
click at [887, 486] on button "Next" at bounding box center [905, 493] width 47 height 24
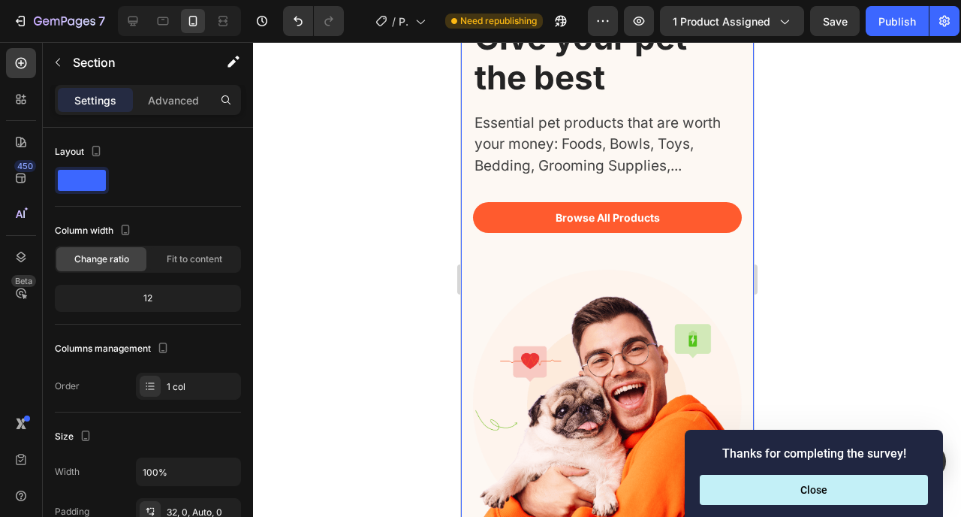
click at [850, 470] on div "Thanks for completing the survey! Close" at bounding box center [814, 473] width 228 height 63
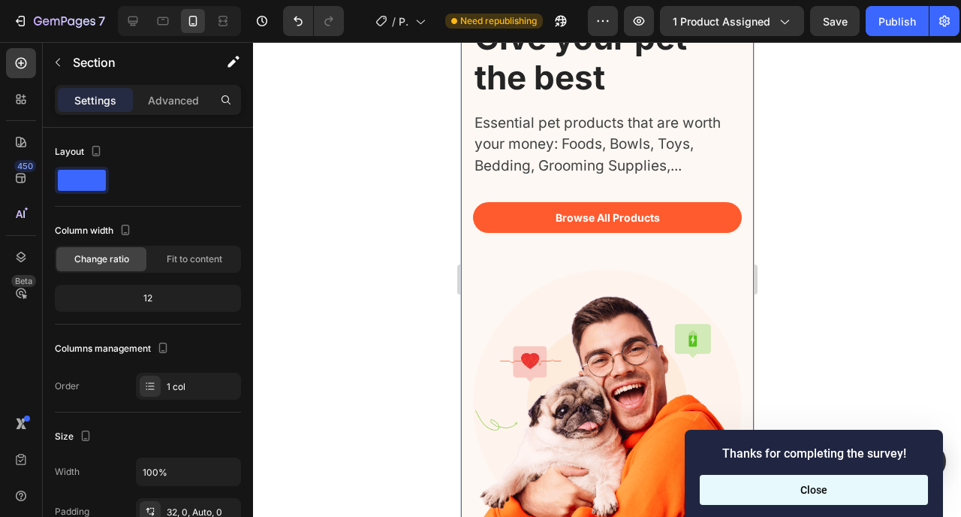
click at [845, 488] on button "Close" at bounding box center [814, 490] width 228 height 30
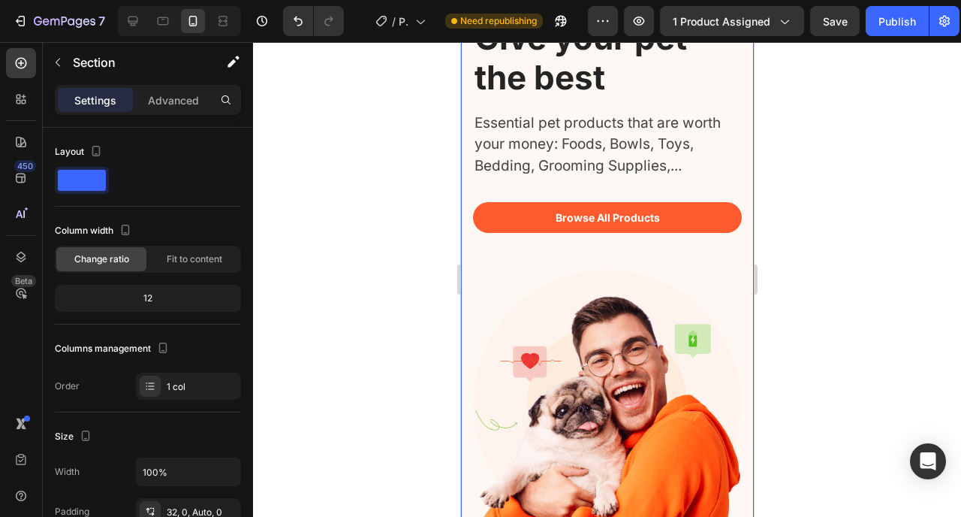
scroll to position [0, 0]
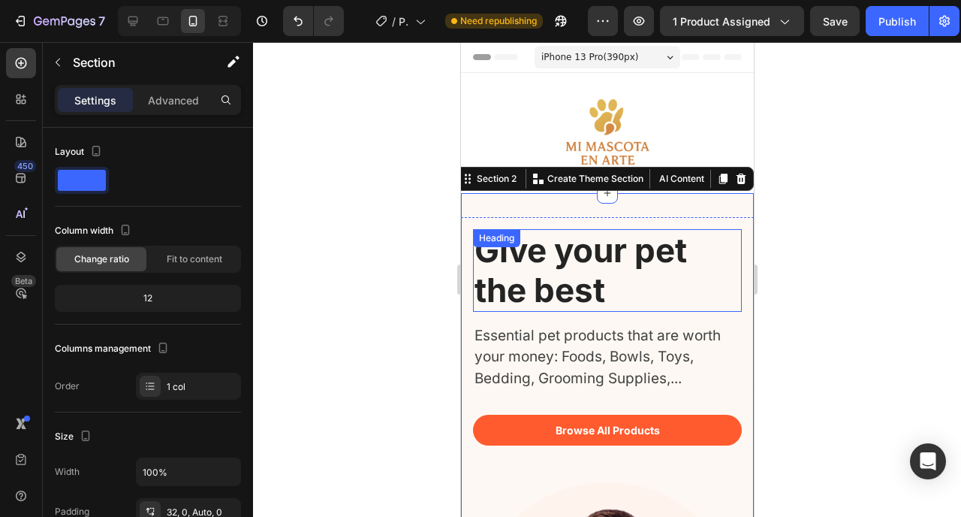
click at [619, 157] on img at bounding box center [607, 136] width 113 height 113
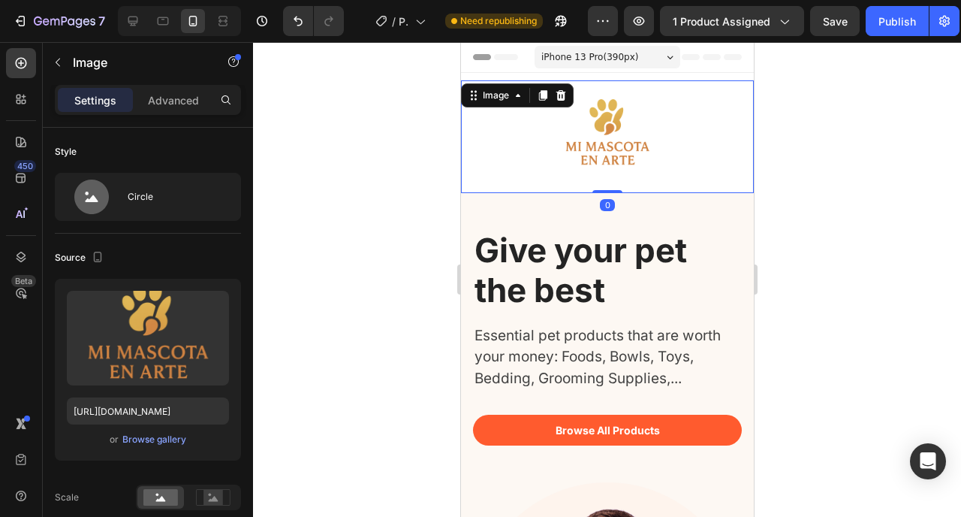
drag, startPoint x: 593, startPoint y: 190, endPoint x: 589, endPoint y: 143, distance: 46.8
click at [589, 143] on div "Image 0" at bounding box center [606, 136] width 293 height 113
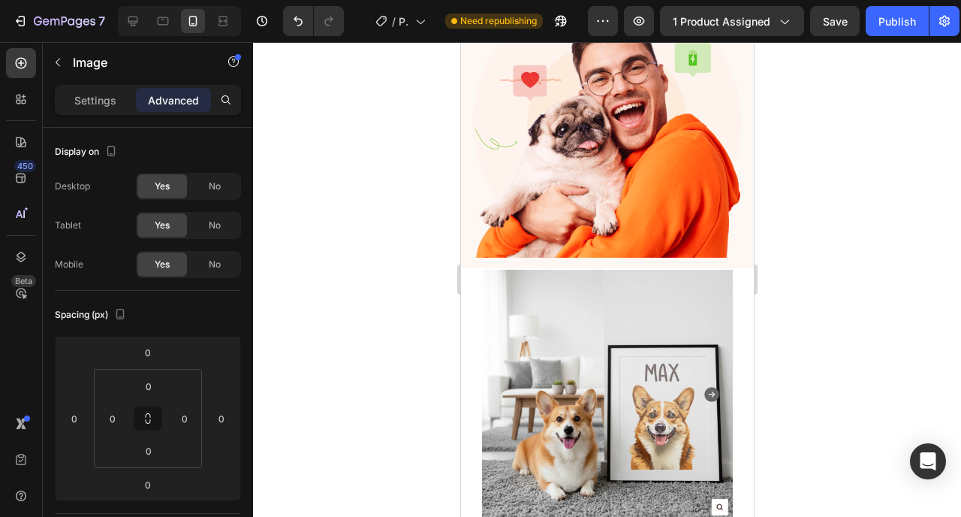
scroll to position [81, 0]
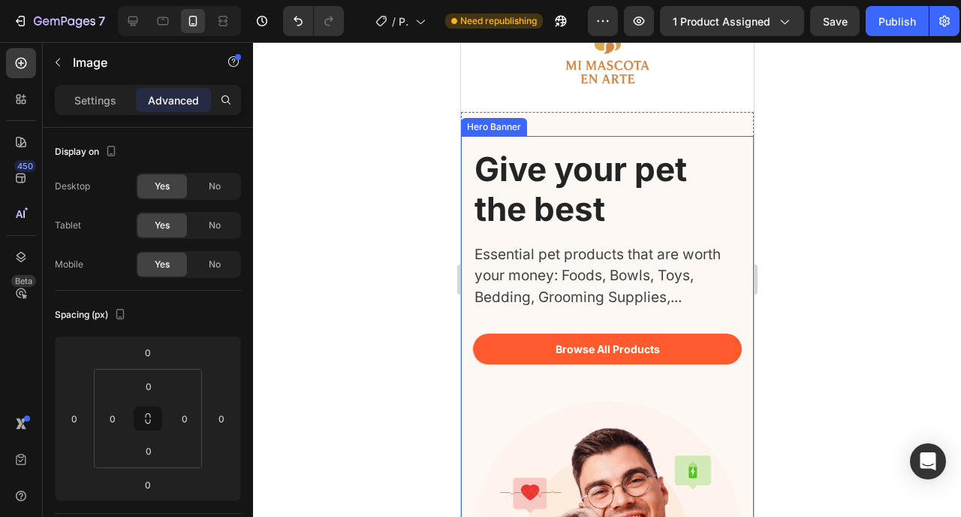
click at [739, 142] on div "Give your pet the best Heading Essential pet products that are worth your money…" at bounding box center [606, 403] width 293 height 534
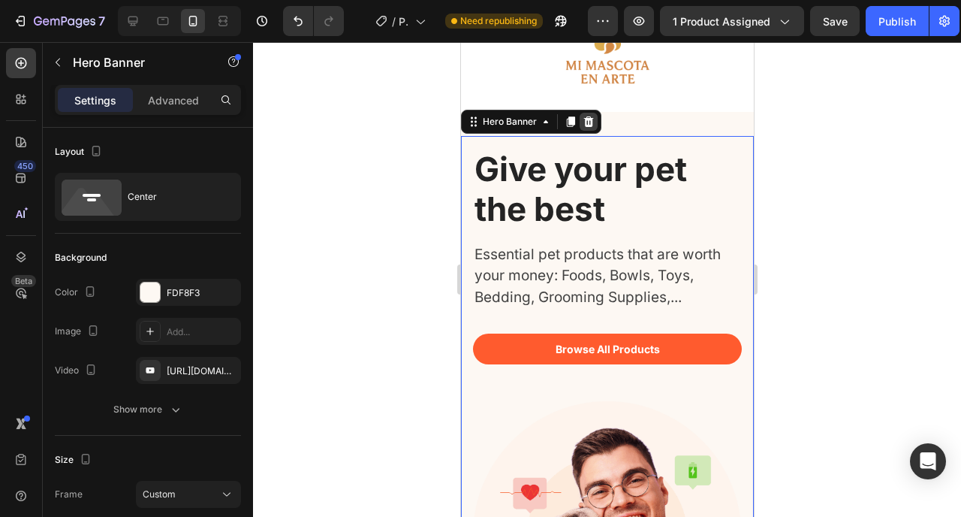
click at [593, 118] on icon at bounding box center [588, 122] width 12 height 12
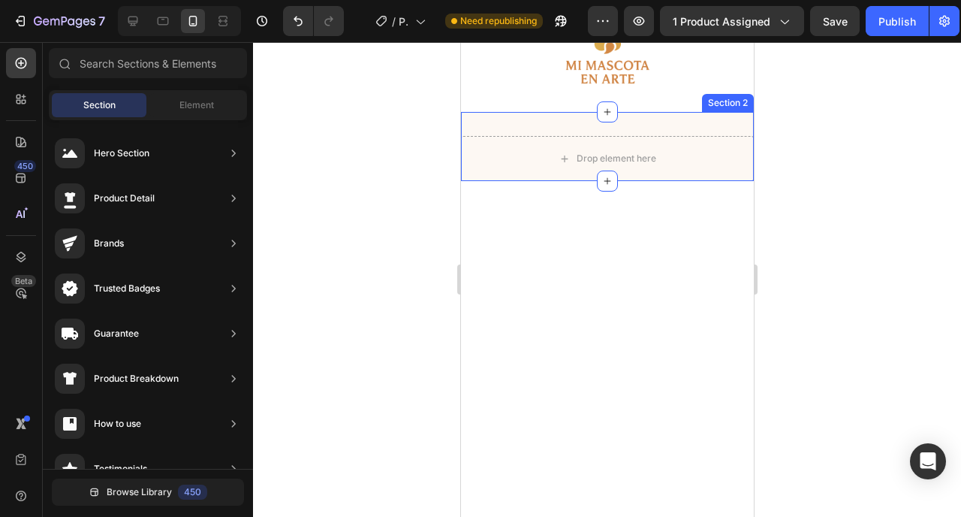
click at [668, 113] on div "Drop element here Section 2" at bounding box center [606, 146] width 293 height 69
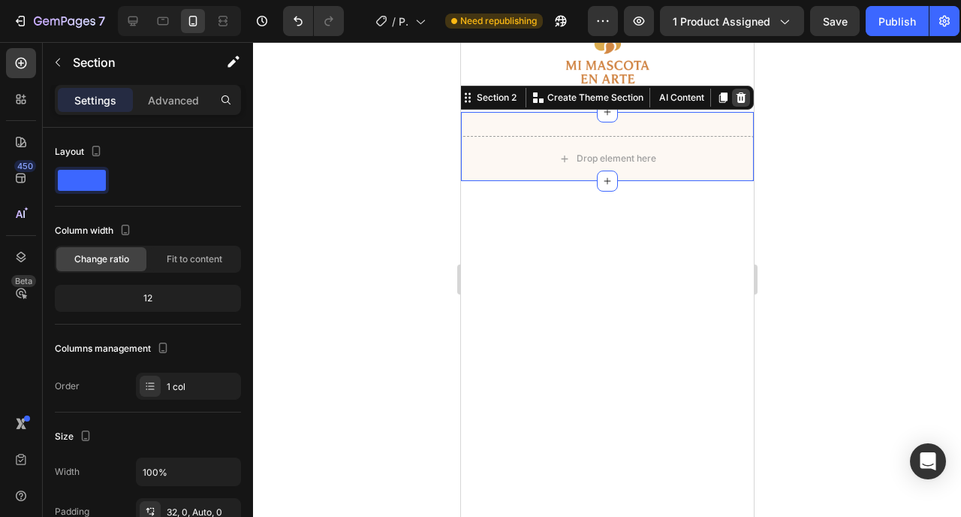
click at [736, 98] on icon at bounding box center [741, 97] width 10 height 11
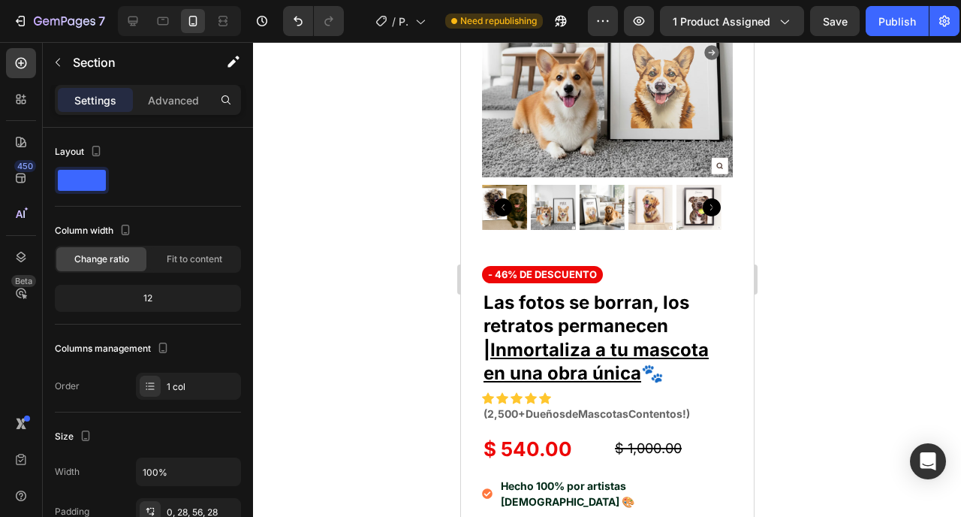
scroll to position [0, 0]
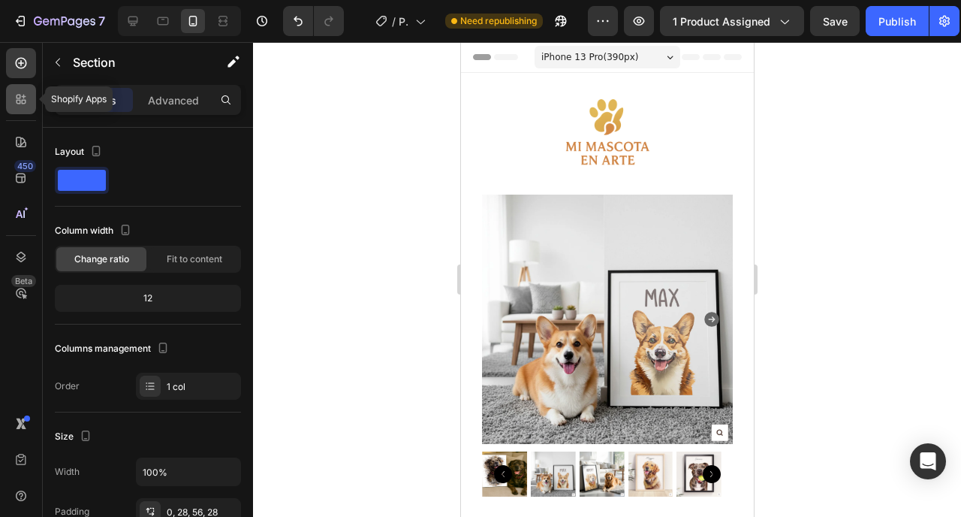
click at [27, 95] on icon at bounding box center [21, 99] width 15 height 15
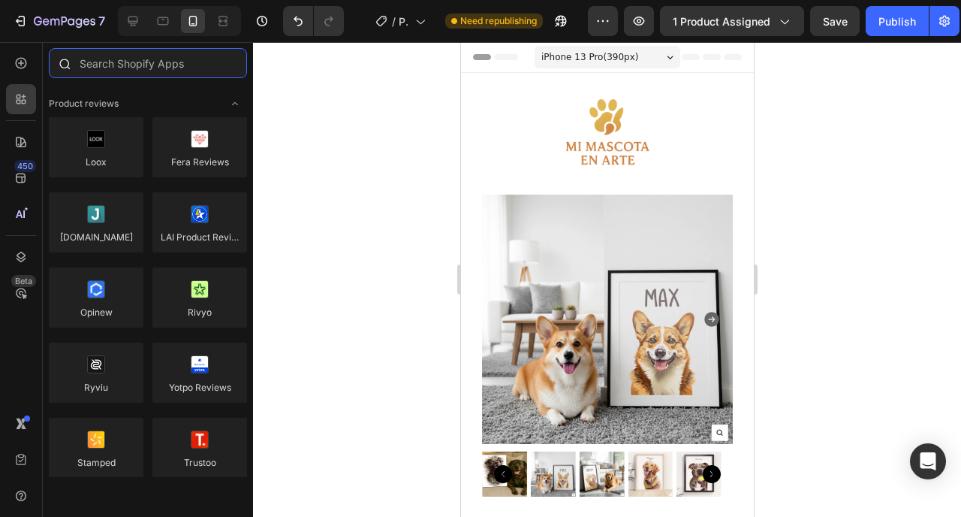
click at [125, 60] on input "text" at bounding box center [148, 63] width 198 height 30
click at [26, 56] on icon at bounding box center [21, 63] width 15 height 15
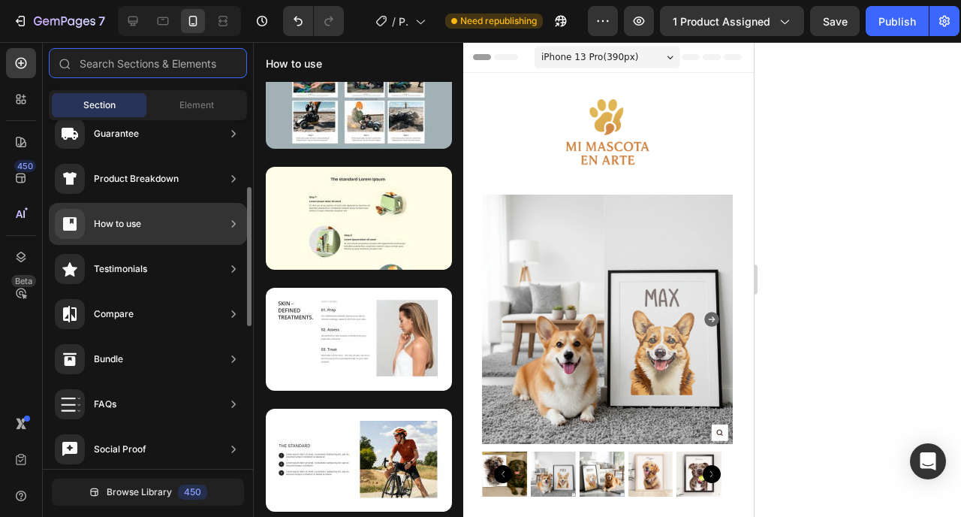
scroll to position [201, 0]
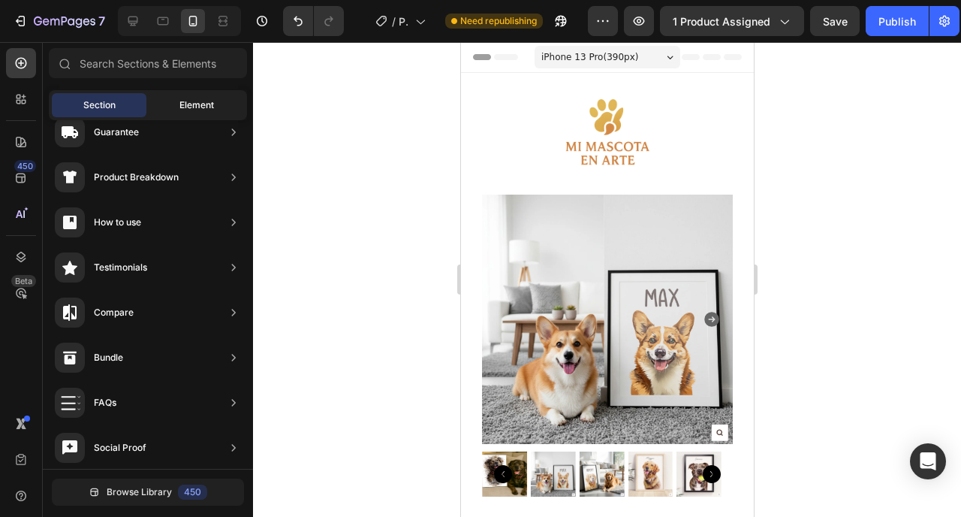
click at [177, 109] on div "Element" at bounding box center [196, 105] width 95 height 24
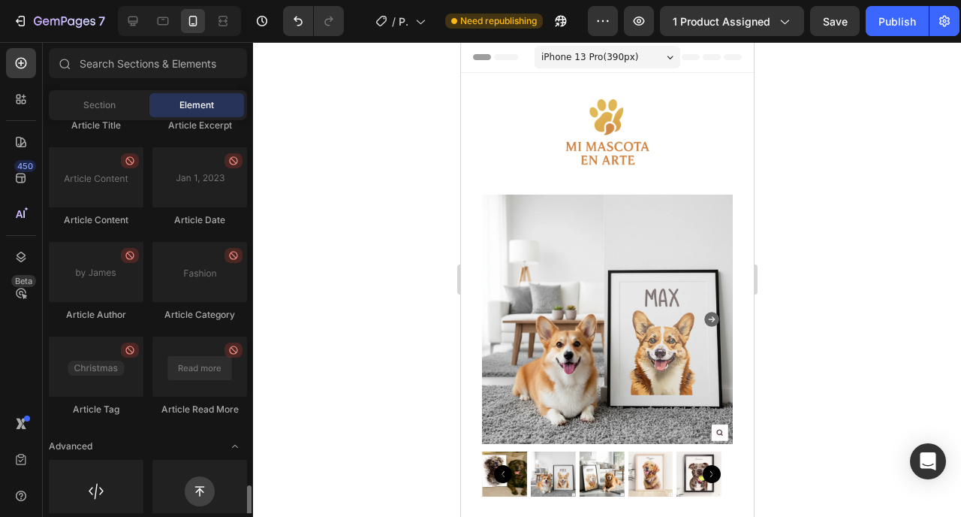
scroll to position [4158, 0]
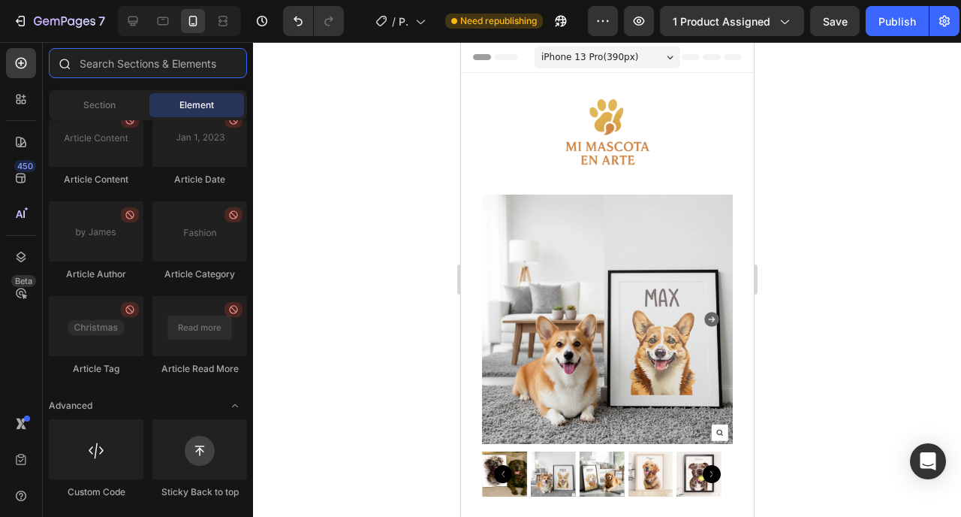
click at [182, 59] on input "text" at bounding box center [148, 63] width 198 height 30
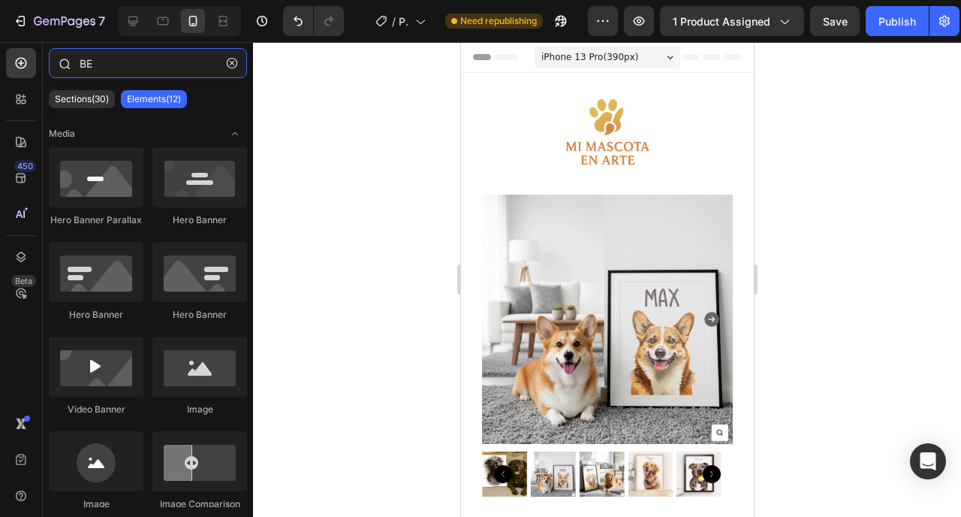
type input "B"
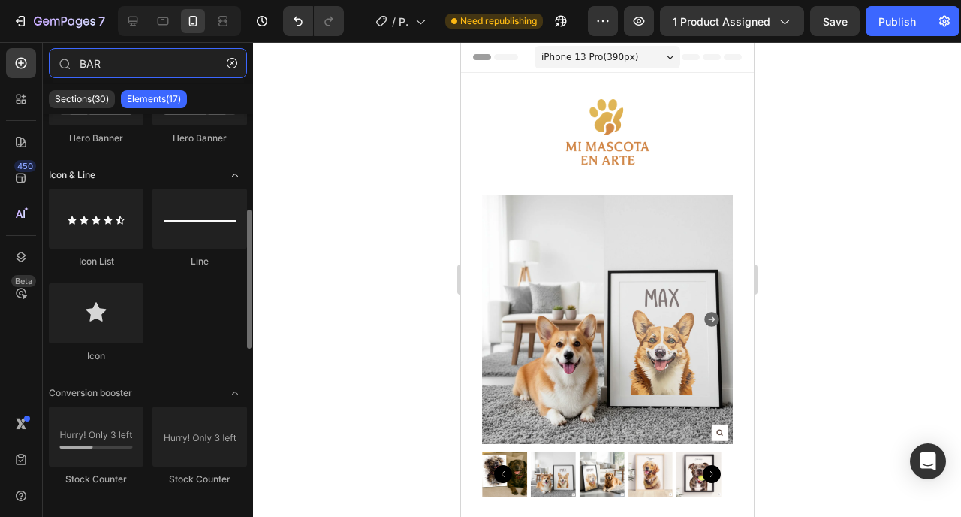
scroll to position [0, 0]
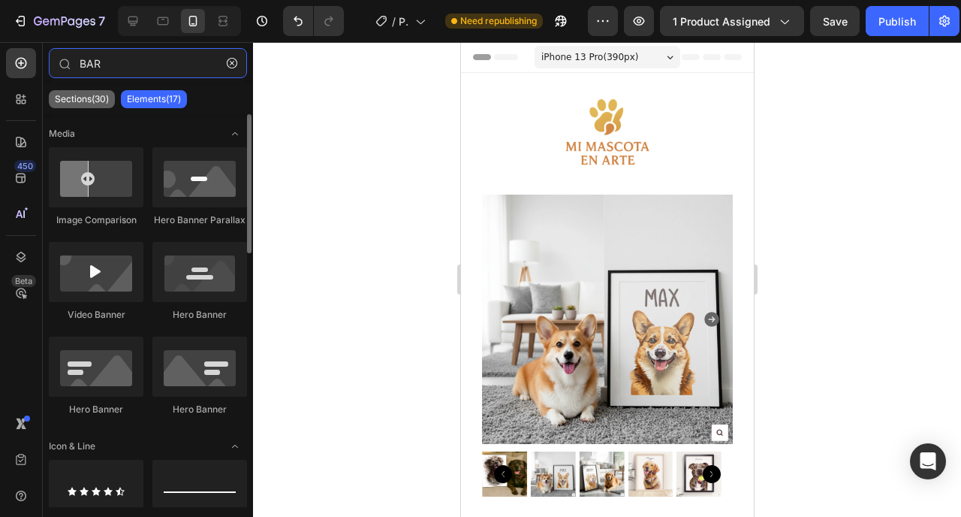
type input "BAR"
click at [89, 107] on div "Sections(30)" at bounding box center [82, 99] width 66 height 18
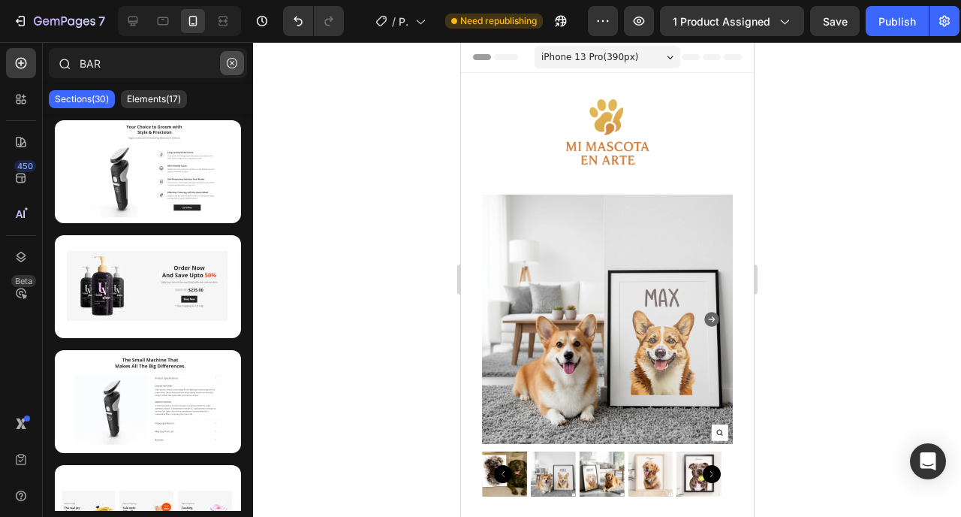
click at [228, 69] on button "button" at bounding box center [232, 63] width 24 height 24
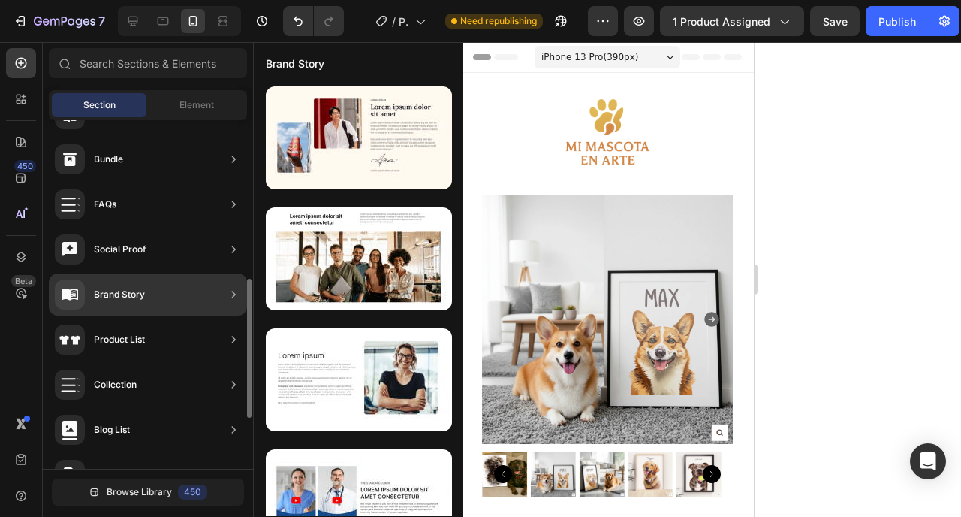
scroll to position [399, 0]
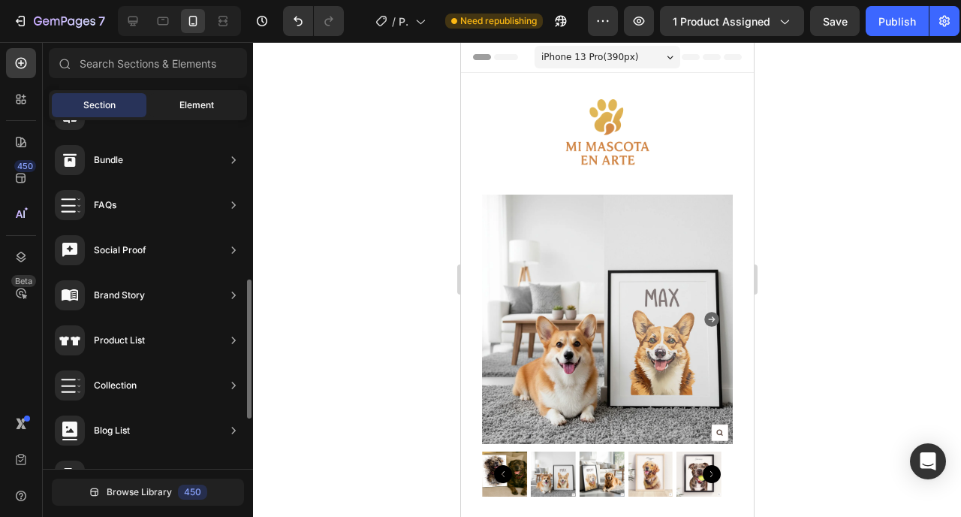
click at [180, 110] on span "Element" at bounding box center [197, 105] width 35 height 14
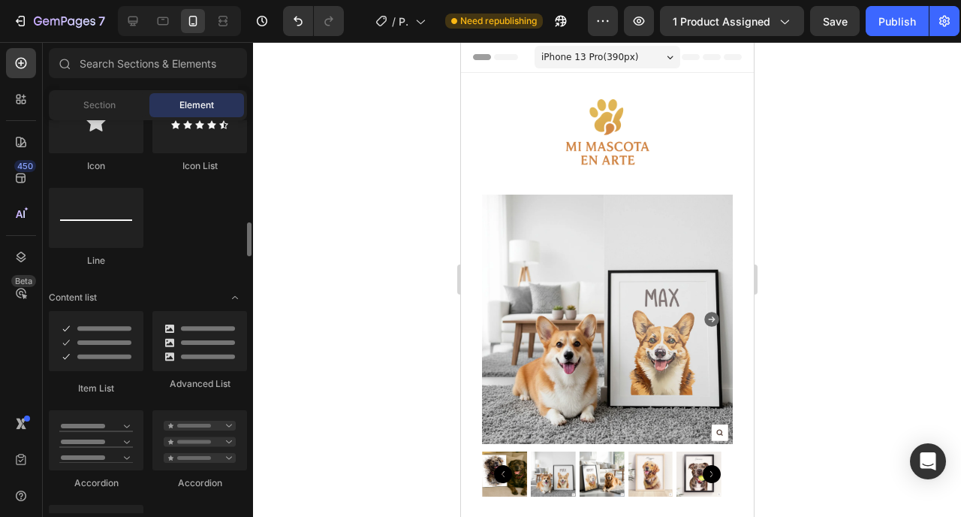
scroll to position [1061, 0]
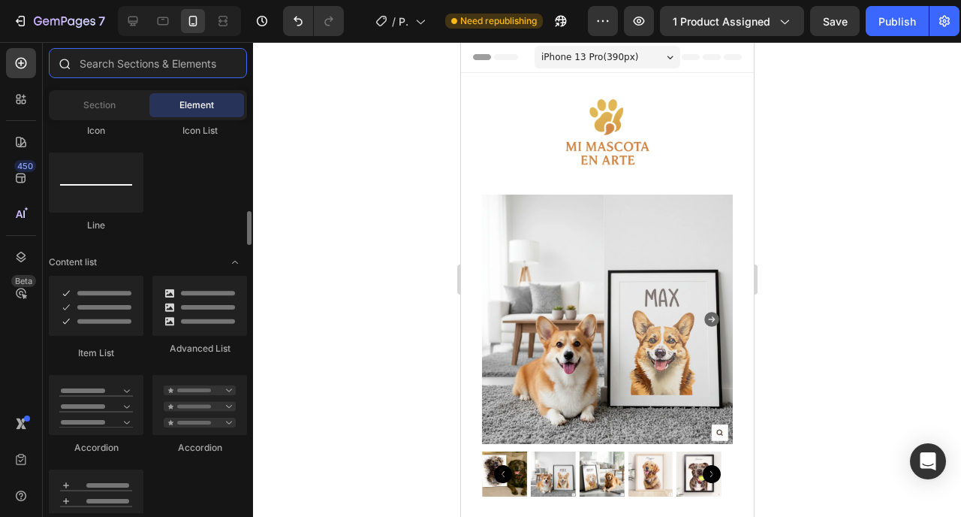
click at [143, 53] on input "text" at bounding box center [148, 63] width 198 height 30
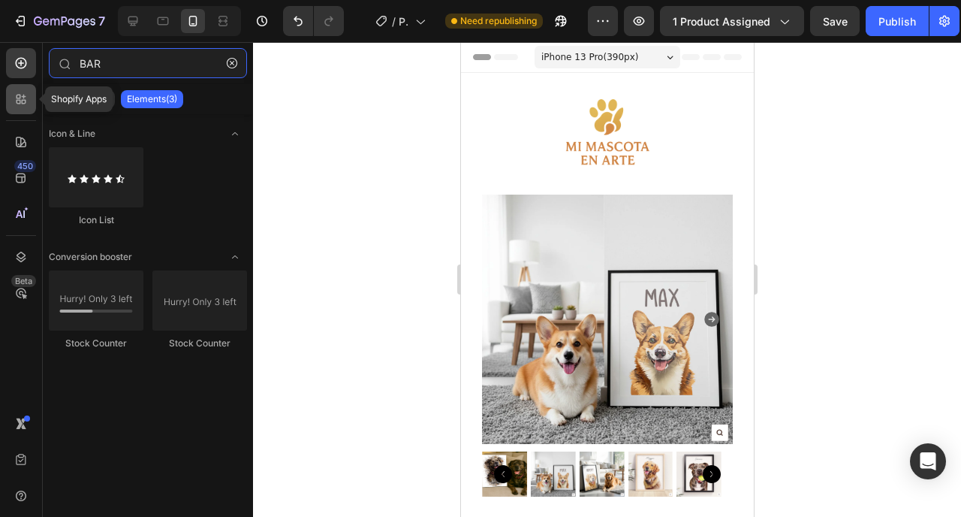
type input "BAR"
click at [26, 98] on icon at bounding box center [21, 99] width 15 height 15
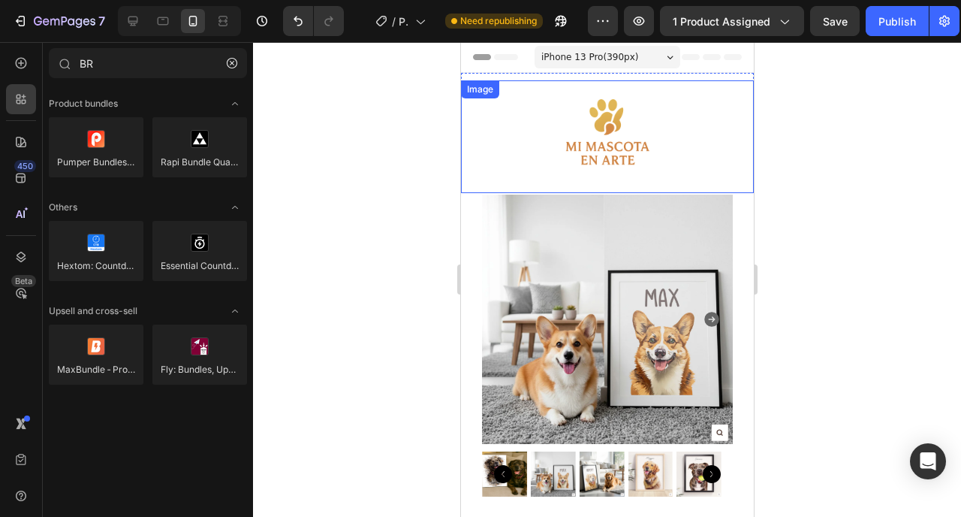
click at [548, 88] on div at bounding box center [606, 136] width 293 height 113
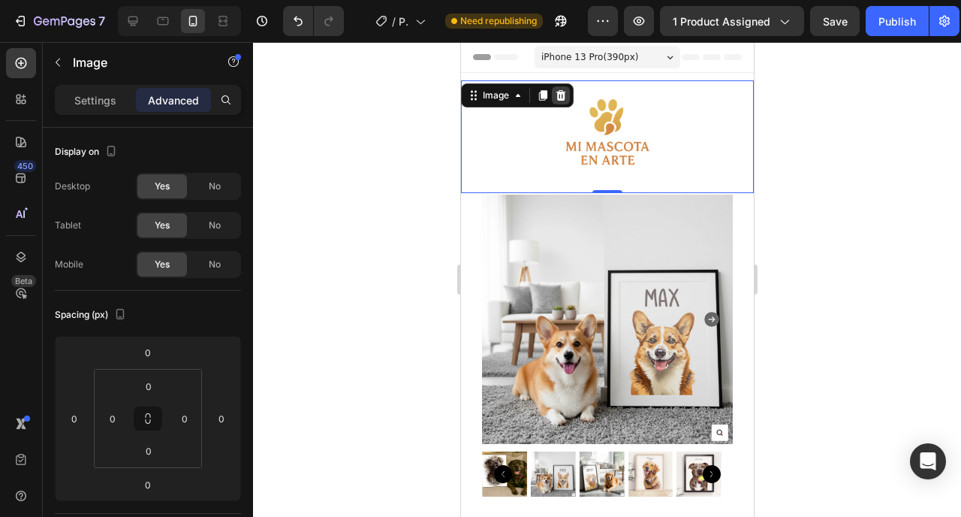
click at [558, 92] on icon at bounding box center [561, 95] width 10 height 11
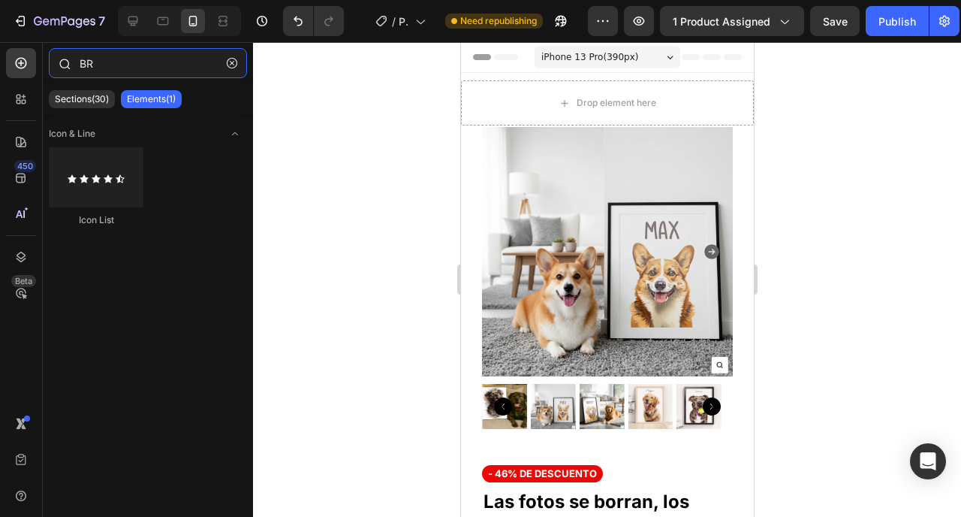
click at [94, 59] on input "BR" at bounding box center [148, 63] width 198 height 30
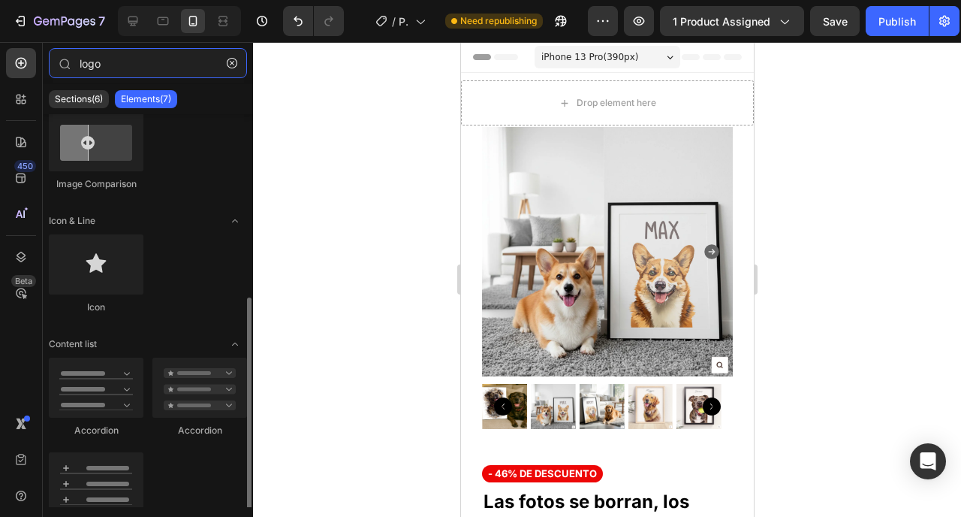
scroll to position [187, 0]
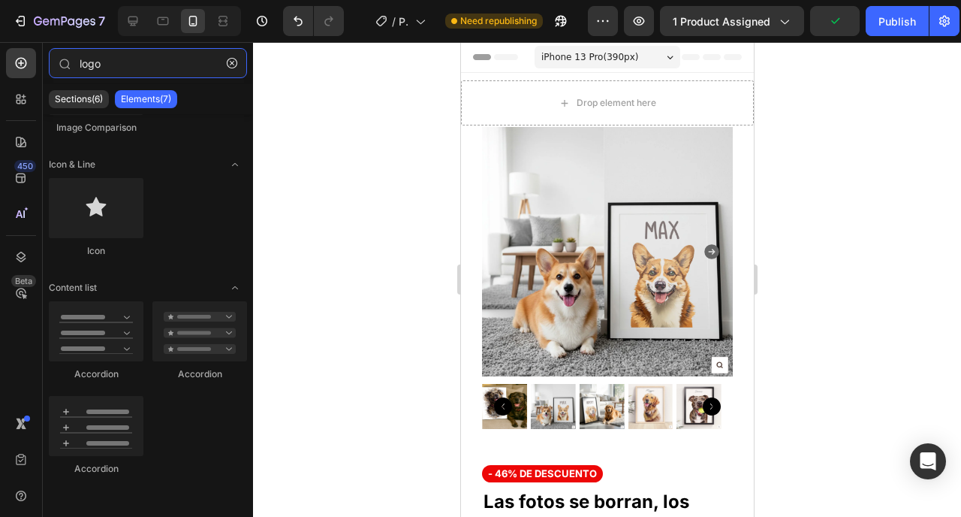
type input "logo"
click at [22, 104] on icon at bounding box center [24, 102] width 5 height 5
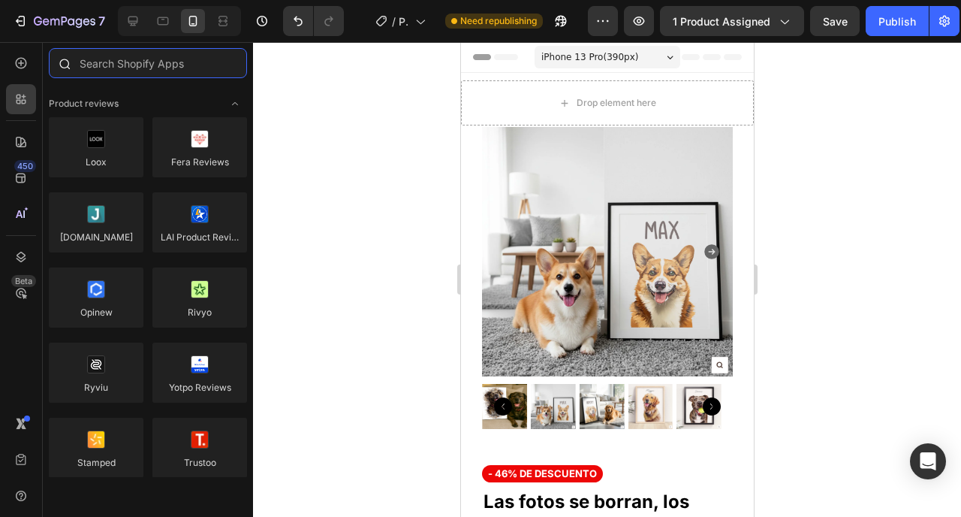
click at [128, 64] on input "text" at bounding box center [148, 63] width 198 height 30
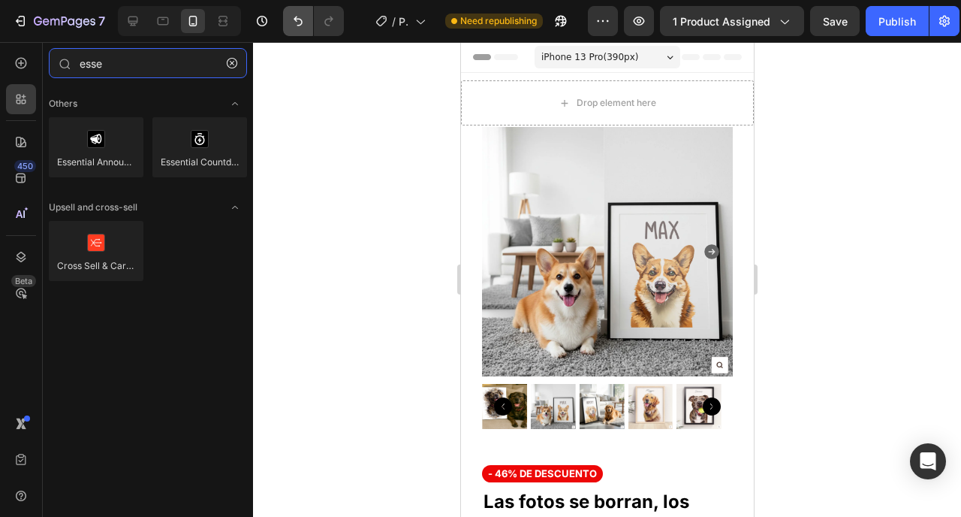
type input "esse"
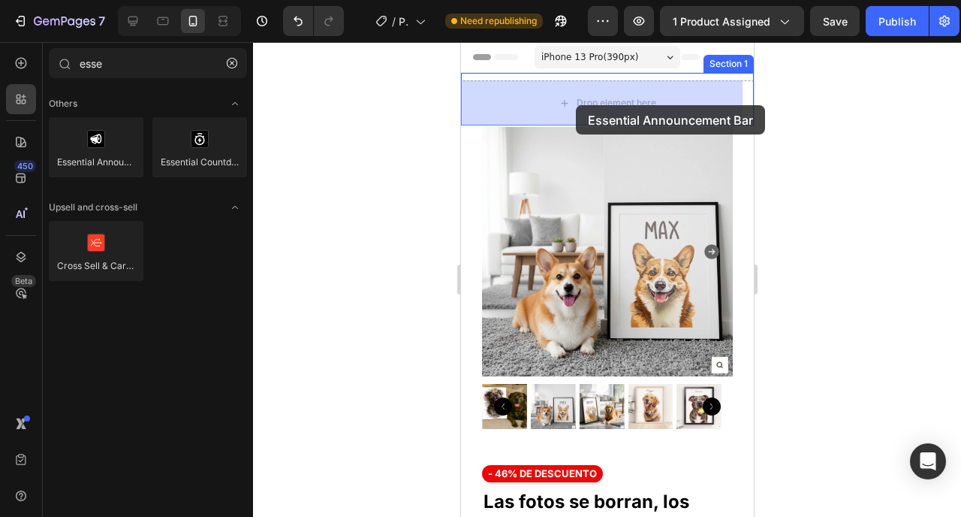
drag, startPoint x: 561, startPoint y: 200, endPoint x: 575, endPoint y: 105, distance: 95.6
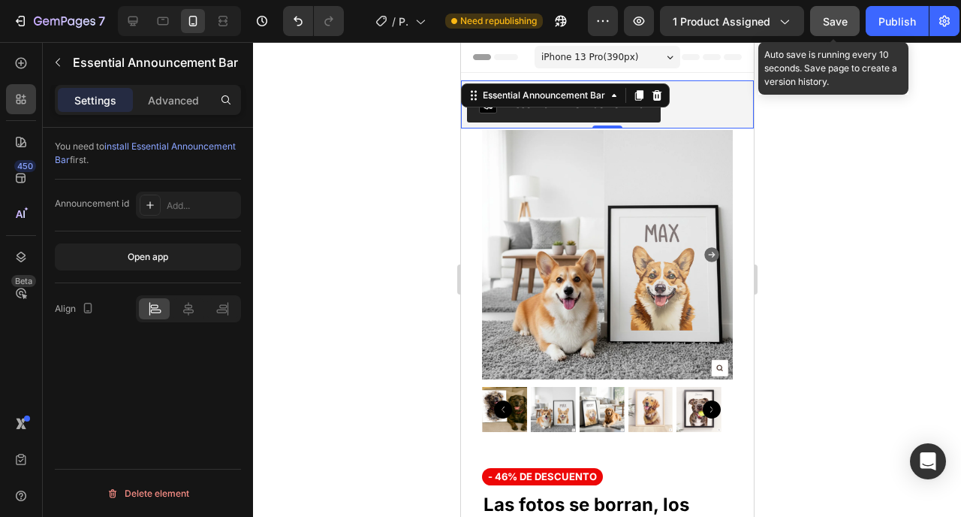
click at [835, 13] on button "Save" at bounding box center [835, 21] width 50 height 30
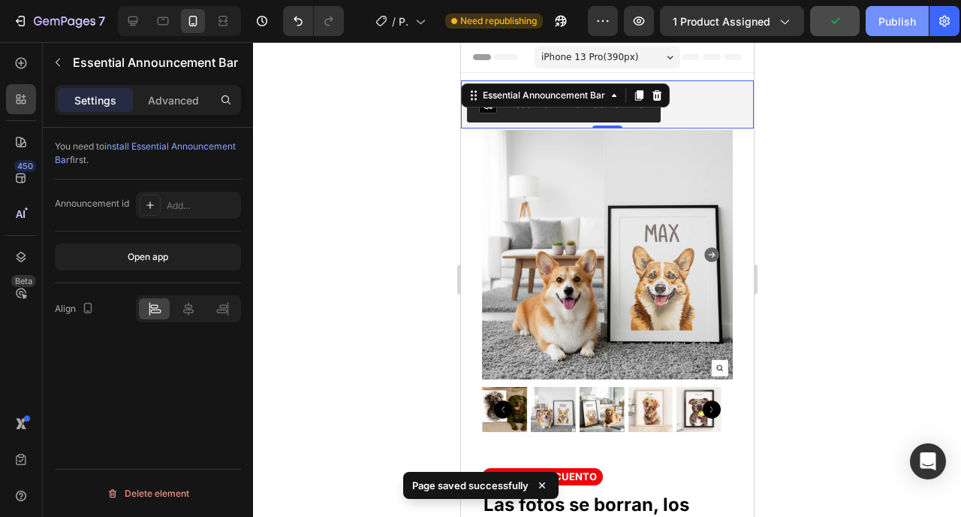
click at [879, 25] on div "Publish" at bounding box center [898, 22] width 38 height 16
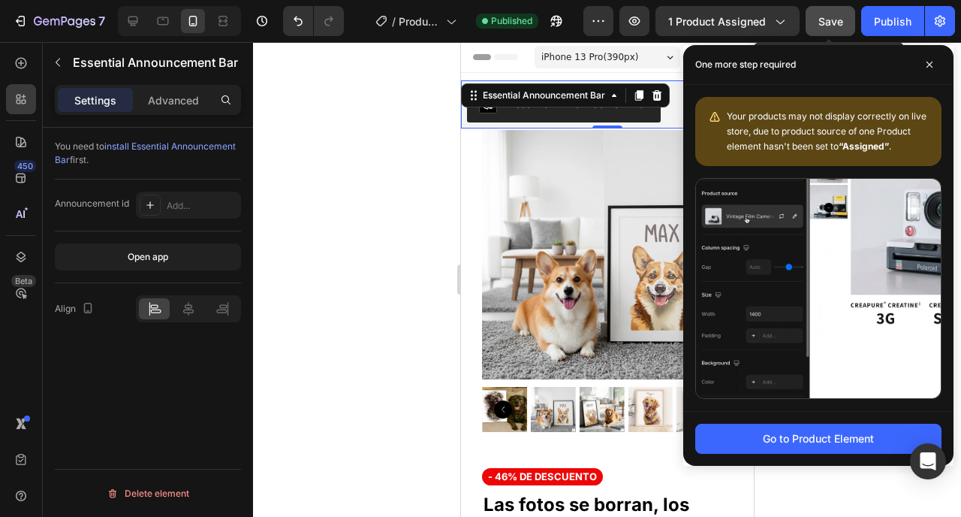
click at [834, 31] on button "Save" at bounding box center [831, 21] width 50 height 30
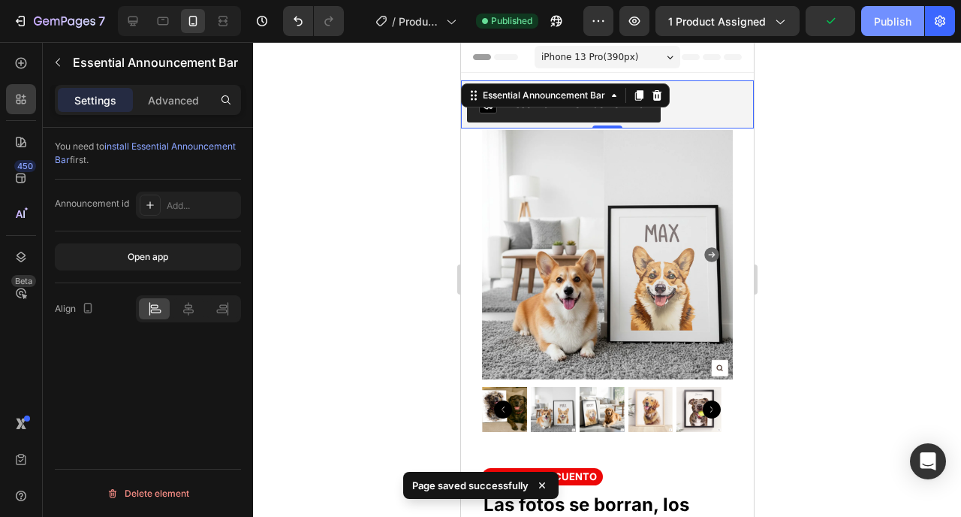
click at [874, 25] on button "Publish" at bounding box center [893, 21] width 63 height 30
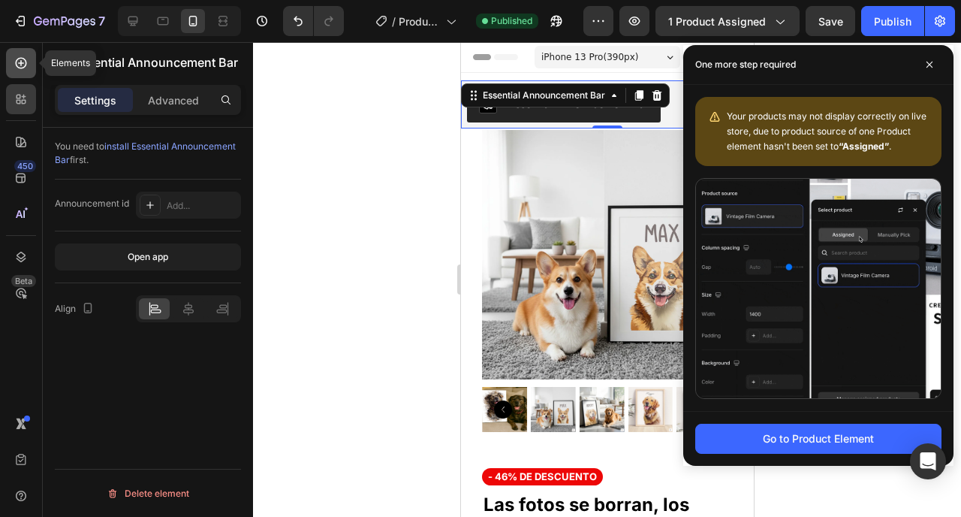
click at [20, 59] on icon at bounding box center [21, 63] width 15 height 15
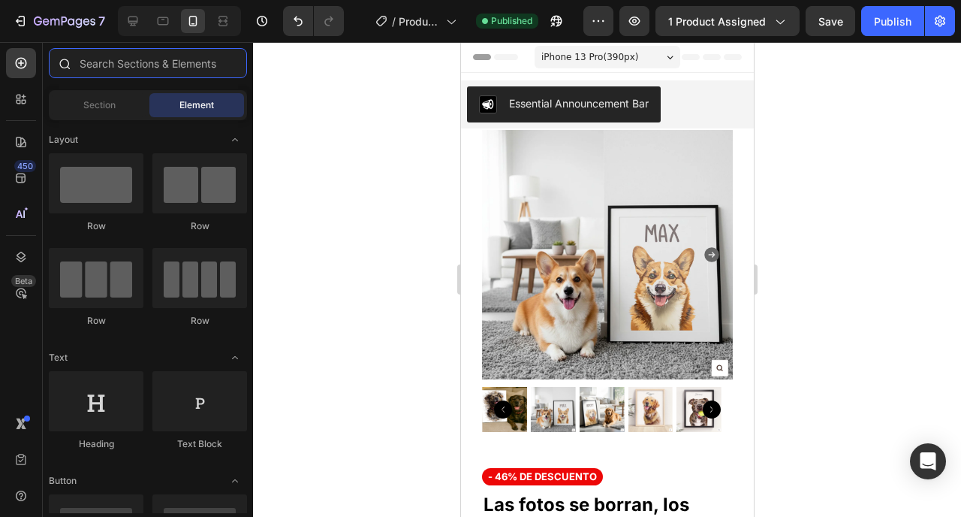
click at [108, 58] on input "text" at bounding box center [148, 63] width 198 height 30
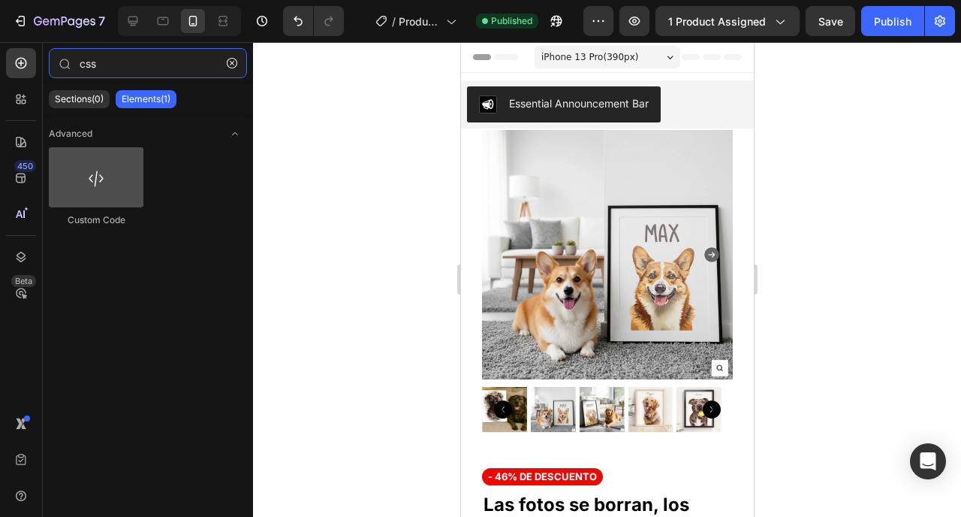
type input "css"
click at [89, 196] on div at bounding box center [96, 177] width 95 height 60
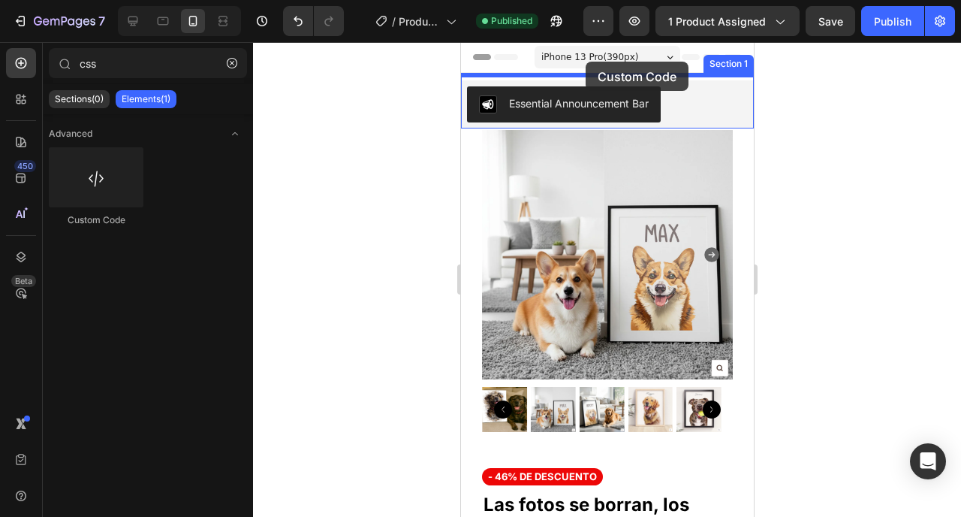
drag, startPoint x: 553, startPoint y: 231, endPoint x: 585, endPoint y: 62, distance: 172.1
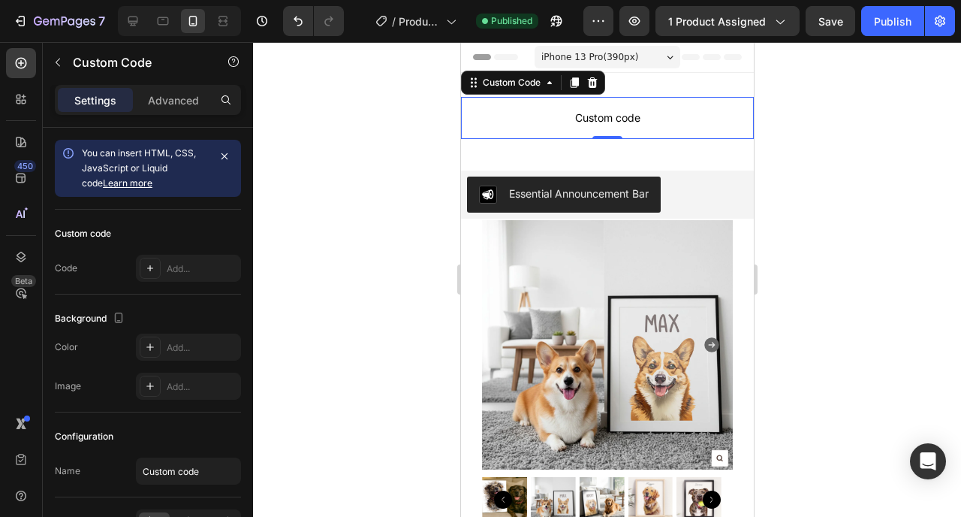
click at [577, 115] on span "Custom code" at bounding box center [606, 118] width 293 height 18
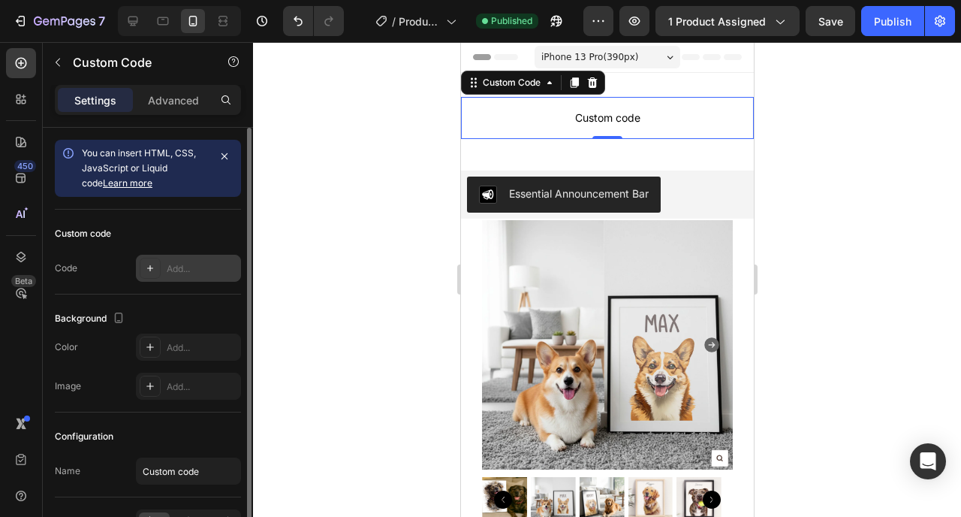
click at [181, 270] on div "Add..." at bounding box center [202, 269] width 71 height 14
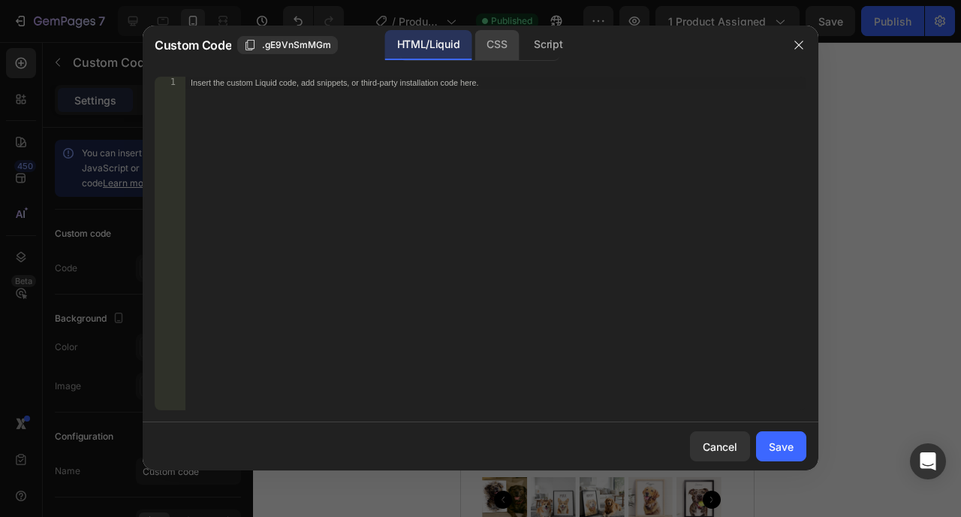
click at [495, 50] on div "CSS" at bounding box center [497, 45] width 44 height 30
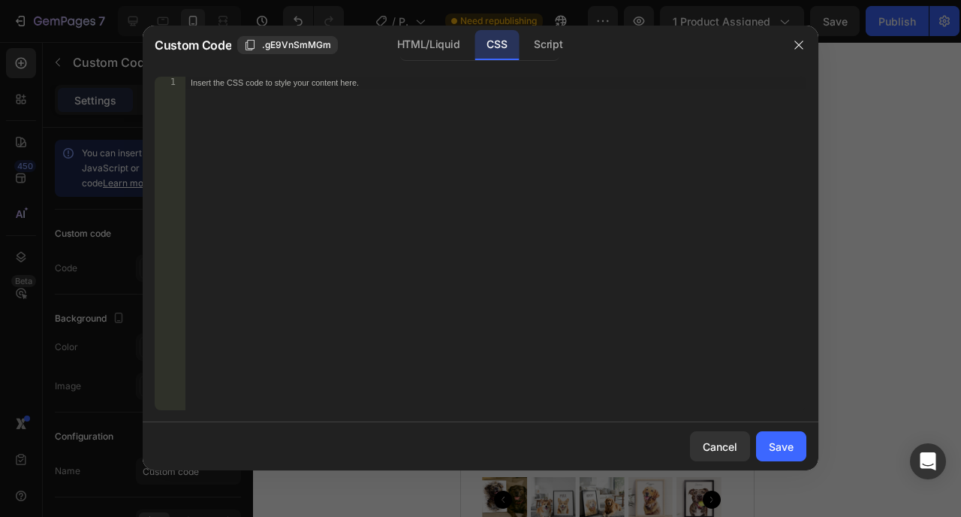
click at [355, 82] on div "Insert the CSS code to style your content here." at bounding box center [465, 82] width 548 height 11
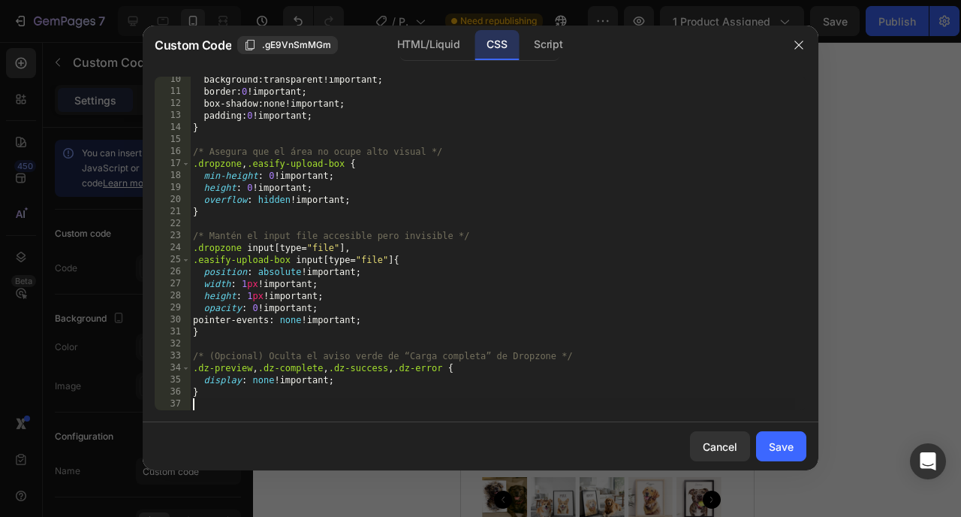
scroll to position [111, 0]
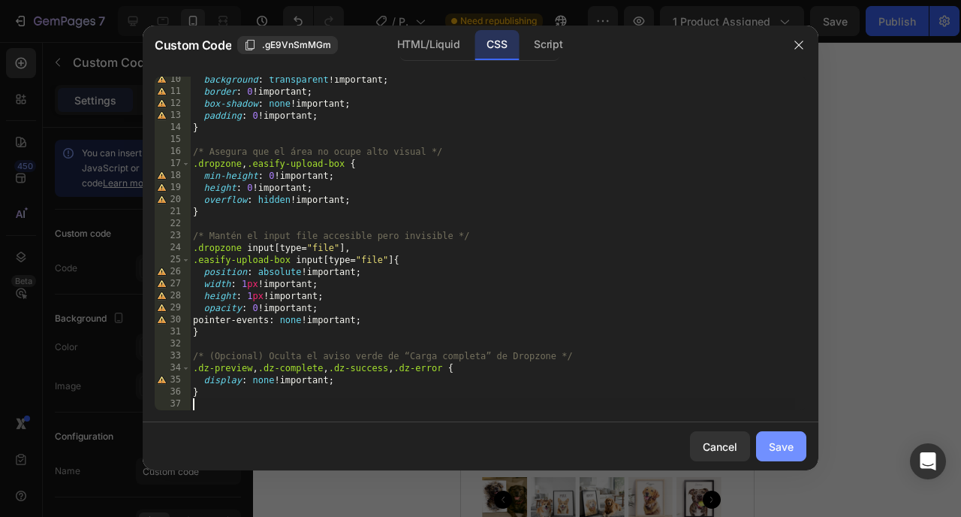
click at [772, 439] on div "Save" at bounding box center [781, 447] width 25 height 16
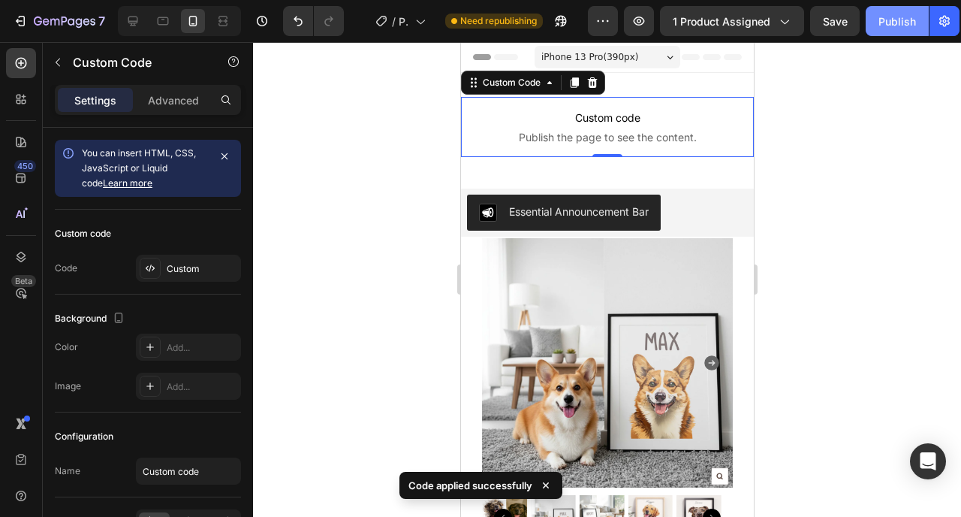
click at [893, 24] on div "Publish" at bounding box center [898, 22] width 38 height 16
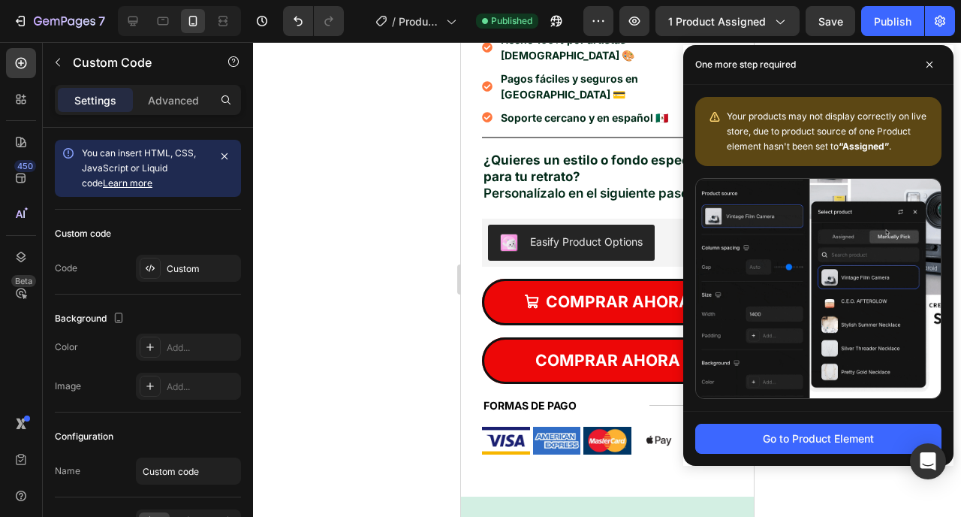
scroll to position [783, 0]
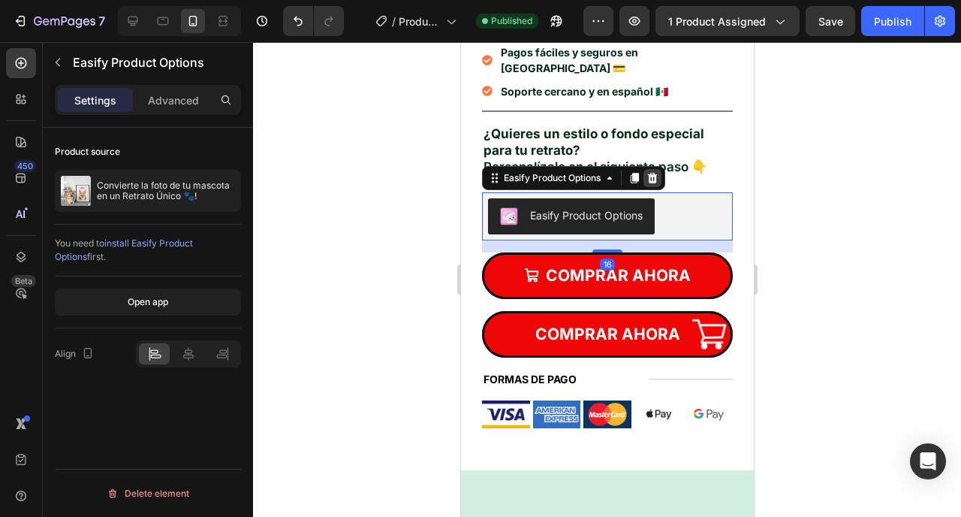
click at [647, 172] on icon at bounding box center [652, 178] width 12 height 12
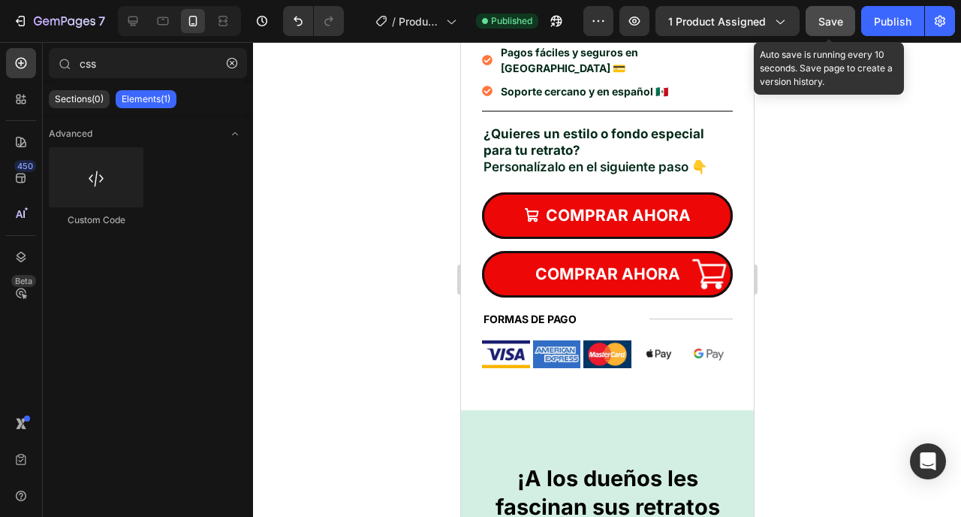
click at [816, 22] on button "Save" at bounding box center [831, 21] width 50 height 30
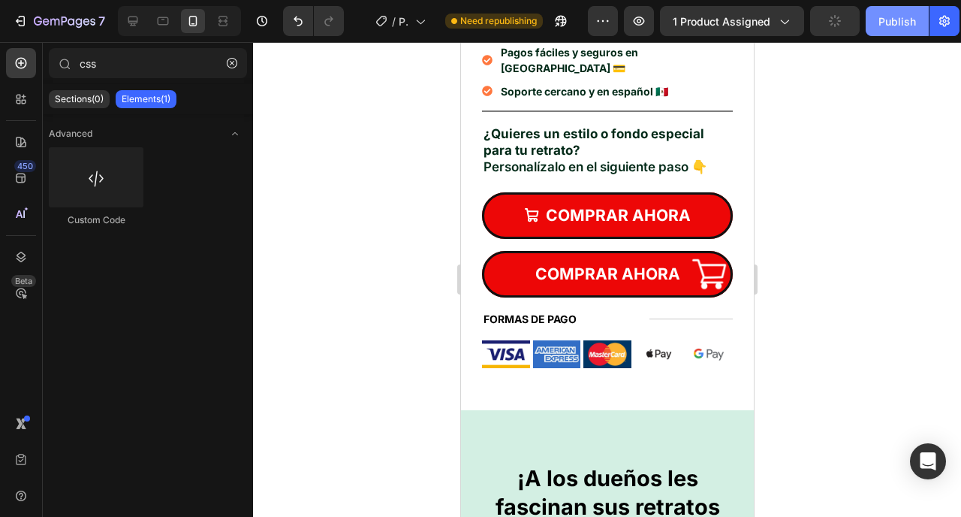
click at [892, 20] on div "Publish" at bounding box center [898, 22] width 38 height 16
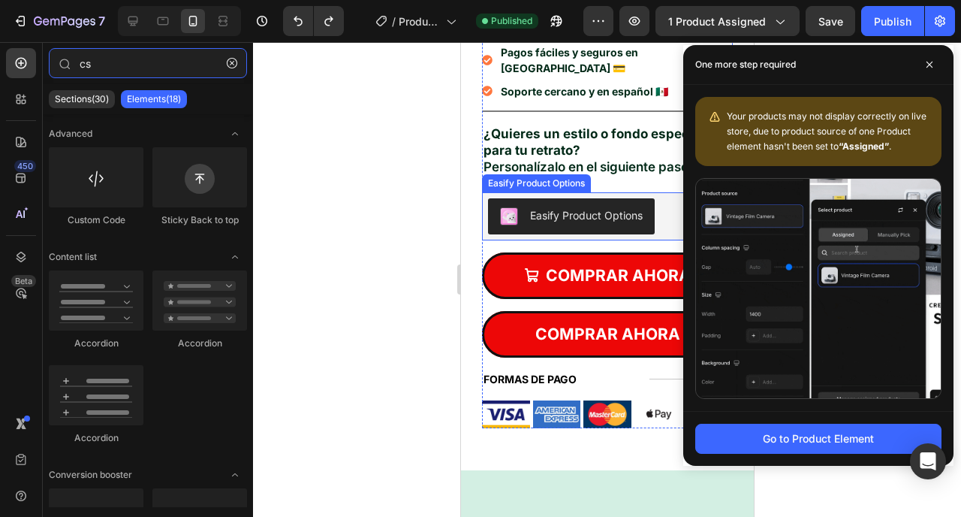
type input "cs"
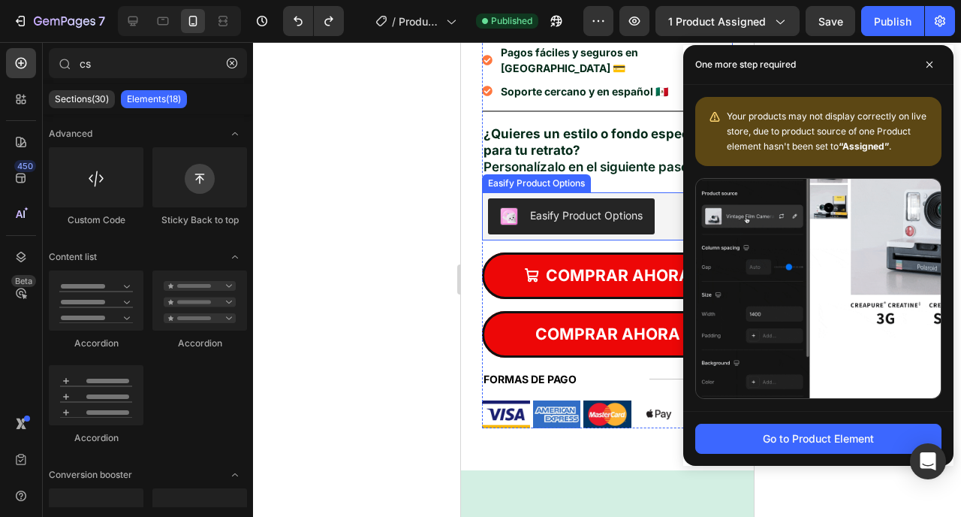
click at [407, 174] on div at bounding box center [607, 279] width 708 height 475
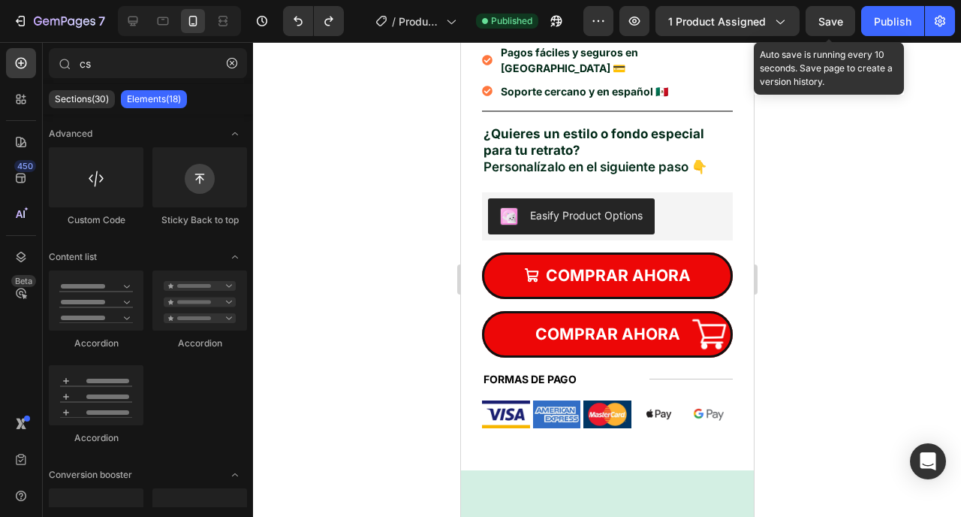
click at [823, 29] on button "Save" at bounding box center [831, 21] width 50 height 30
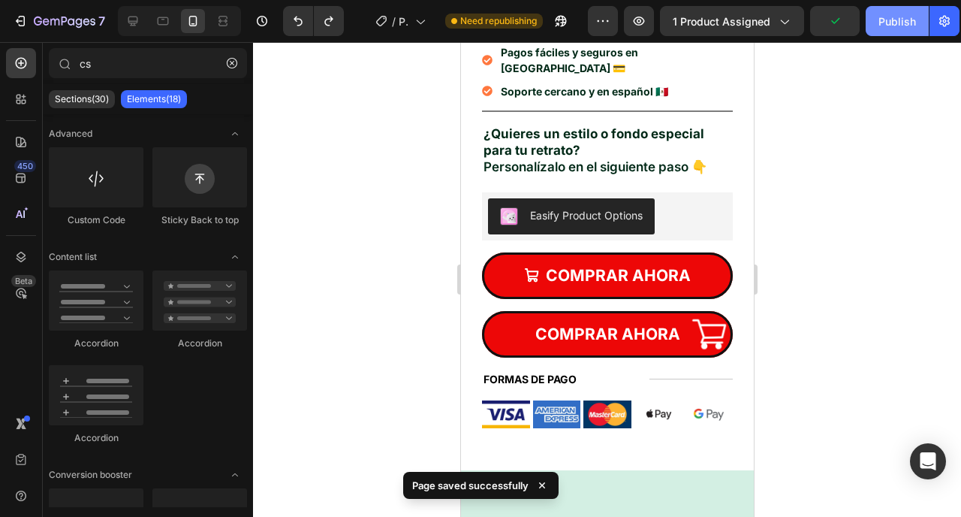
click at [883, 28] on div "Publish" at bounding box center [898, 22] width 38 height 16
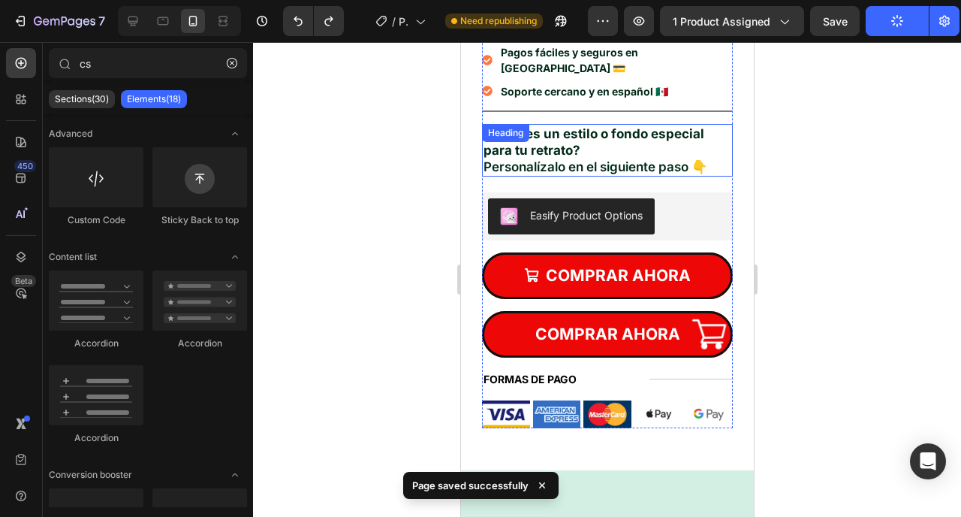
scroll to position [0, 0]
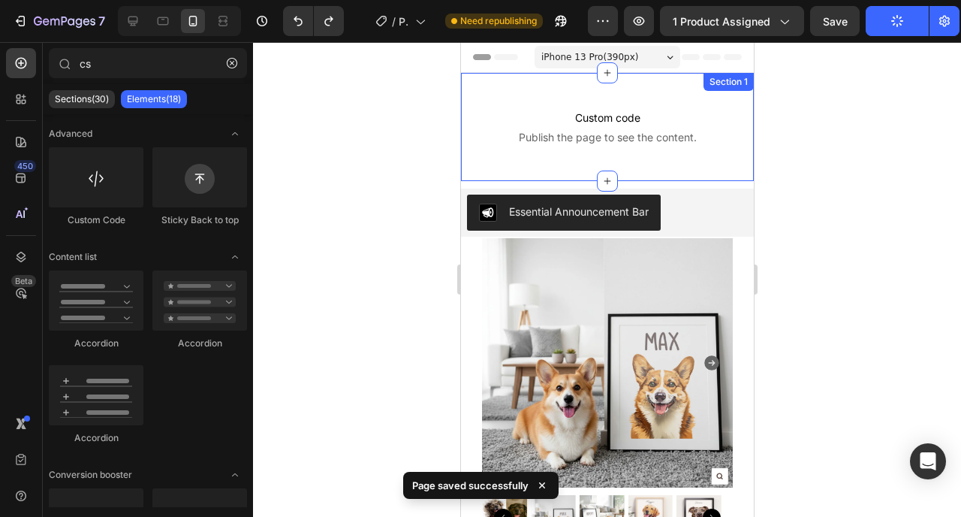
click at [515, 173] on div "Custom code Publish the page to see the content. Custom Code Section 1" at bounding box center [606, 127] width 293 height 108
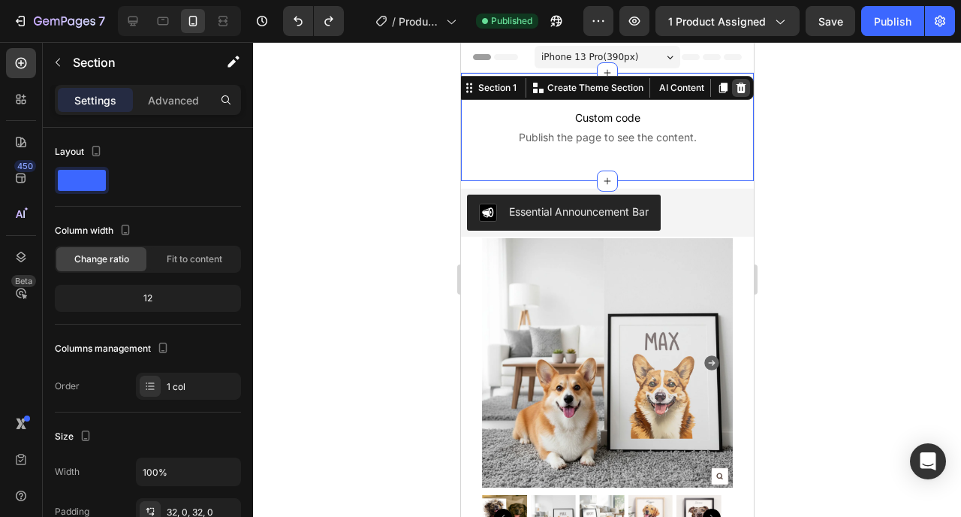
click at [736, 84] on icon at bounding box center [741, 88] width 10 height 11
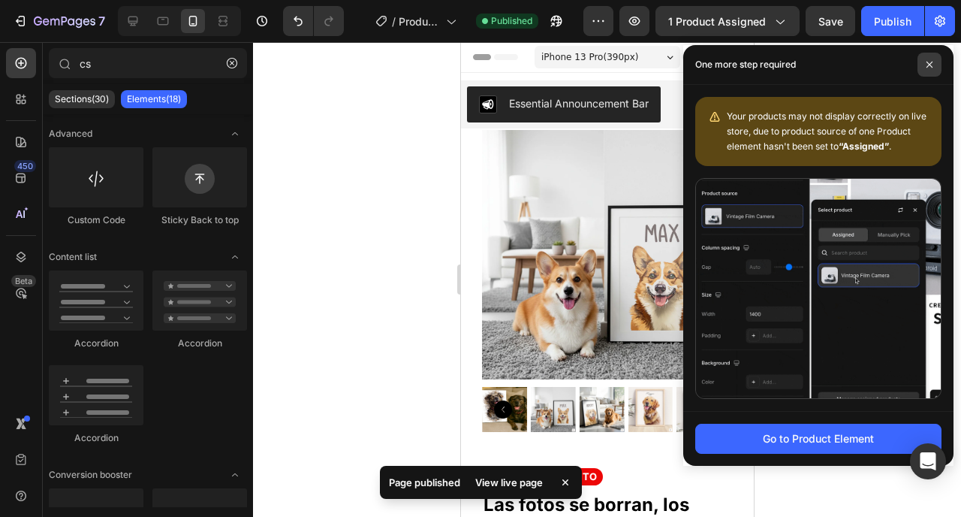
click at [937, 68] on span at bounding box center [930, 65] width 24 height 24
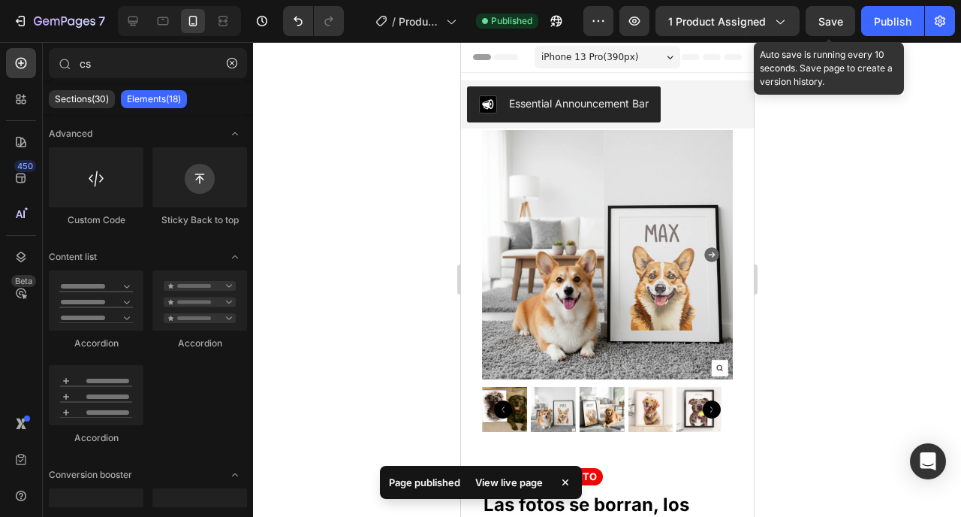
click at [823, 26] on span "Save" at bounding box center [831, 21] width 25 height 13
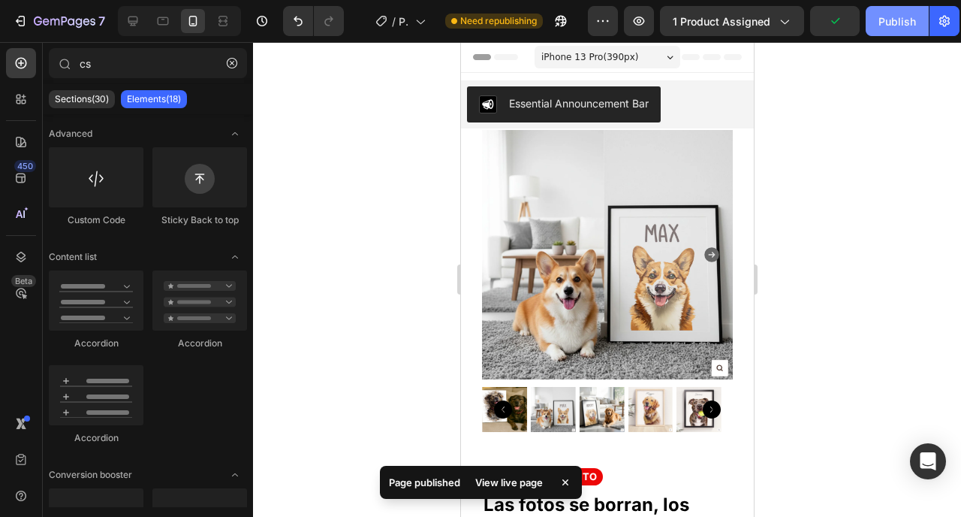
click at [901, 27] on div "Publish" at bounding box center [898, 22] width 38 height 16
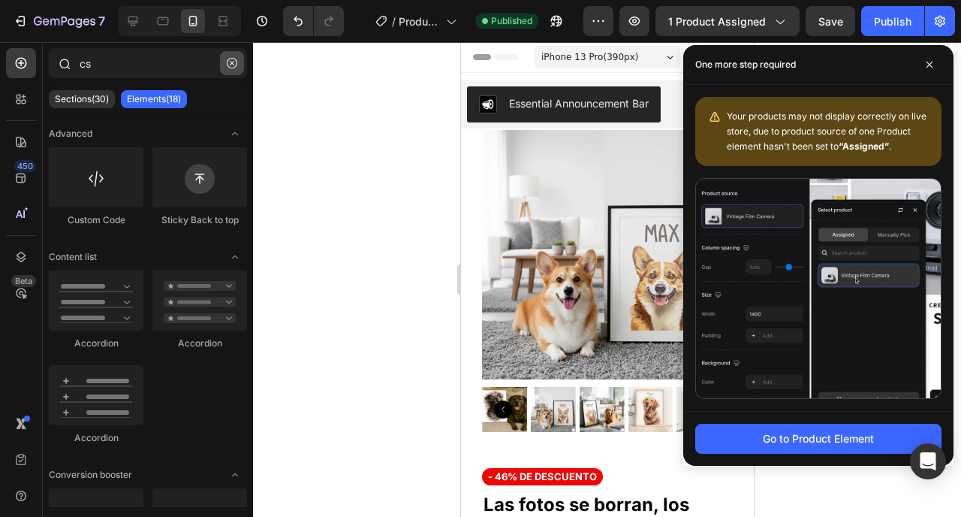
click at [227, 58] on icon "button" at bounding box center [232, 63] width 11 height 11
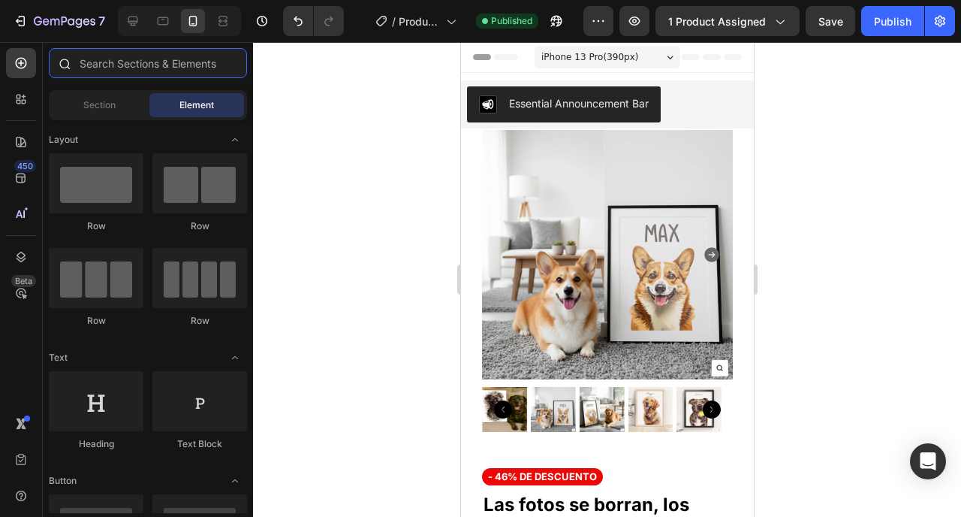
click at [172, 72] on input "text" at bounding box center [148, 63] width 198 height 30
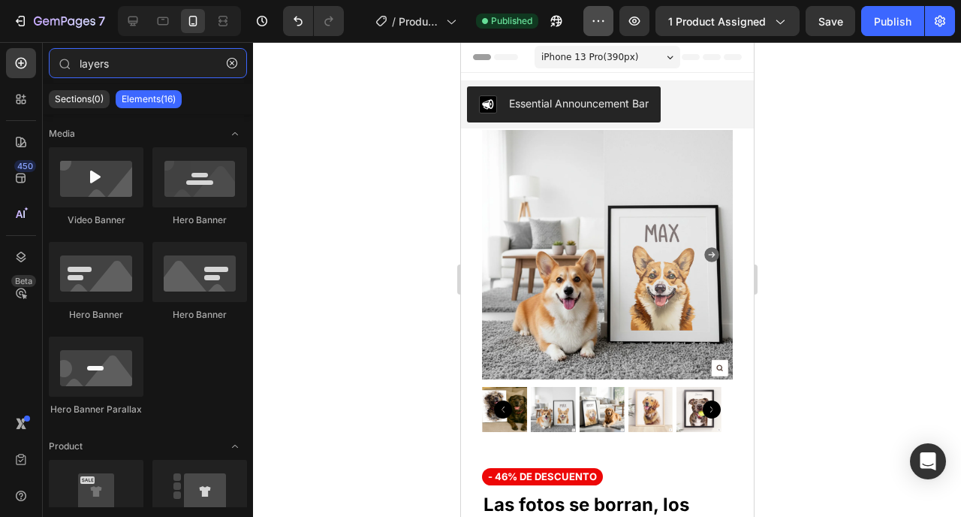
type input "layers"
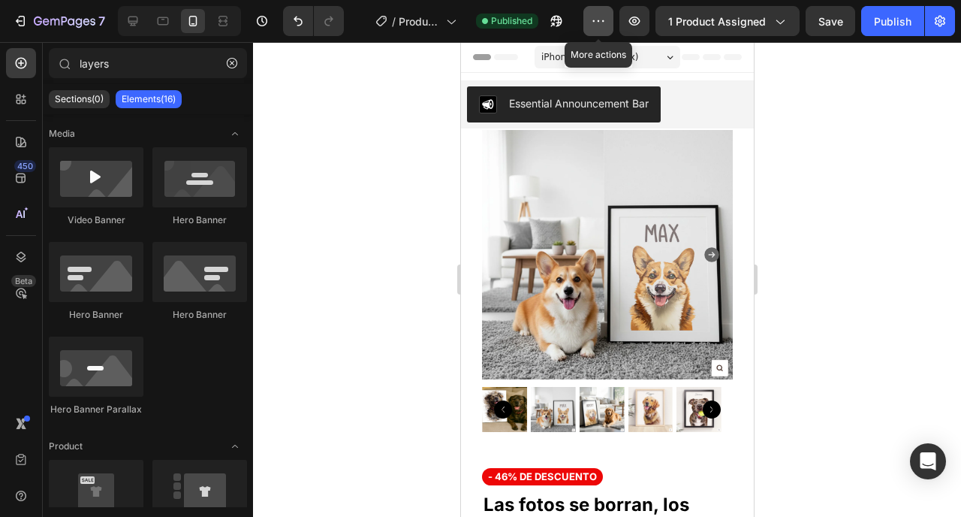
click at [603, 24] on icon "button" at bounding box center [598, 21] width 15 height 15
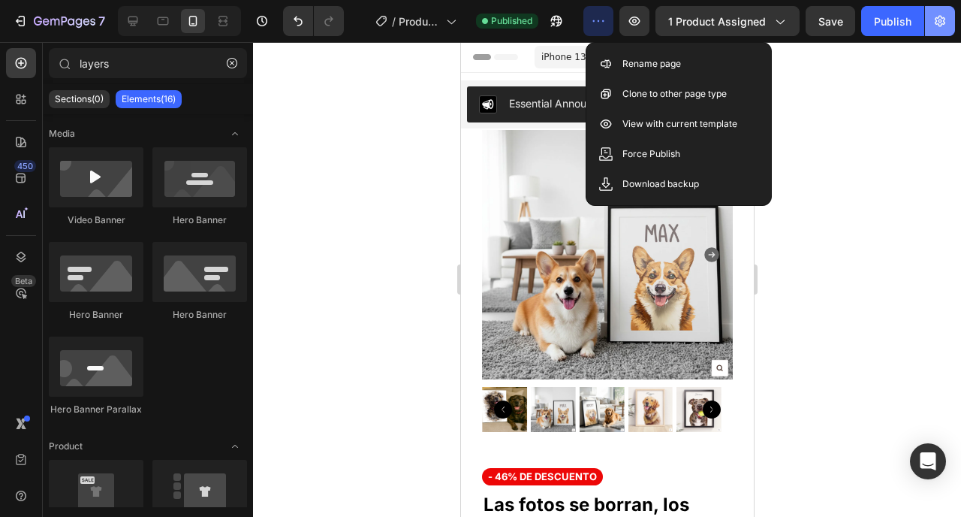
click at [940, 26] on icon "button" at bounding box center [940, 21] width 11 height 11
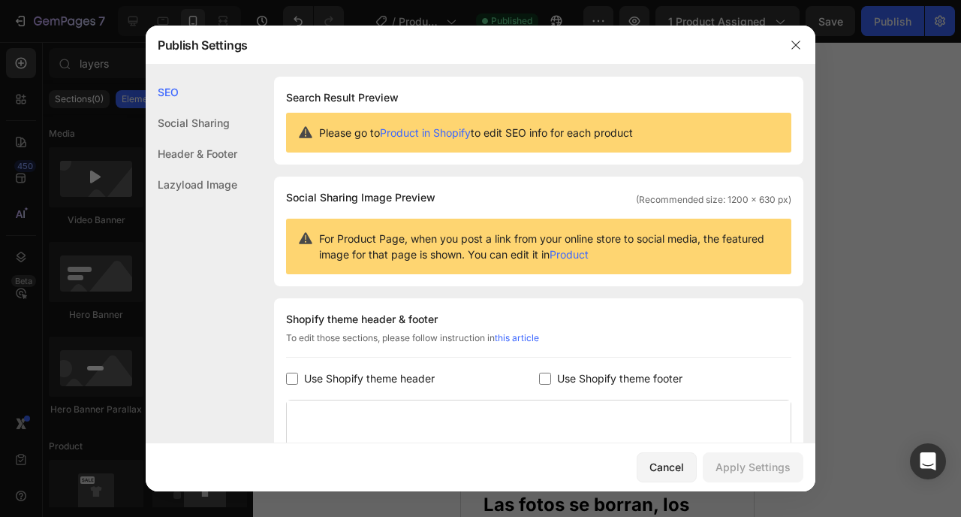
scroll to position [233, 0]
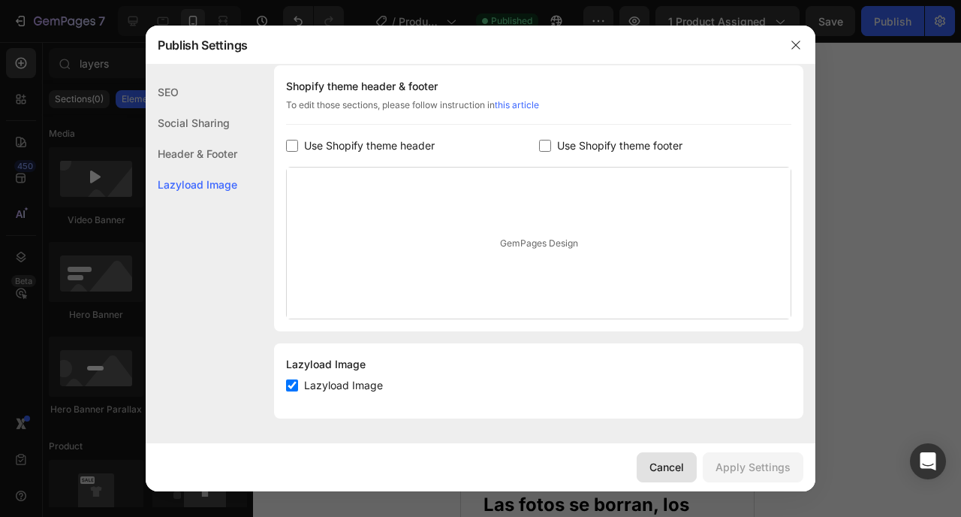
click at [674, 469] on div "Cancel" at bounding box center [667, 467] width 35 height 16
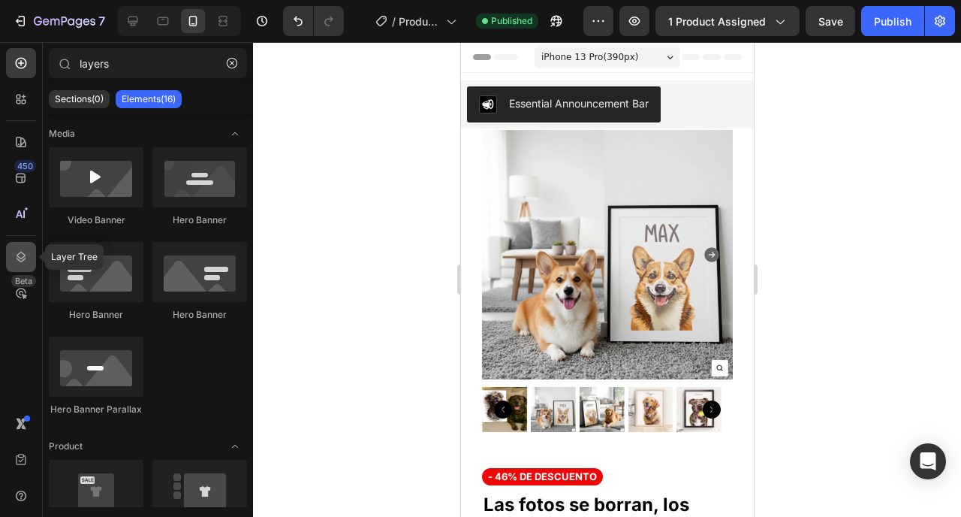
click at [30, 261] on div at bounding box center [21, 257] width 30 height 30
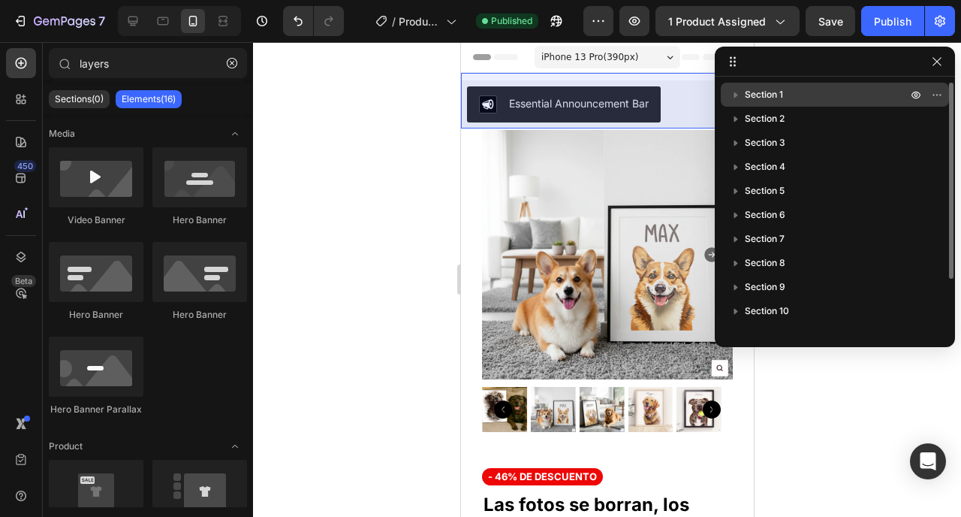
click at [774, 97] on span "Section 1" at bounding box center [764, 94] width 38 height 15
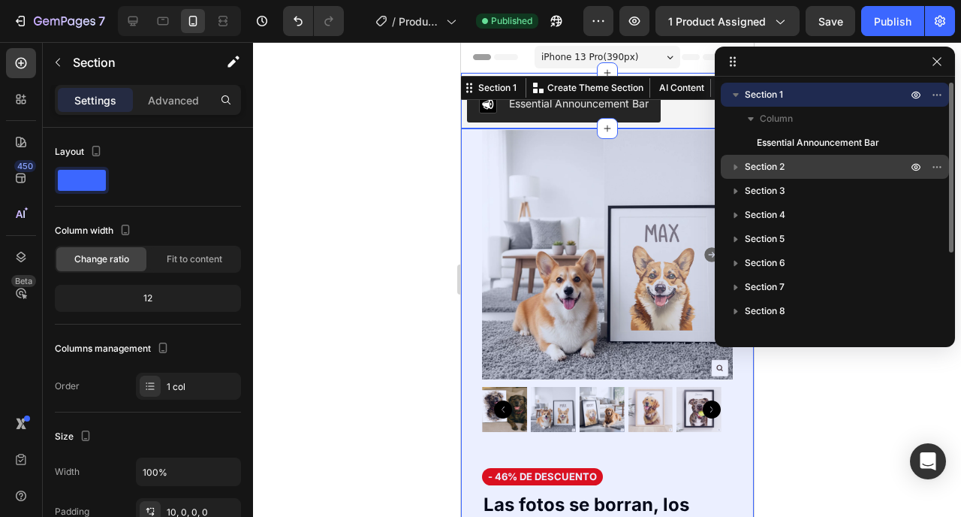
click at [741, 165] on icon "button" at bounding box center [736, 166] width 15 height 15
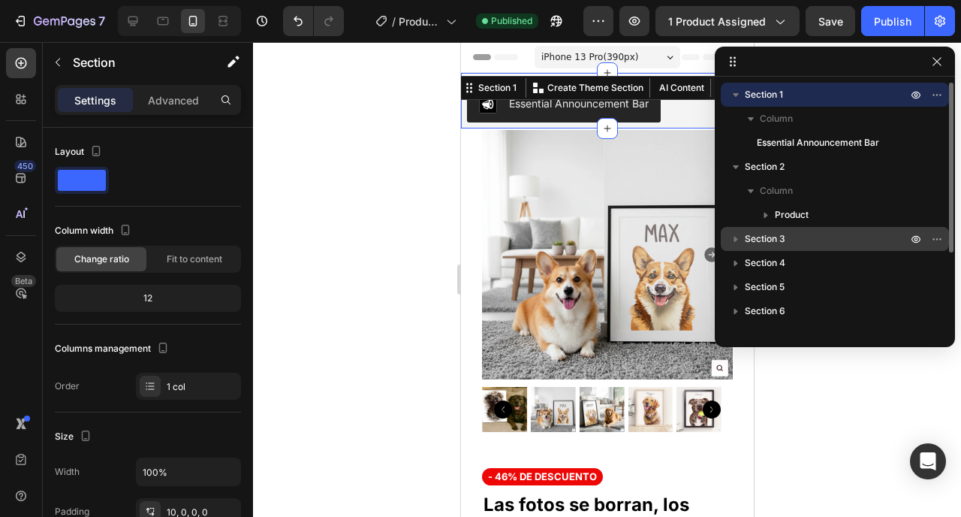
click at [733, 241] on icon "button" at bounding box center [736, 238] width 15 height 15
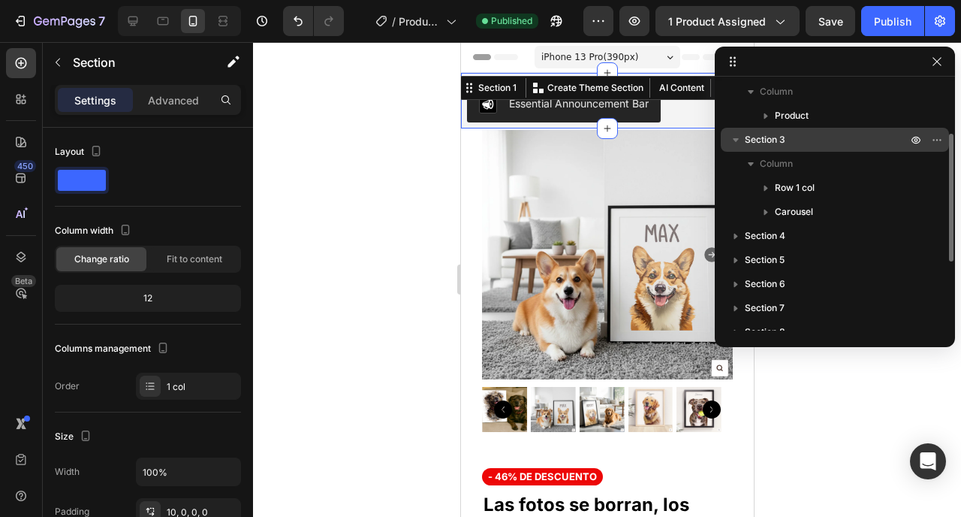
scroll to position [101, 0]
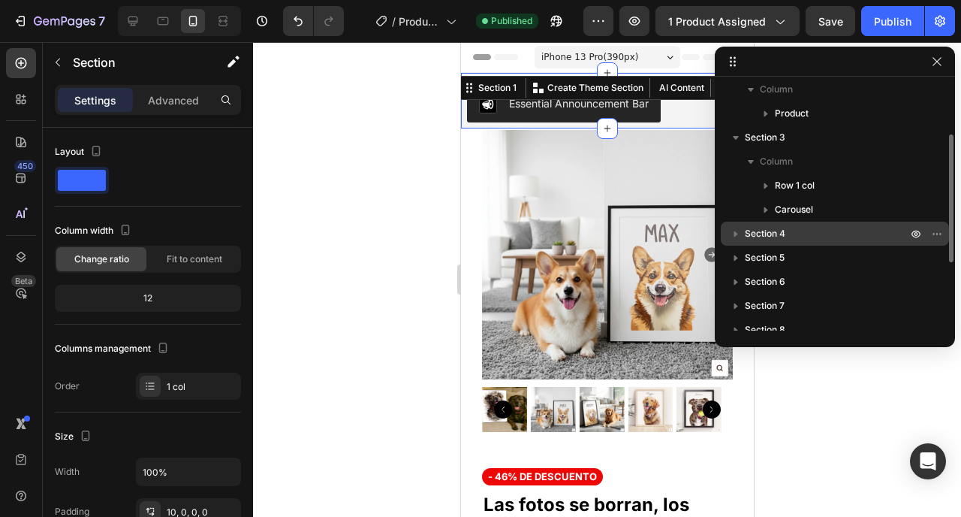
click at [733, 227] on icon "button" at bounding box center [736, 233] width 15 height 15
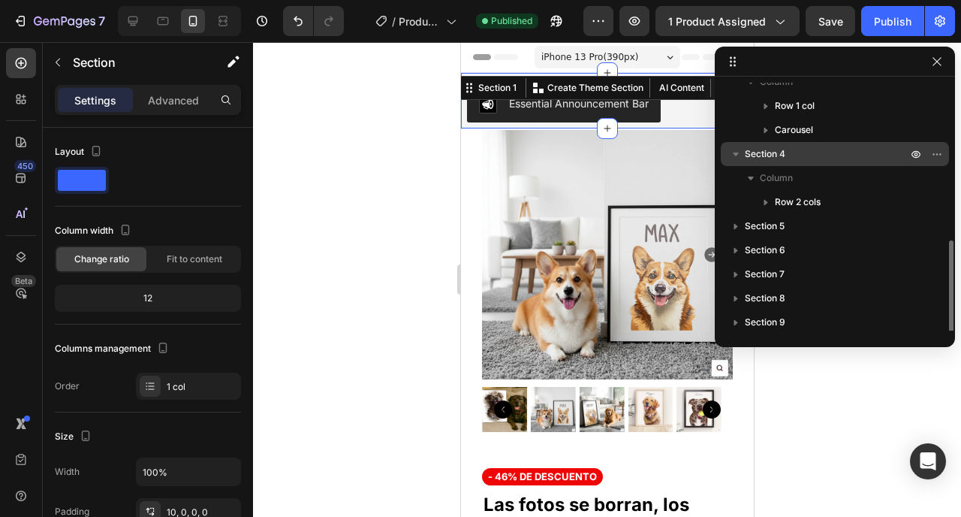
scroll to position [263, 0]
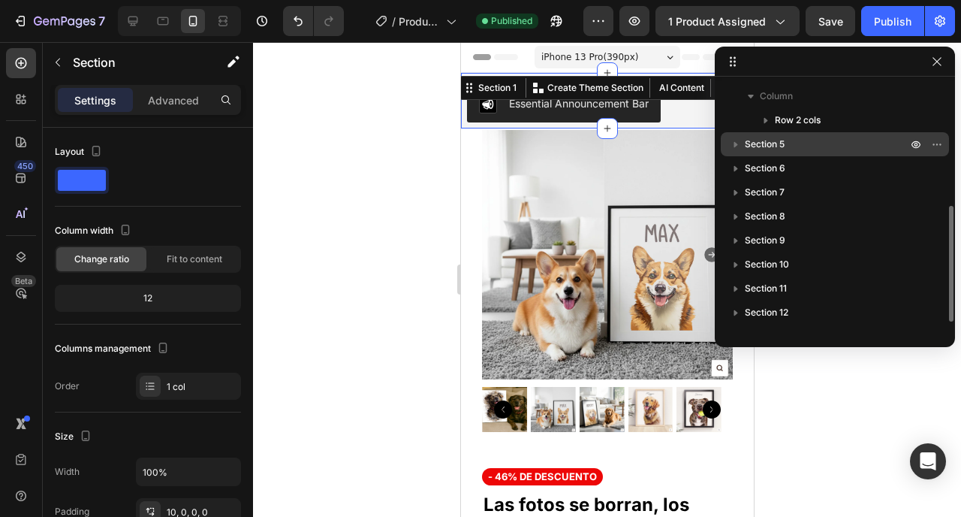
click at [749, 142] on span "Section 5" at bounding box center [765, 144] width 40 height 15
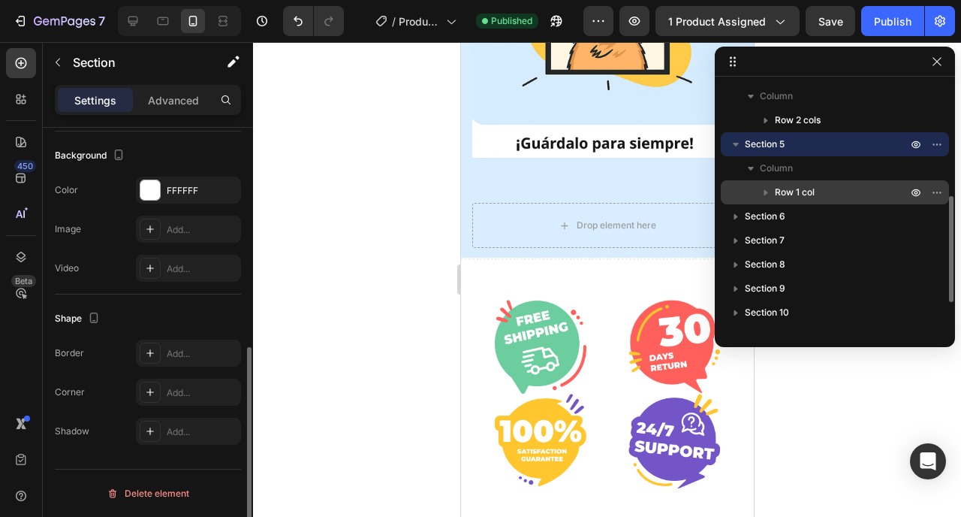
scroll to position [2864, 0]
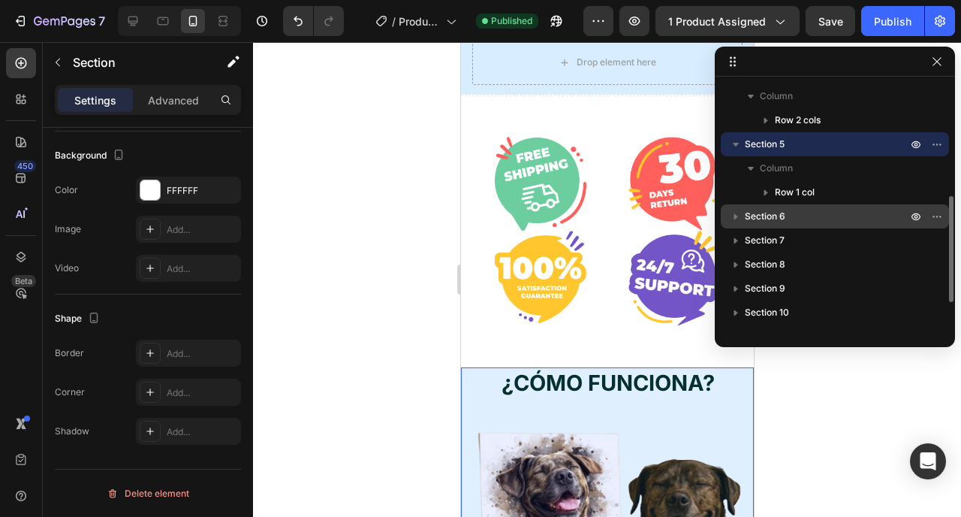
click at [755, 213] on span "Section 6" at bounding box center [765, 216] width 41 height 15
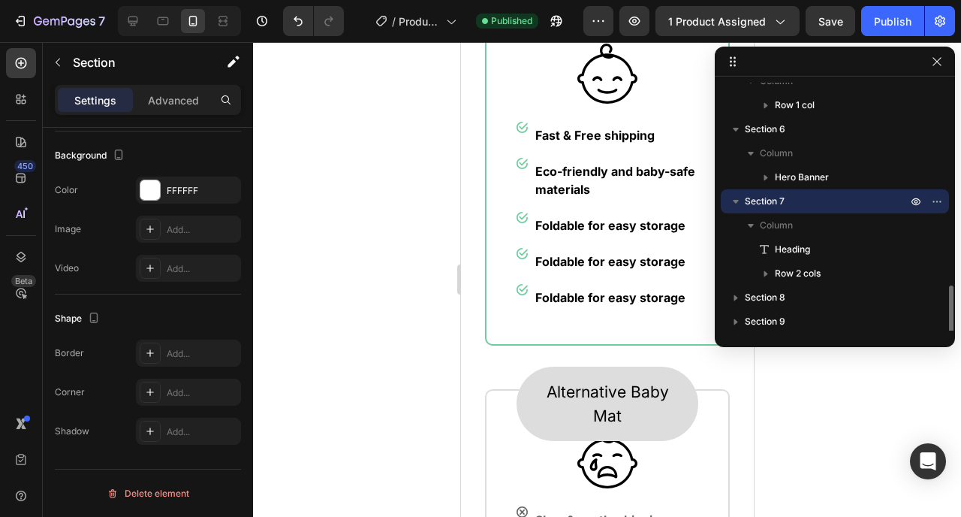
scroll to position [449, 0]
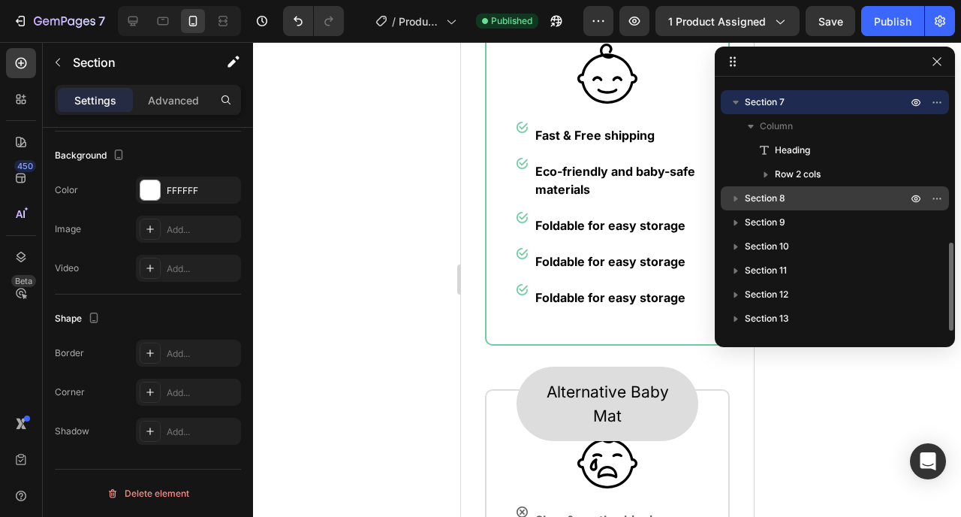
click at [766, 200] on span "Section 8" at bounding box center [765, 198] width 41 height 15
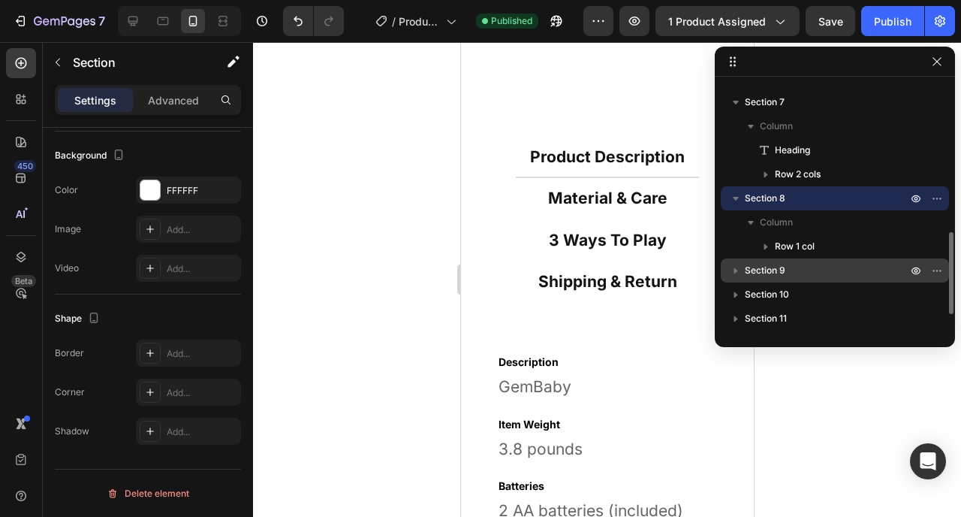
click at [760, 272] on span "Section 9" at bounding box center [765, 270] width 41 height 15
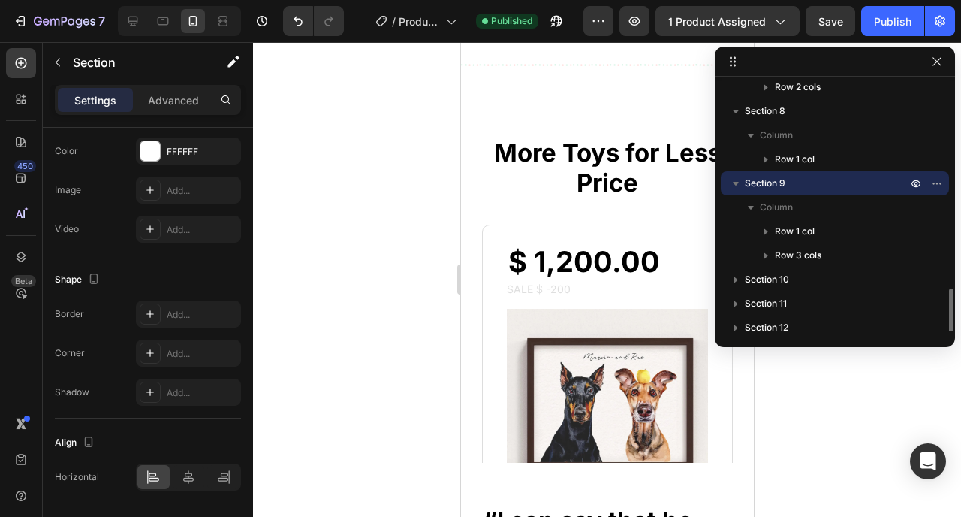
scroll to position [569, 0]
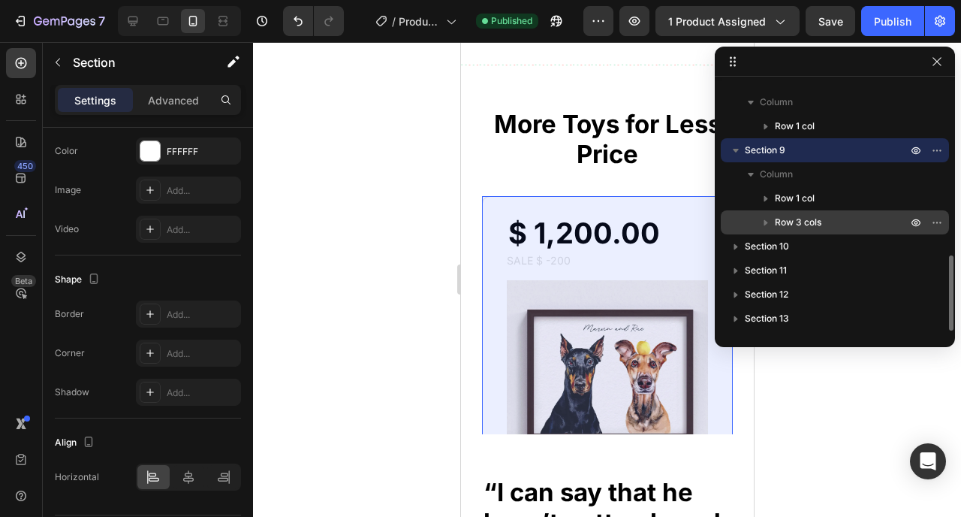
click at [762, 231] on button "button" at bounding box center [766, 222] width 18 height 18
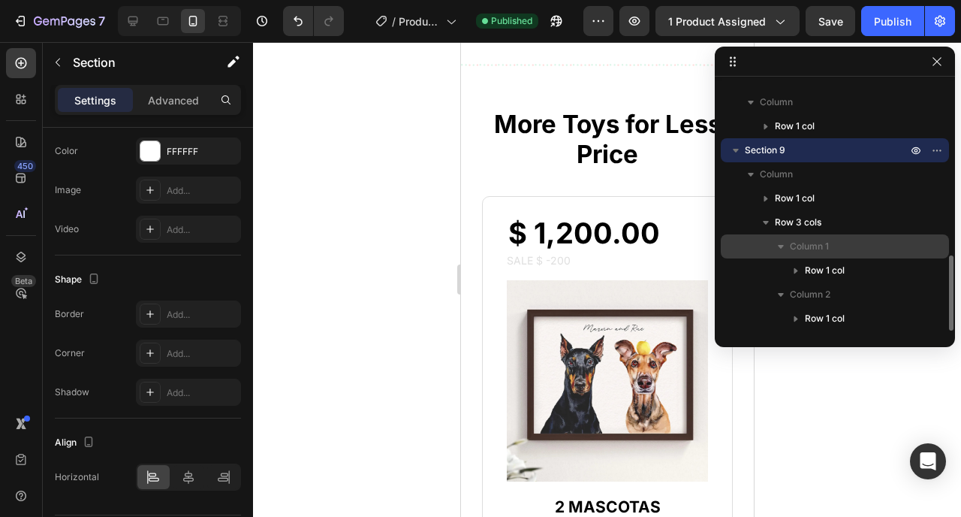
scroll to position [0, 0]
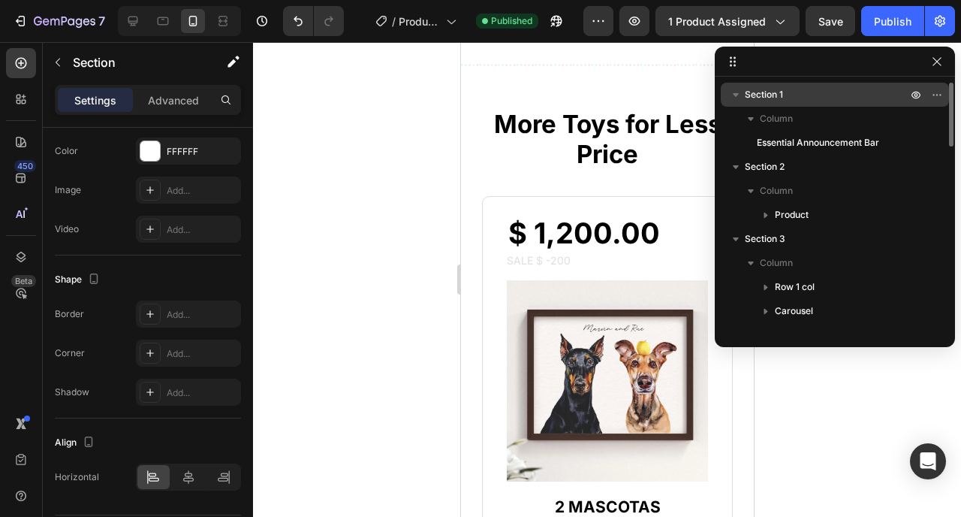
click at [798, 89] on p "Section 1" at bounding box center [827, 94] width 165 height 15
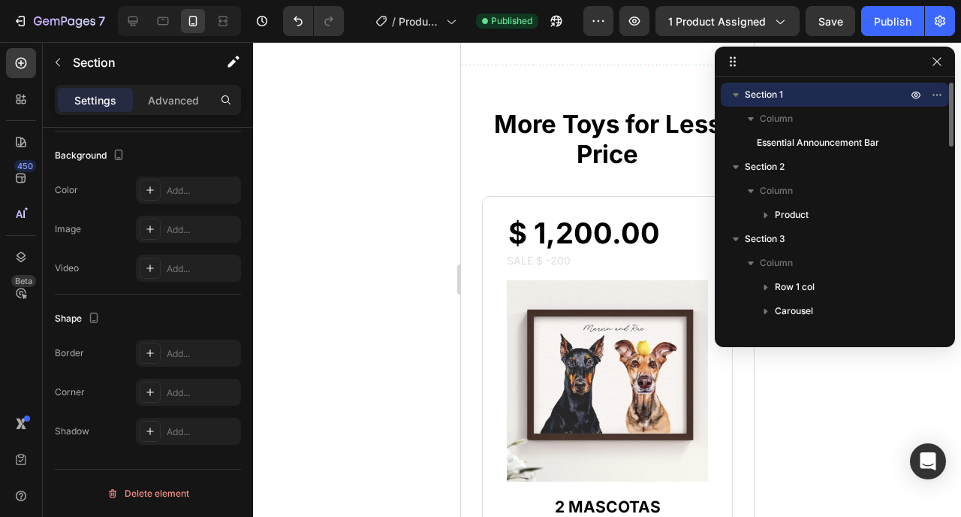
scroll to position [4879, 0]
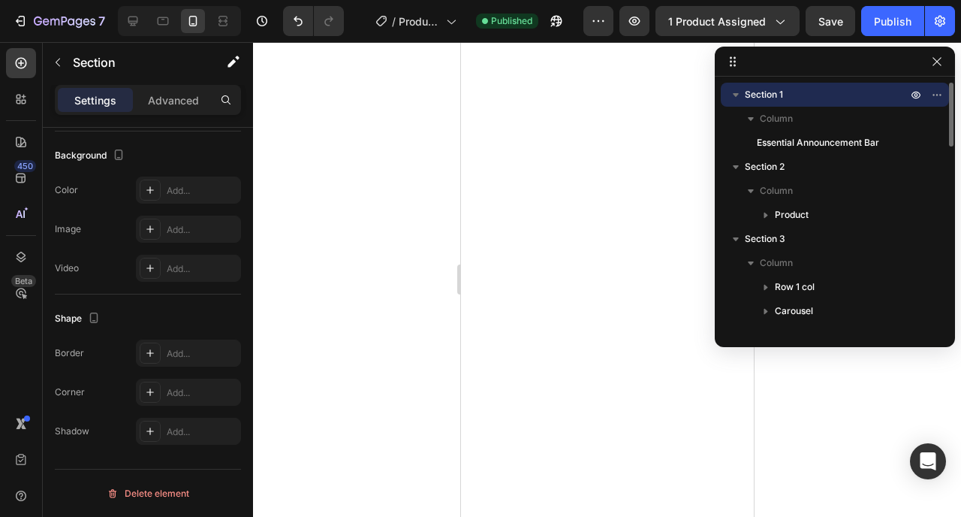
click at [737, 96] on icon "button" at bounding box center [736, 94] width 15 height 15
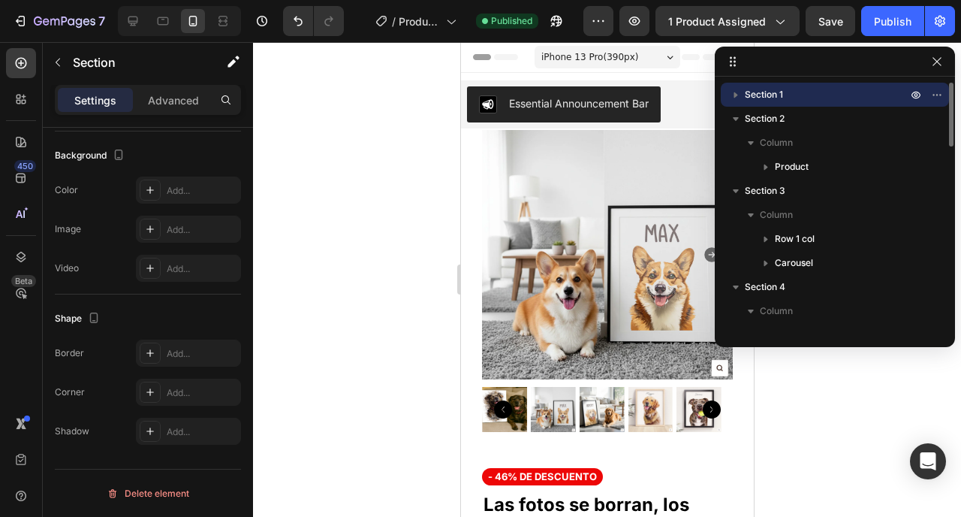
click at [731, 95] on icon "button" at bounding box center [736, 94] width 15 height 15
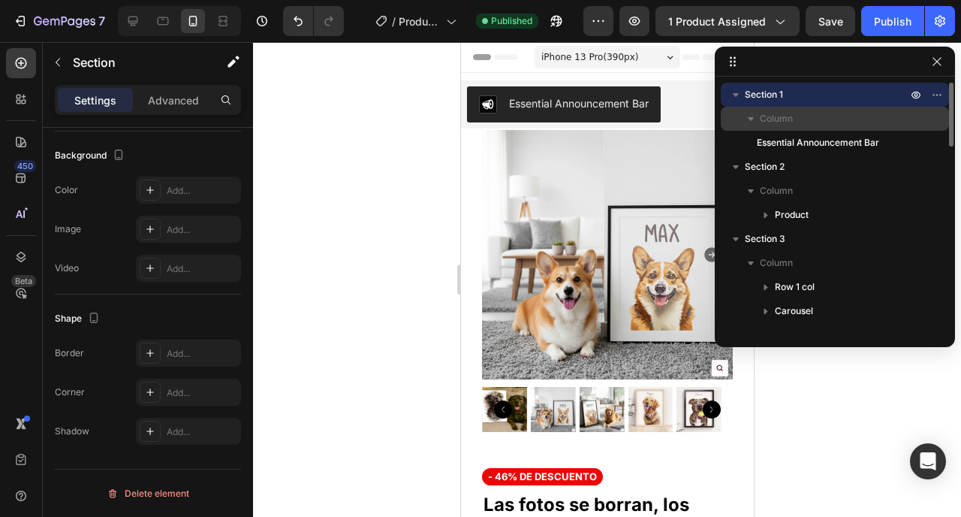
click at [750, 125] on icon "button" at bounding box center [751, 118] width 15 height 15
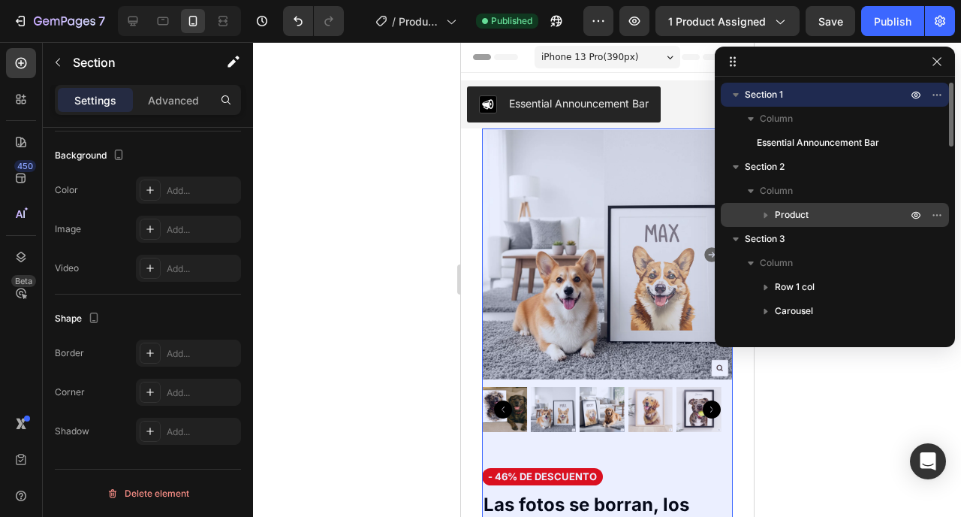
click at [769, 219] on icon "button" at bounding box center [766, 214] width 15 height 15
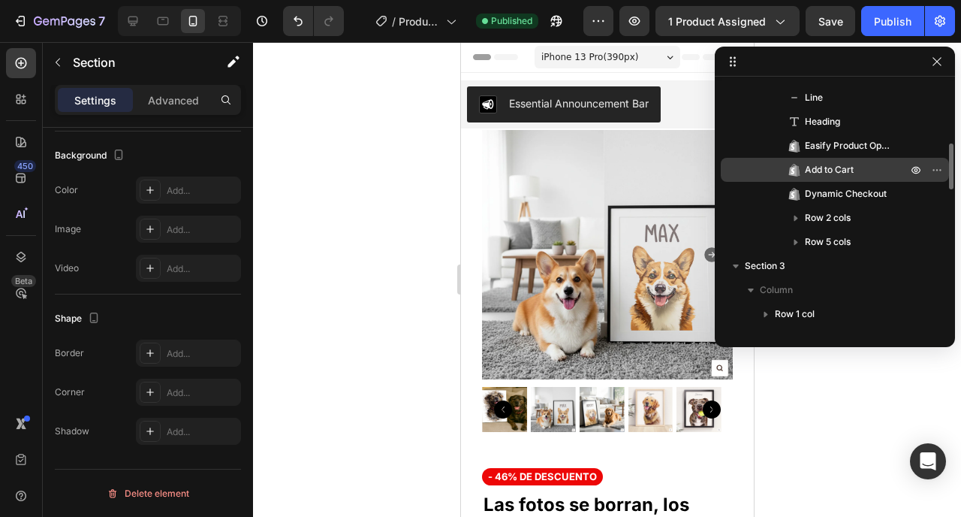
scroll to position [342, 0]
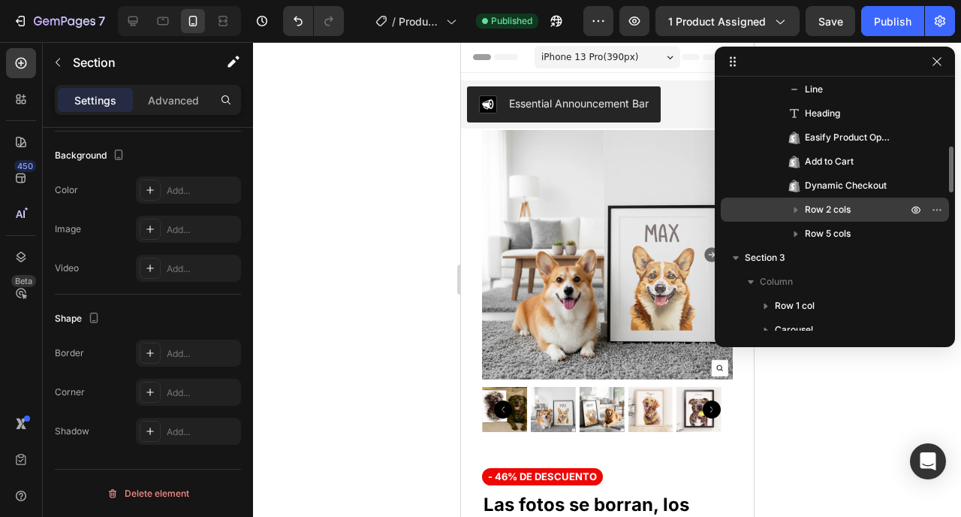
click at [790, 205] on icon "button" at bounding box center [796, 209] width 15 height 15
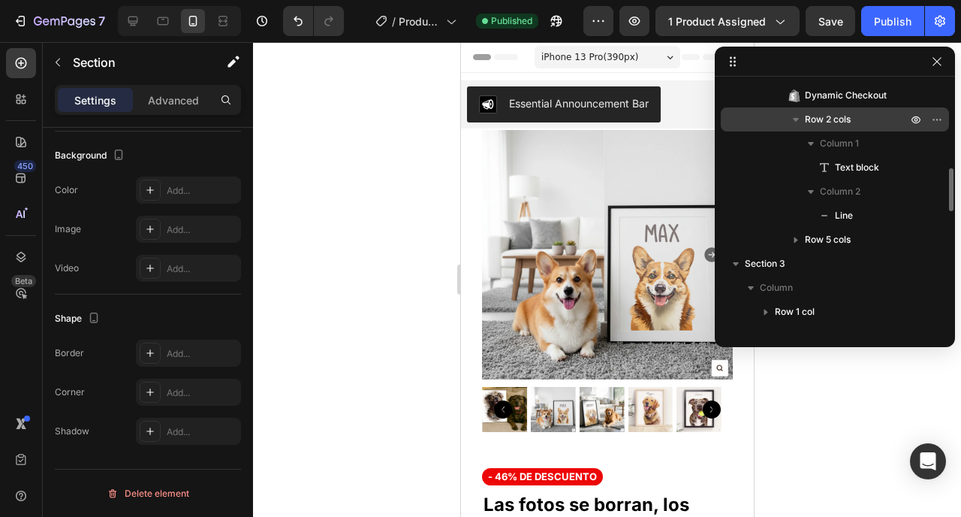
scroll to position [472, 0]
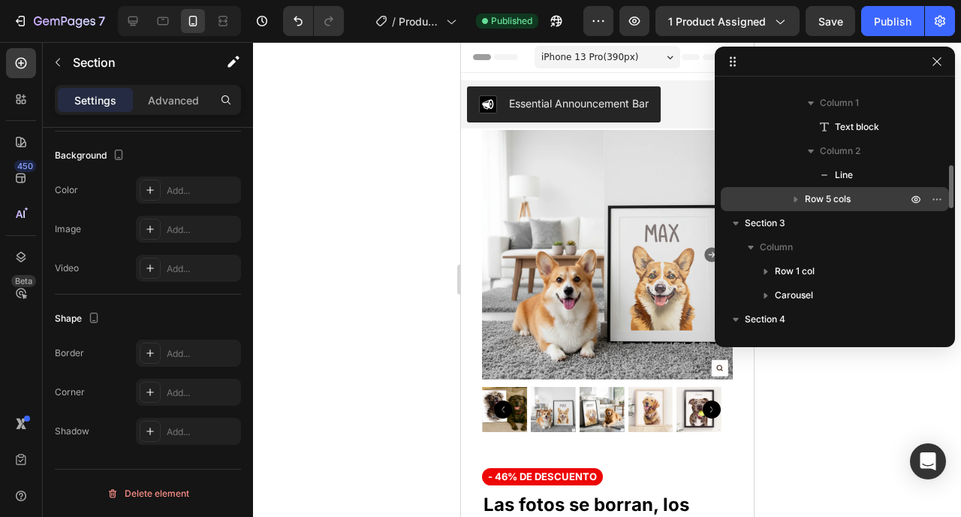
click at [800, 197] on icon "button" at bounding box center [796, 199] width 15 height 15
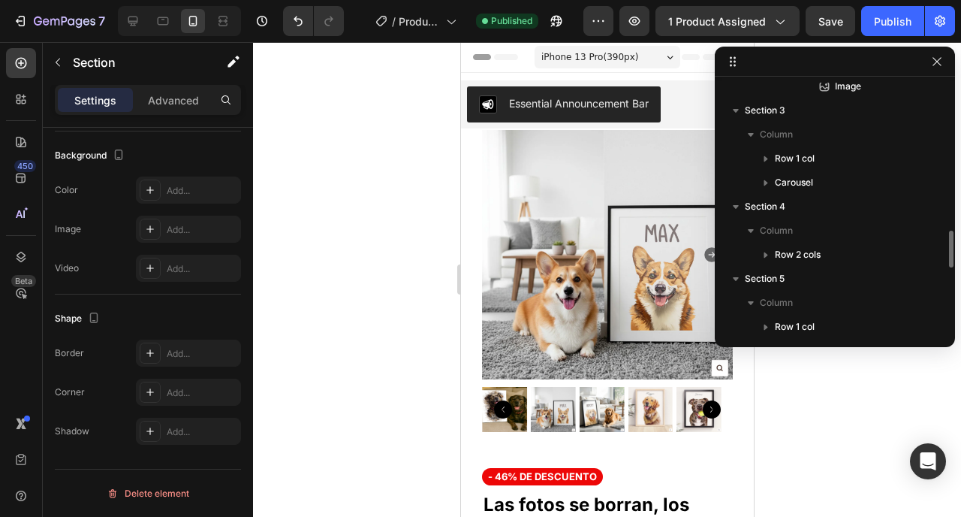
scroll to position [797, 0]
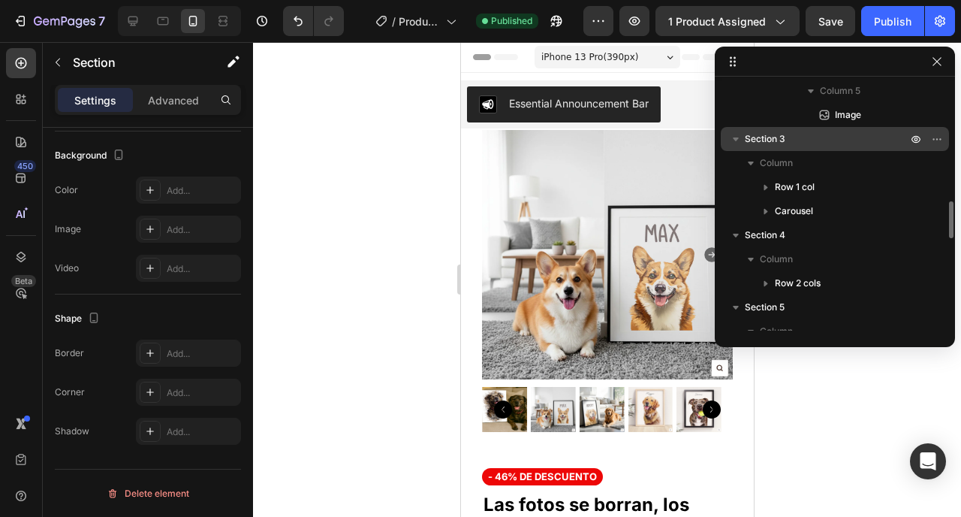
click at [739, 141] on icon "button" at bounding box center [736, 138] width 15 height 15
click at [735, 147] on button "button" at bounding box center [736, 139] width 18 height 18
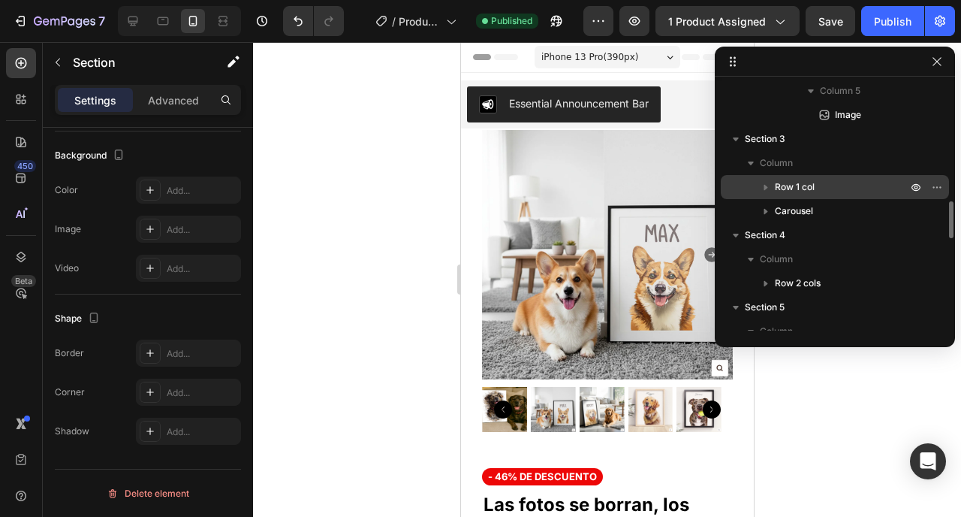
click at [759, 192] on icon "button" at bounding box center [766, 187] width 15 height 15
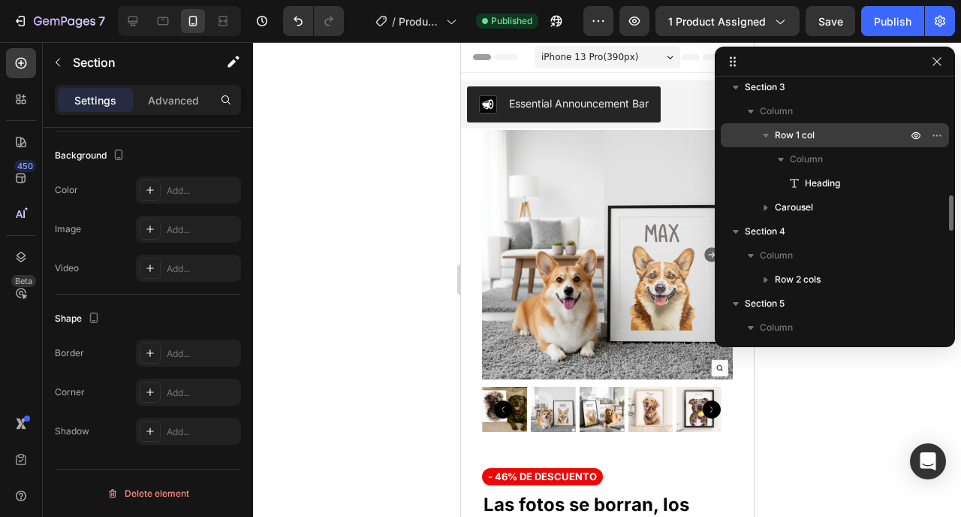
scroll to position [889, 0]
